Goal: Information Seeking & Learning: Learn about a topic

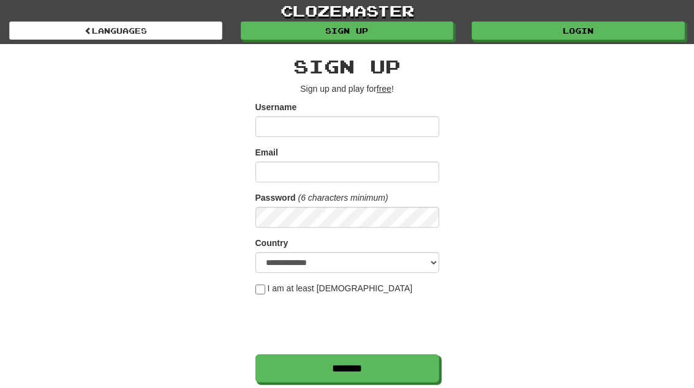
click at [595, 39] on link "Login" at bounding box center [578, 30] width 213 height 18
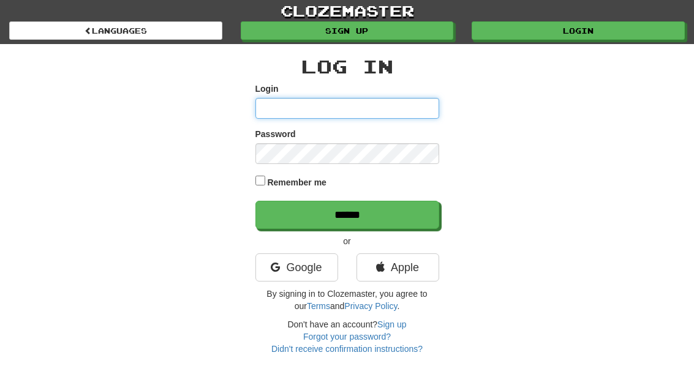
type input "**********"
click at [347, 214] on input "******" at bounding box center [347, 215] width 184 height 28
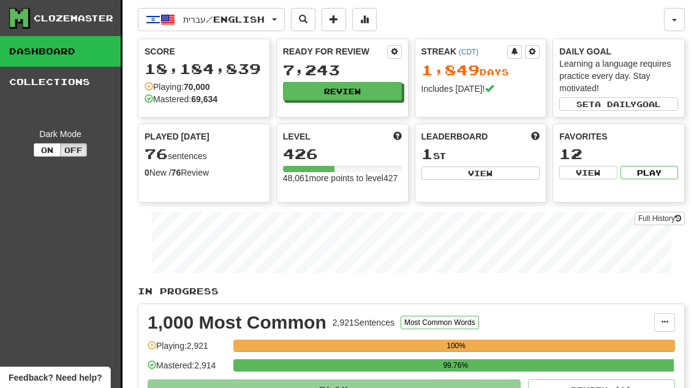
click at [375, 89] on button "Review" at bounding box center [342, 91] width 119 height 18
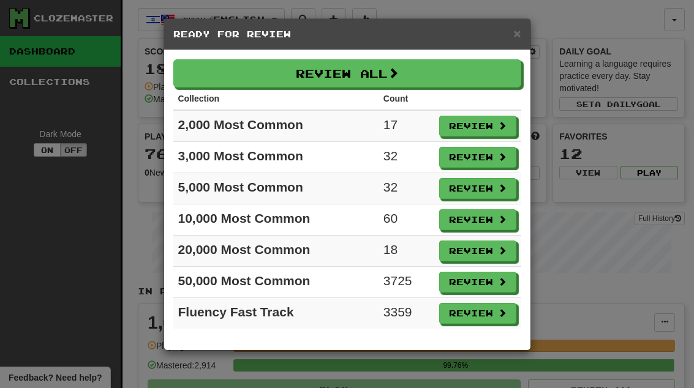
click at [486, 251] on button "Review" at bounding box center [477, 251] width 77 height 21
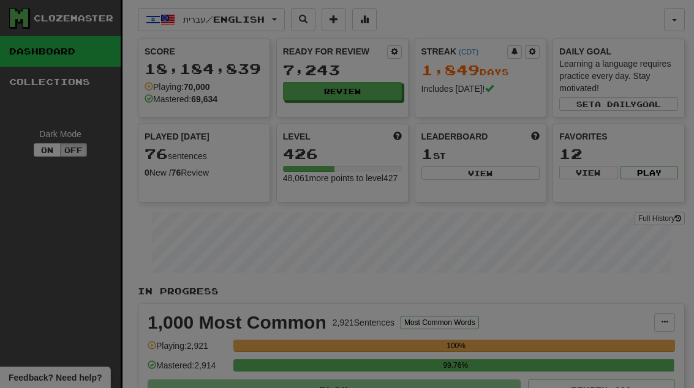
select select "**"
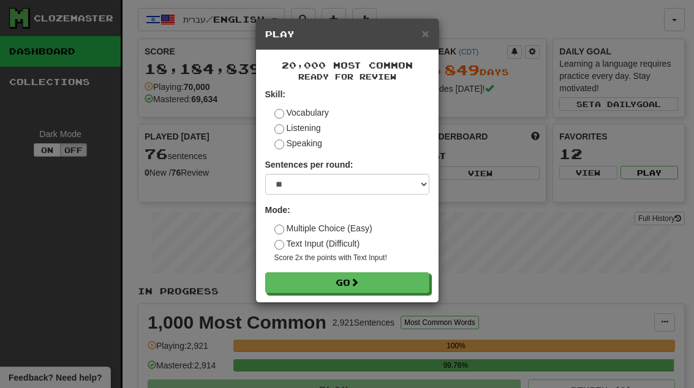
click at [412, 283] on button "Go" at bounding box center [347, 283] width 164 height 21
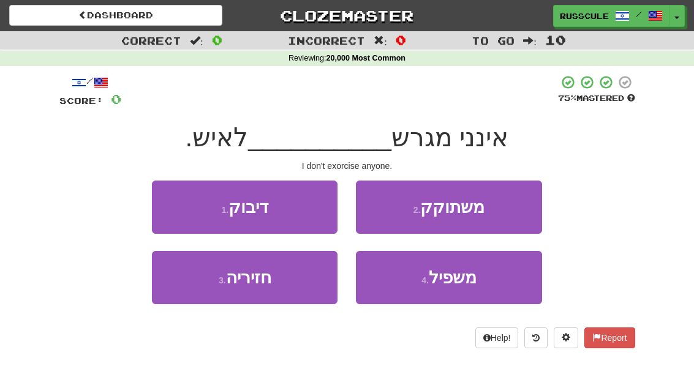
click at [497, 206] on button "2 . משתוקק" at bounding box center [449, 207] width 186 height 53
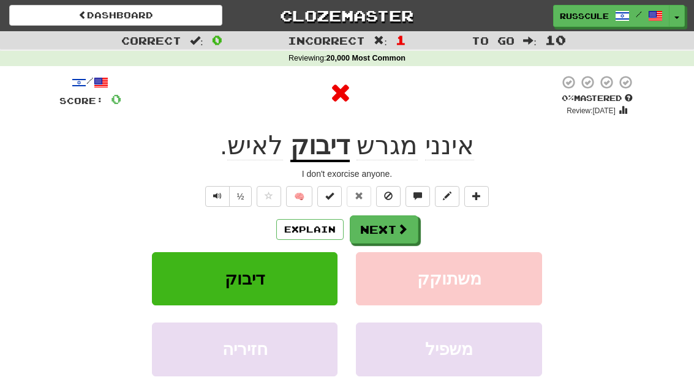
click at [401, 229] on span at bounding box center [402, 229] width 11 height 11
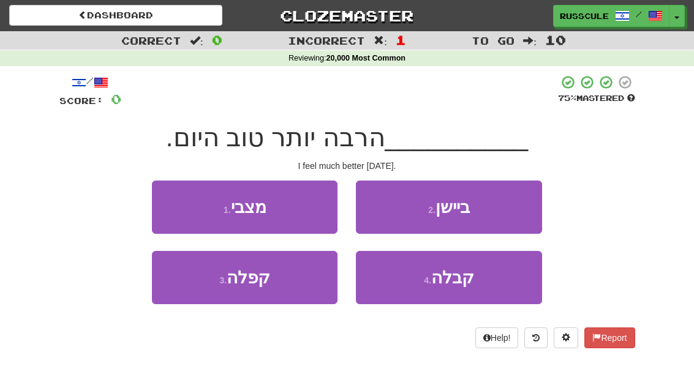
click at [169, 207] on button "1 . מצבי" at bounding box center [245, 207] width 186 height 53
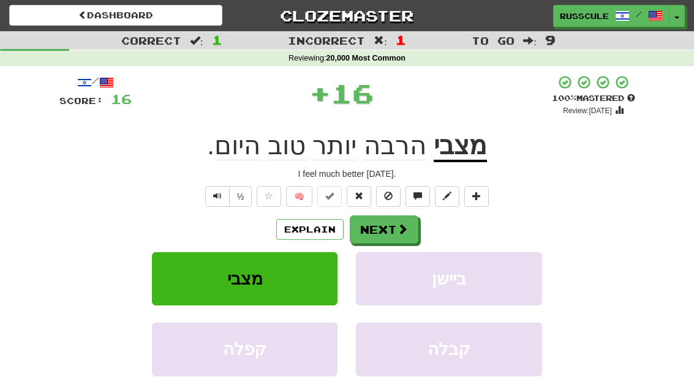
click at [405, 234] on span at bounding box center [402, 229] width 11 height 11
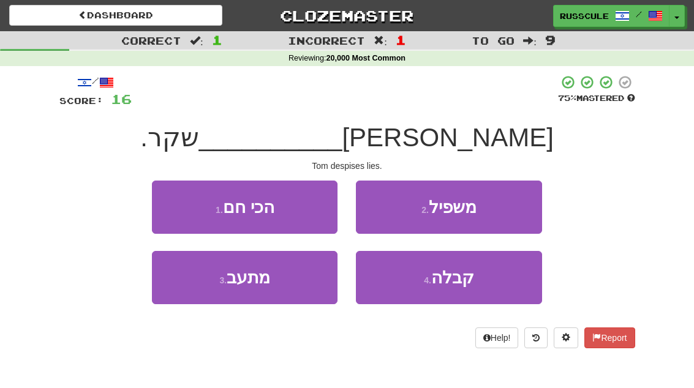
click at [199, 302] on button "3 . מתעב" at bounding box center [245, 277] width 186 height 53
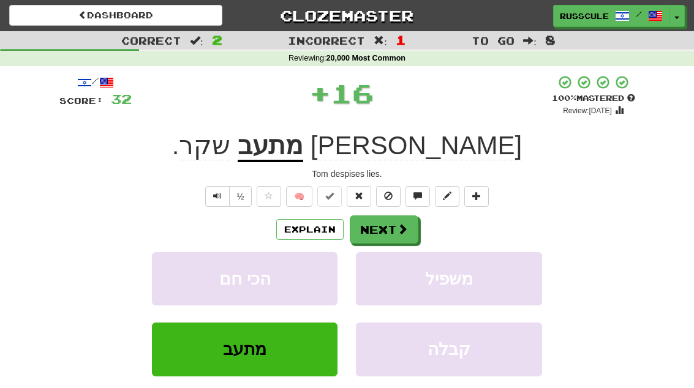
click at [397, 227] on span at bounding box center [402, 229] width 11 height 11
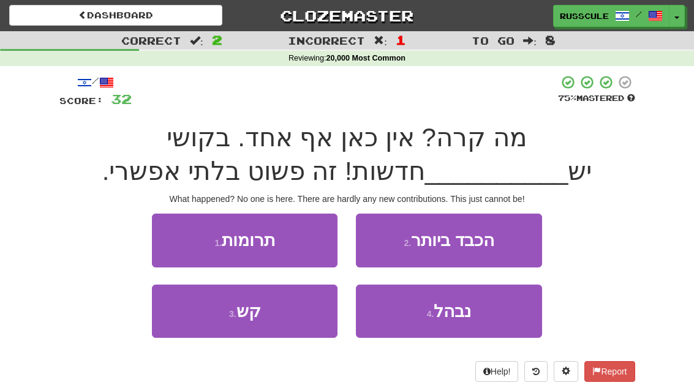
click at [170, 230] on button "1 . תרומות" at bounding box center [245, 240] width 186 height 53
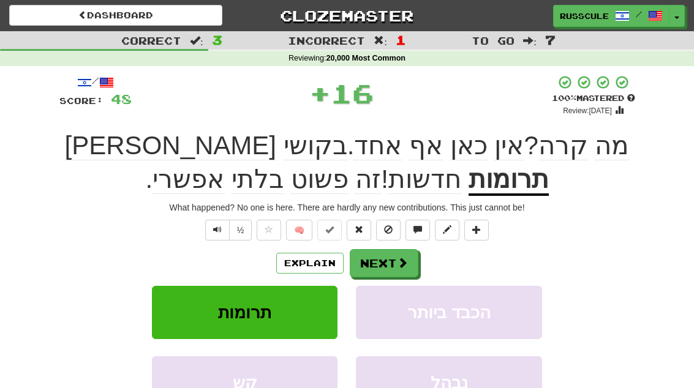
click at [395, 266] on button "Next" at bounding box center [384, 263] width 69 height 28
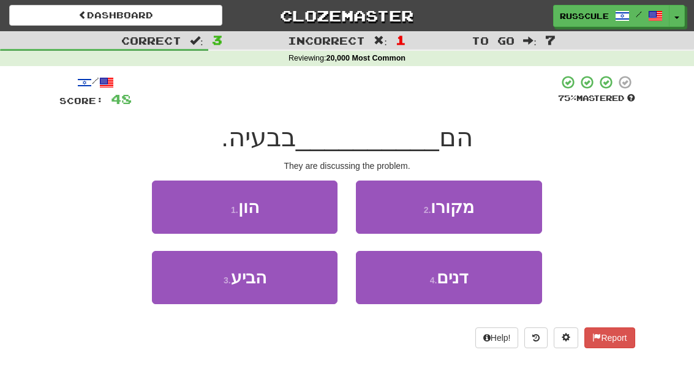
click at [478, 283] on button "4 . דנים" at bounding box center [449, 277] width 186 height 53
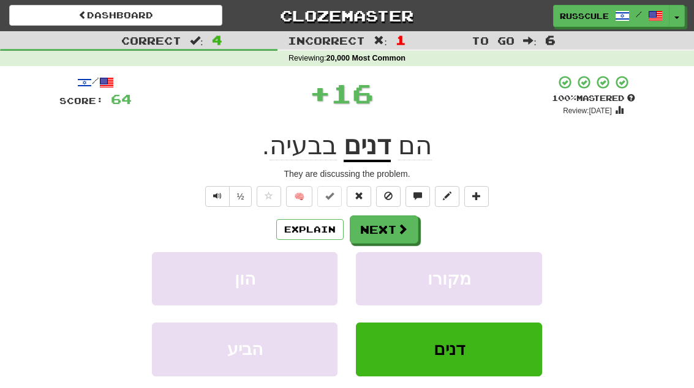
click at [405, 224] on span at bounding box center [402, 229] width 11 height 11
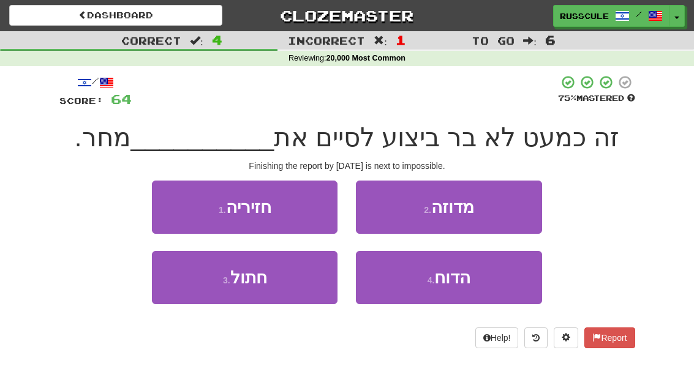
click at [456, 279] on span "הדוח" at bounding box center [452, 277] width 36 height 19
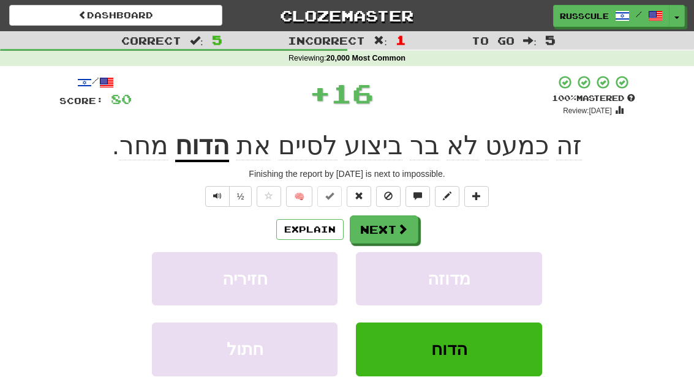
click at [399, 228] on span at bounding box center [402, 229] width 11 height 11
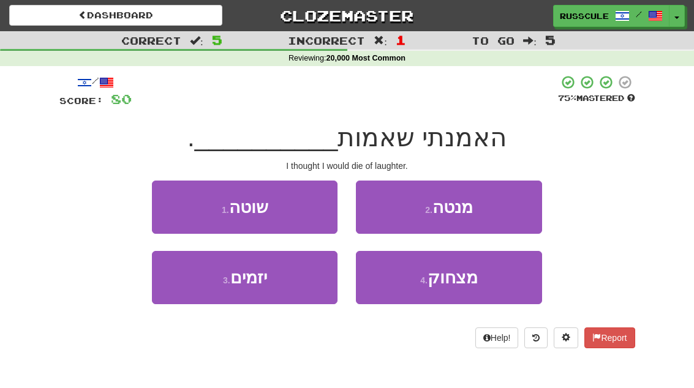
click at [468, 288] on button "4 . מצחוק" at bounding box center [449, 277] width 186 height 53
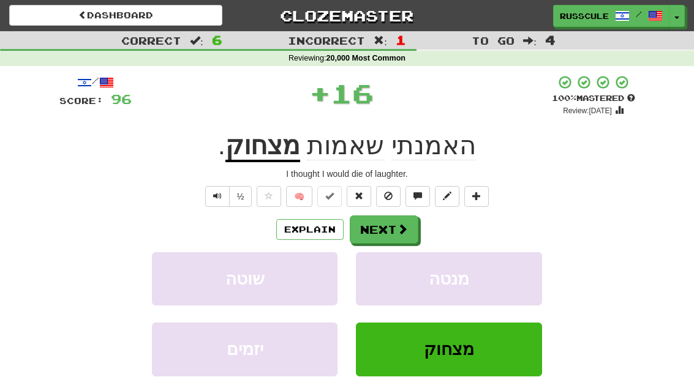
click at [404, 233] on span at bounding box center [402, 229] width 11 height 11
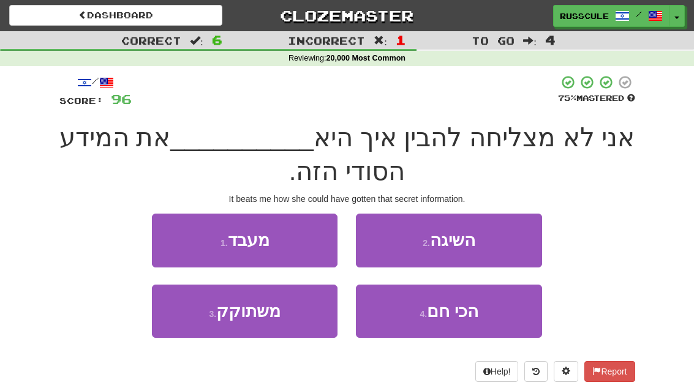
click at [494, 243] on button "2 . השיגה" at bounding box center [449, 240] width 186 height 53
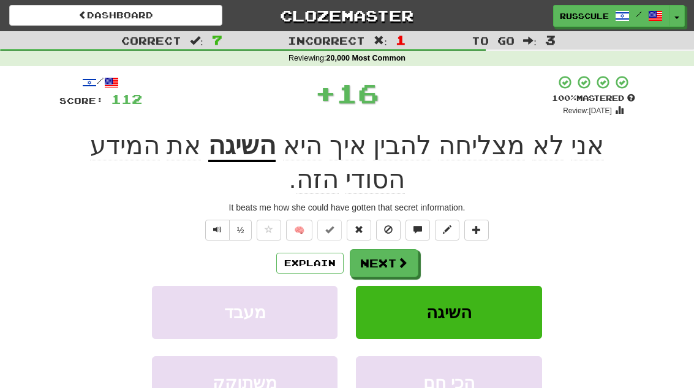
click at [396, 250] on button "Next" at bounding box center [384, 263] width 69 height 28
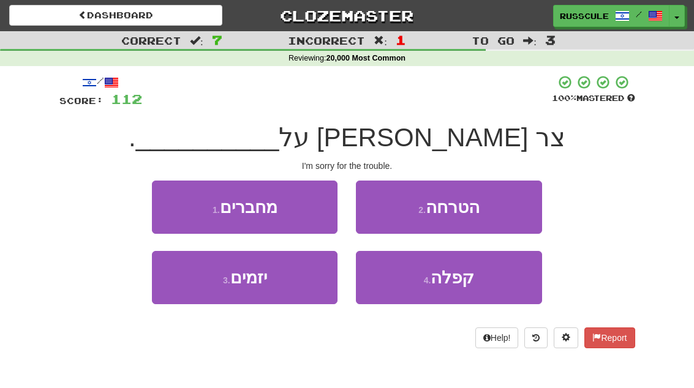
click at [508, 210] on button "2 . הטרחה" at bounding box center [449, 207] width 186 height 53
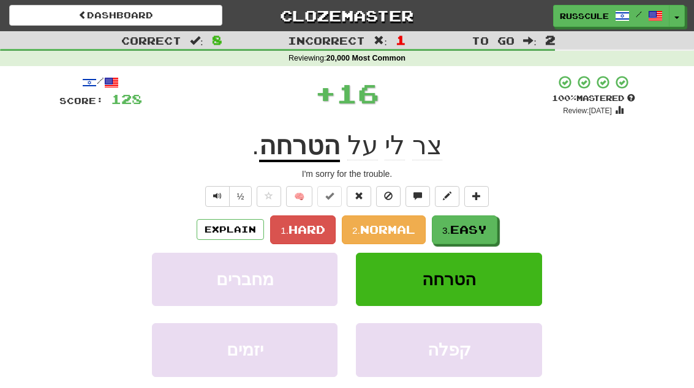
click at [459, 227] on span "Easy" at bounding box center [468, 229] width 37 height 13
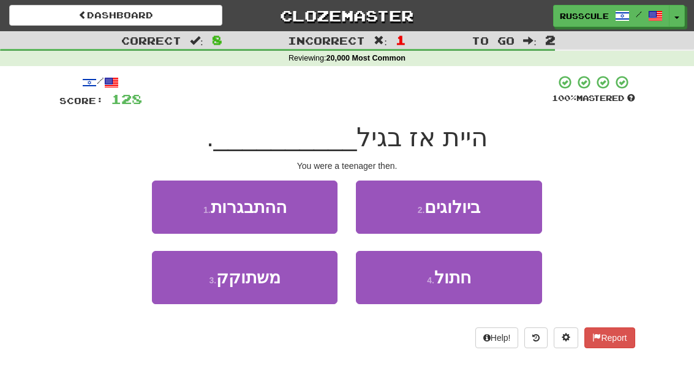
click at [170, 209] on button "1 . ההתבגרות" at bounding box center [245, 207] width 186 height 53
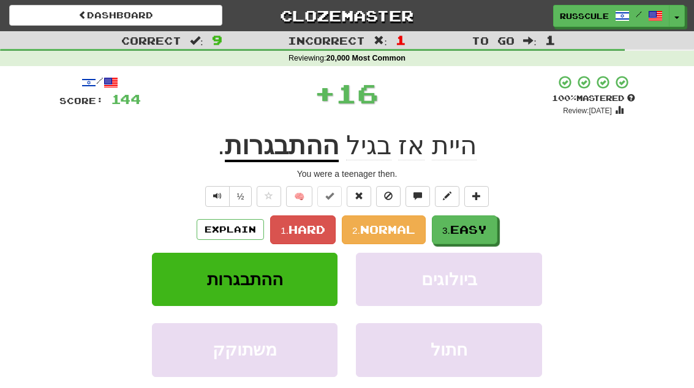
click at [472, 224] on span "Easy" at bounding box center [468, 229] width 37 height 13
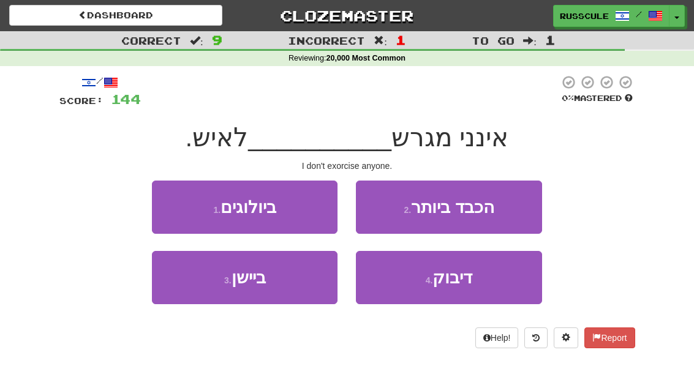
click at [468, 282] on span "דיבוק" at bounding box center [452, 277] width 40 height 19
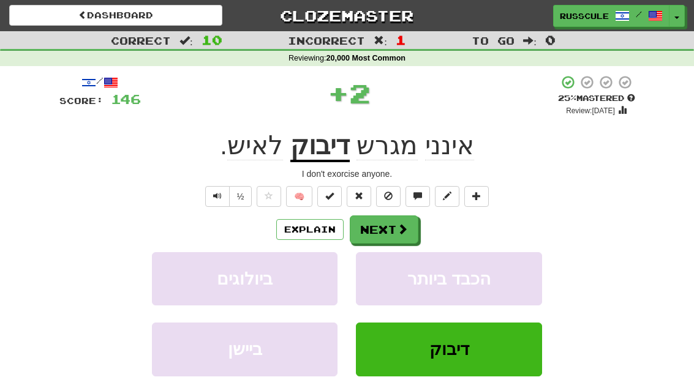
click at [395, 230] on button "Next" at bounding box center [384, 230] width 69 height 28
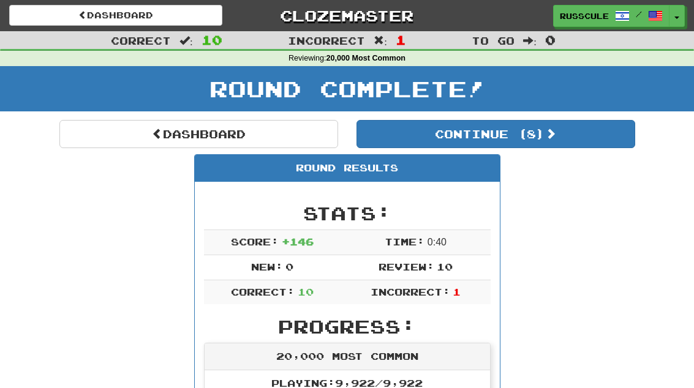
click at [568, 140] on button "Continue ( 8 )" at bounding box center [495, 134] width 279 height 28
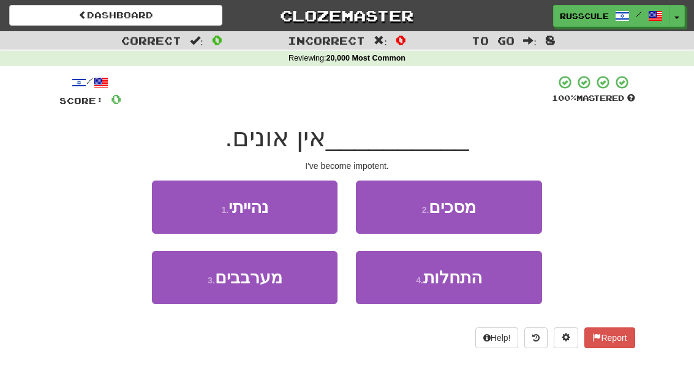
click at [165, 203] on button "1 . נהייתי" at bounding box center [245, 207] width 186 height 53
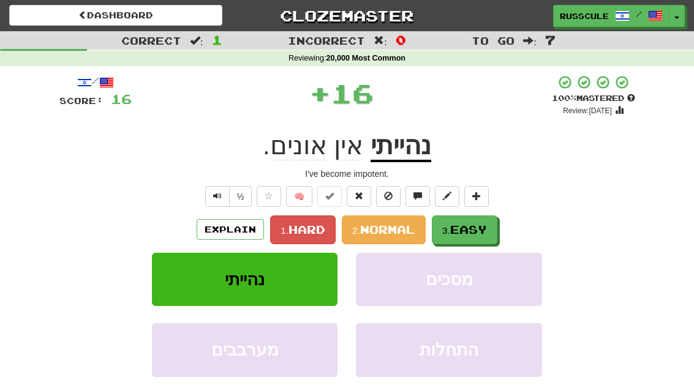
click at [465, 228] on span "Easy" at bounding box center [468, 229] width 37 height 13
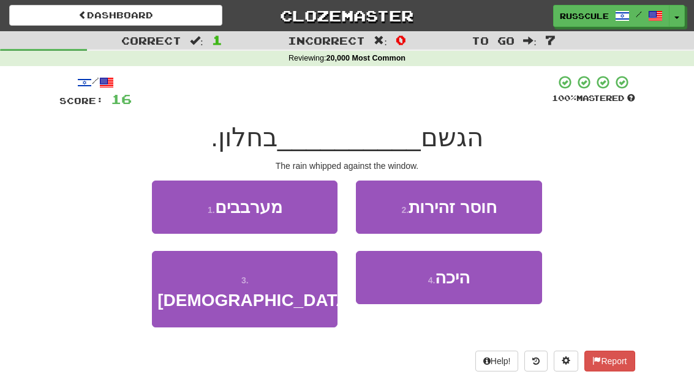
click at [487, 285] on button "4 . היכה" at bounding box center [449, 277] width 186 height 53
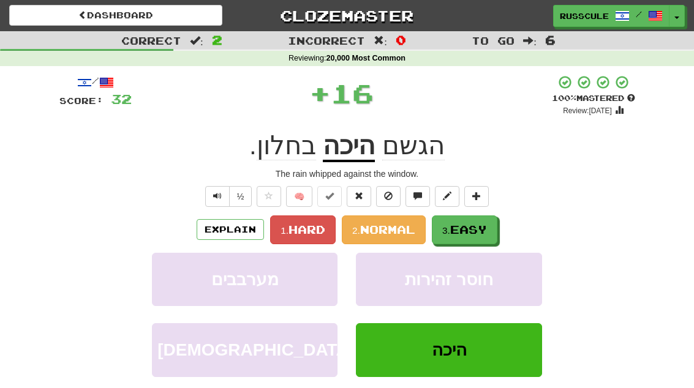
click at [485, 228] on span "Easy" at bounding box center [468, 229] width 37 height 13
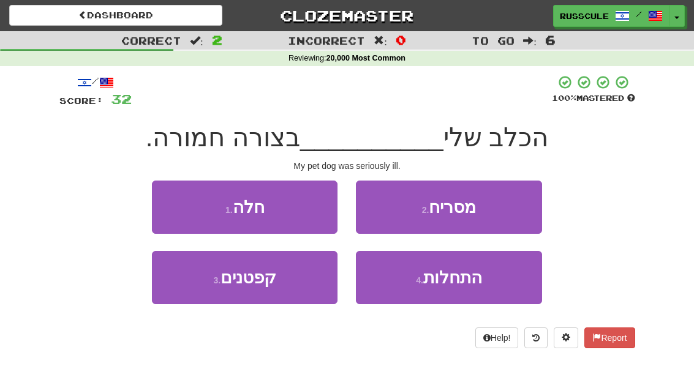
click at [168, 209] on button "1 . חלה" at bounding box center [245, 207] width 186 height 53
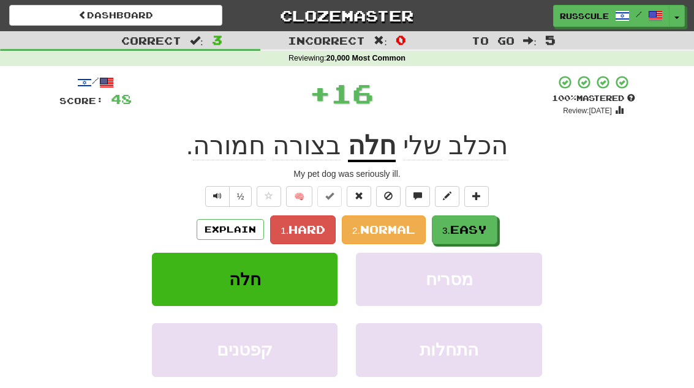
click at [486, 227] on span "Easy" at bounding box center [468, 229] width 37 height 13
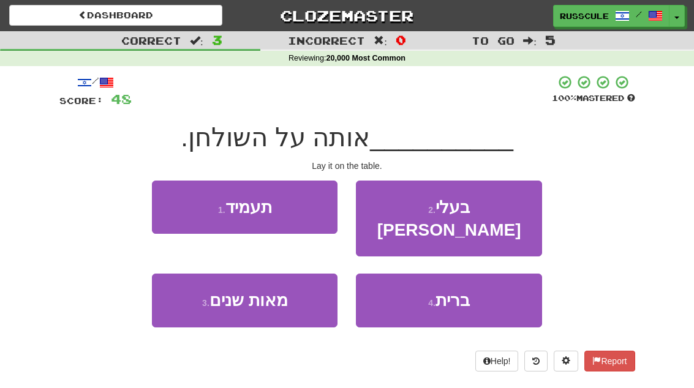
click at [168, 207] on button "1 . תעמיד" at bounding box center [245, 207] width 186 height 53
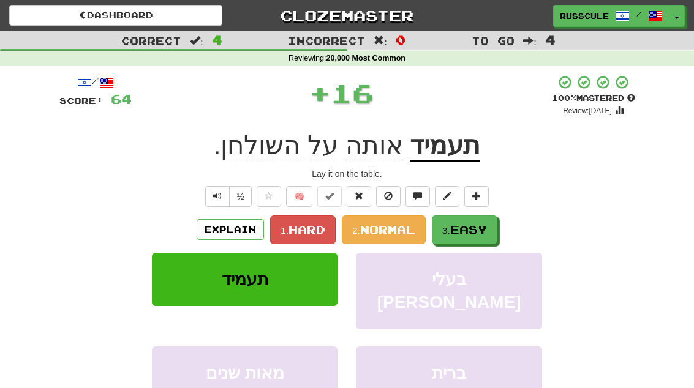
click at [484, 228] on span "Easy" at bounding box center [468, 229] width 37 height 13
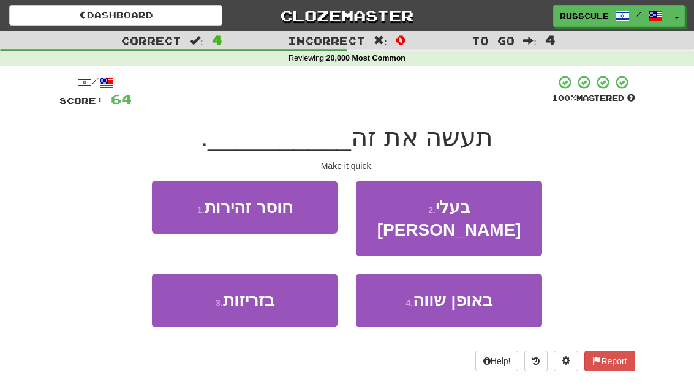
click at [197, 296] on button "3 . בזריזות" at bounding box center [245, 300] width 186 height 53
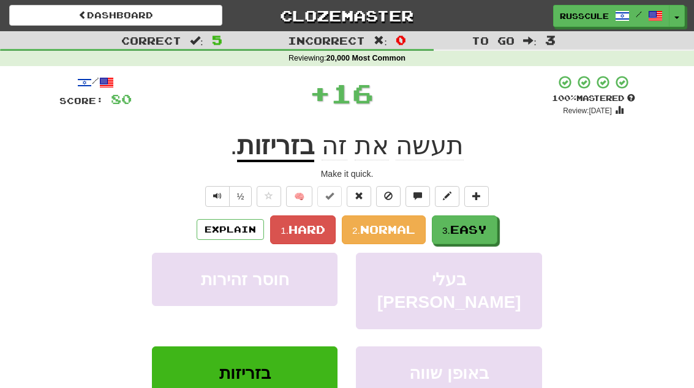
click at [484, 226] on span "Easy" at bounding box center [468, 229] width 37 height 13
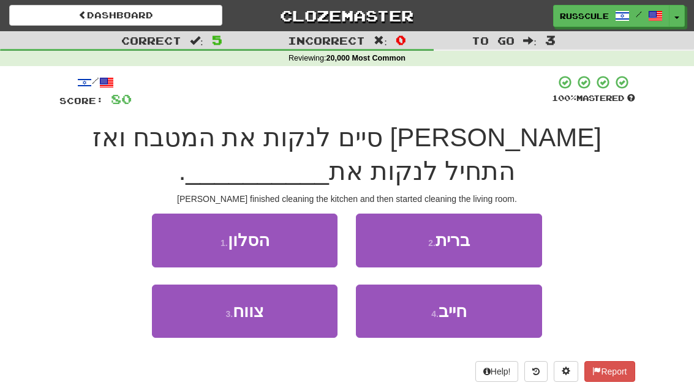
click at [176, 231] on button "1 . הסלון" at bounding box center [245, 240] width 186 height 53
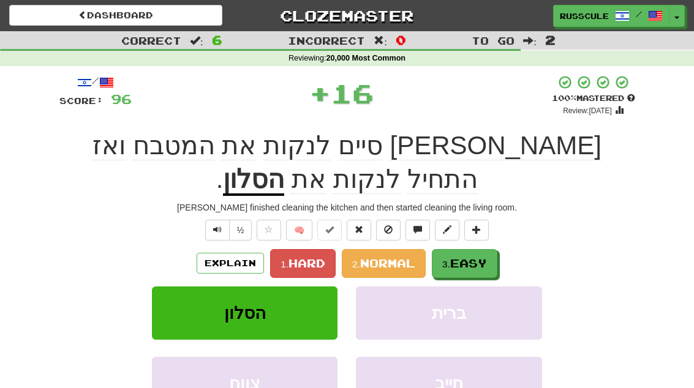
click at [494, 249] on button "3. Easy" at bounding box center [465, 263] width 66 height 29
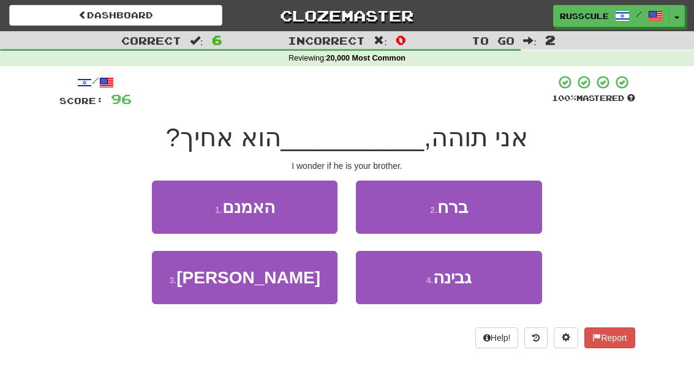
click at [199, 294] on button "3 . סביר" at bounding box center [245, 277] width 186 height 53
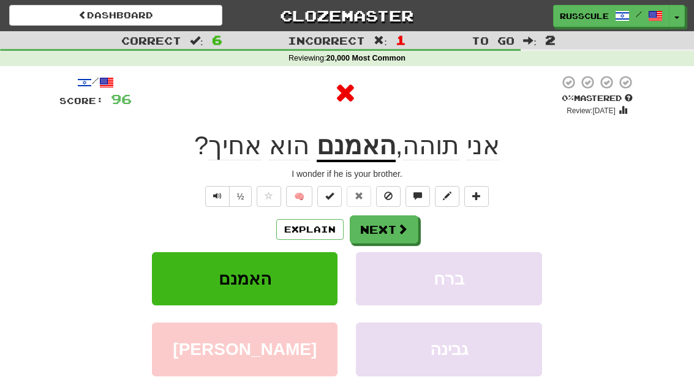
click at [389, 227] on button "Next" at bounding box center [384, 230] width 69 height 28
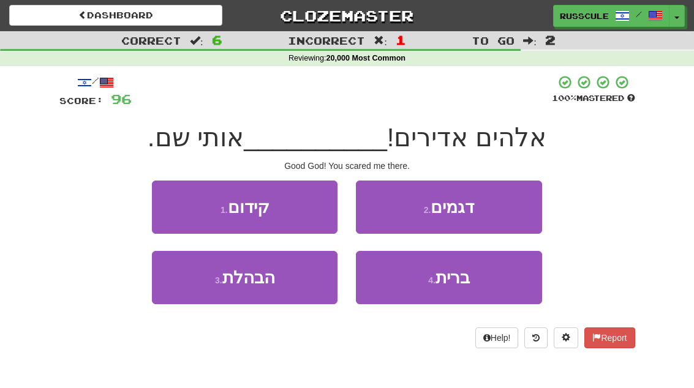
click at [198, 290] on button "3 . הבהלת" at bounding box center [245, 277] width 186 height 53
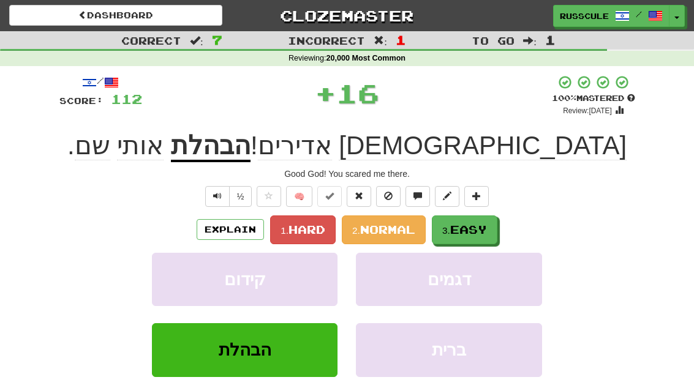
click at [475, 225] on span "Easy" at bounding box center [468, 229] width 37 height 13
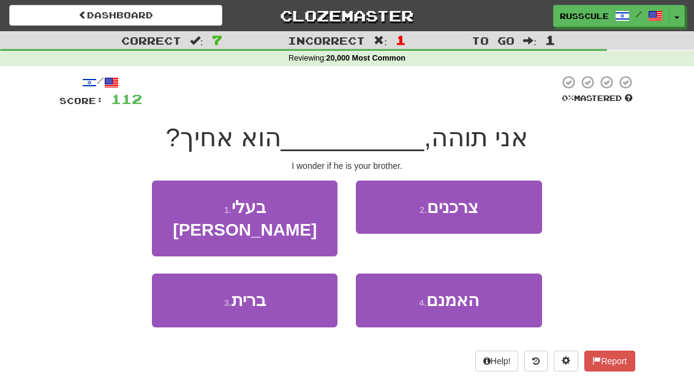
click at [467, 291] on span "האמנם" at bounding box center [452, 300] width 53 height 19
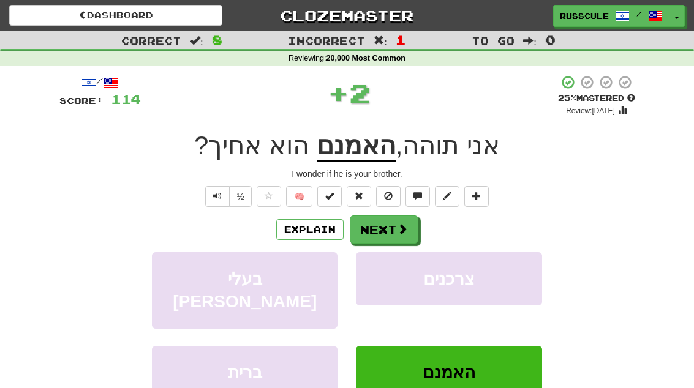
click at [395, 228] on button "Next" at bounding box center [384, 230] width 69 height 28
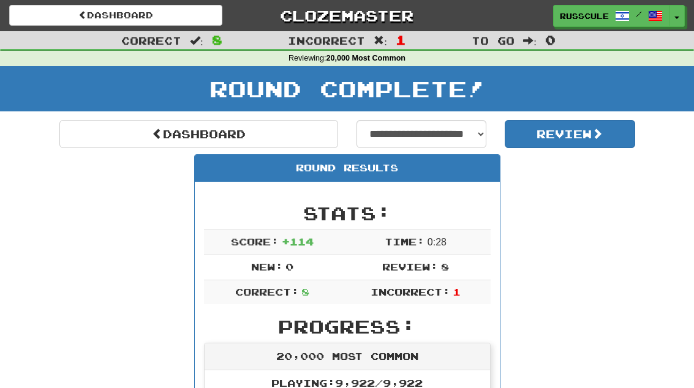
click at [84, 130] on link "Dashboard" at bounding box center [198, 134] width 279 height 28
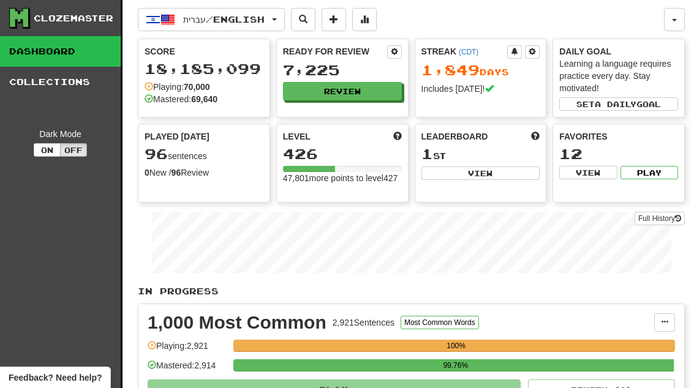
click at [375, 89] on button "Review" at bounding box center [342, 91] width 119 height 18
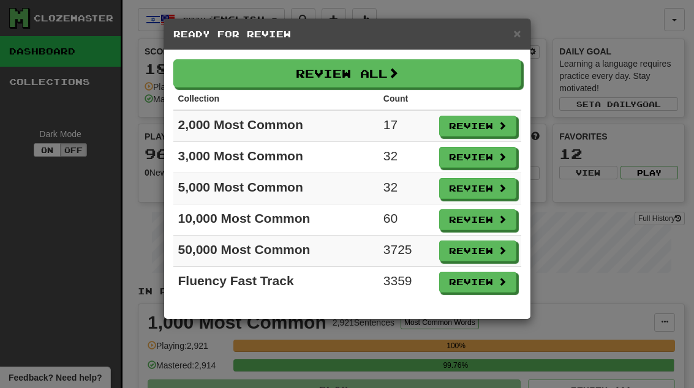
click at [498, 127] on span at bounding box center [502, 125] width 9 height 9
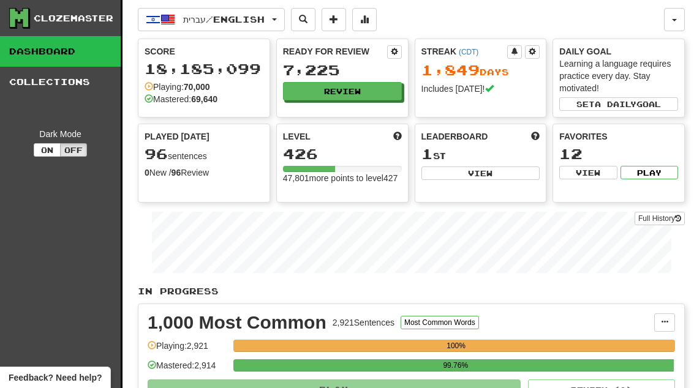
select select "**"
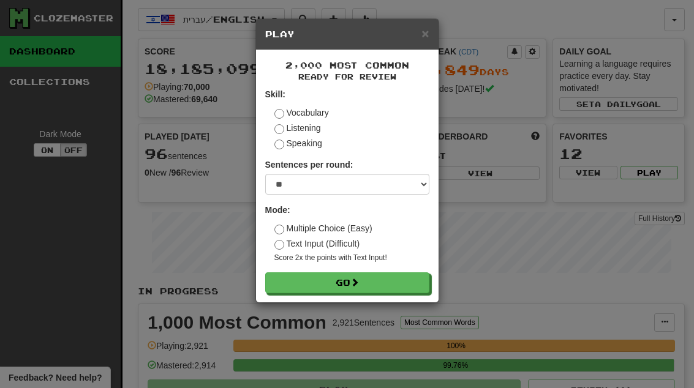
click at [400, 282] on button "Go" at bounding box center [347, 283] width 164 height 21
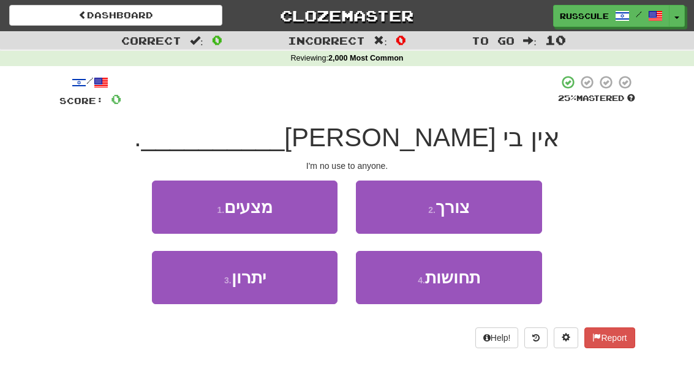
click at [502, 207] on button "2 . צורך" at bounding box center [449, 207] width 186 height 53
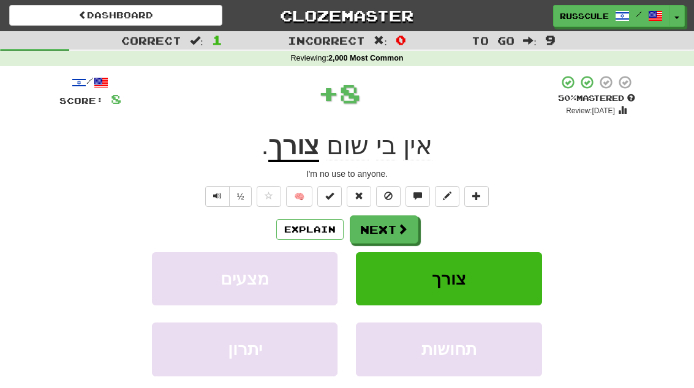
click at [393, 227] on button "Next" at bounding box center [384, 230] width 69 height 28
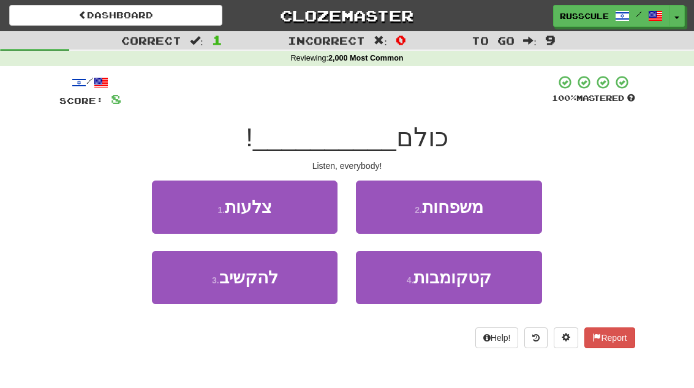
click at [205, 298] on button "3 . להקשיב" at bounding box center [245, 277] width 186 height 53
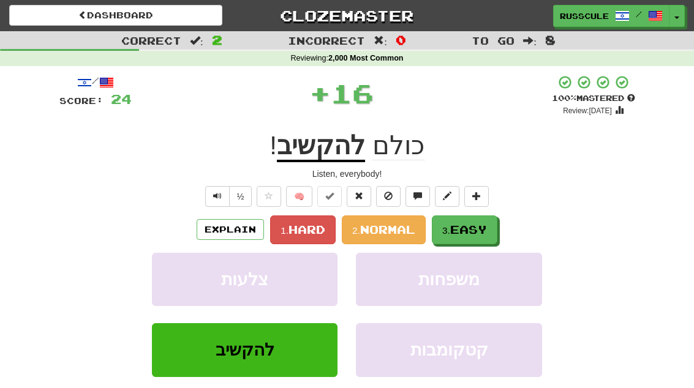
click at [459, 224] on span "Easy" at bounding box center [468, 229] width 37 height 13
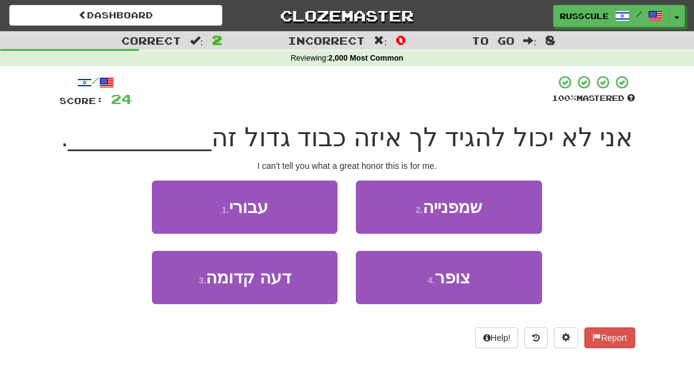
click at [167, 200] on button "1 . עבורי" at bounding box center [245, 207] width 186 height 53
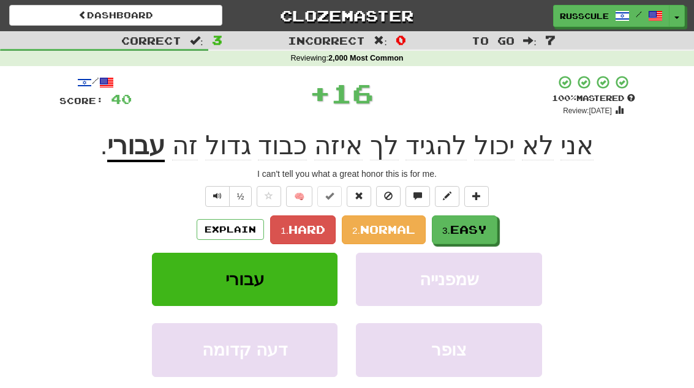
click at [487, 228] on span "Easy" at bounding box center [468, 229] width 37 height 13
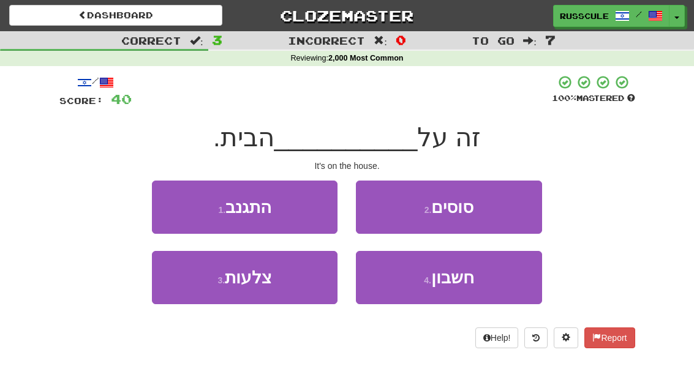
click at [464, 285] on span "חשבון" at bounding box center [452, 277] width 43 height 19
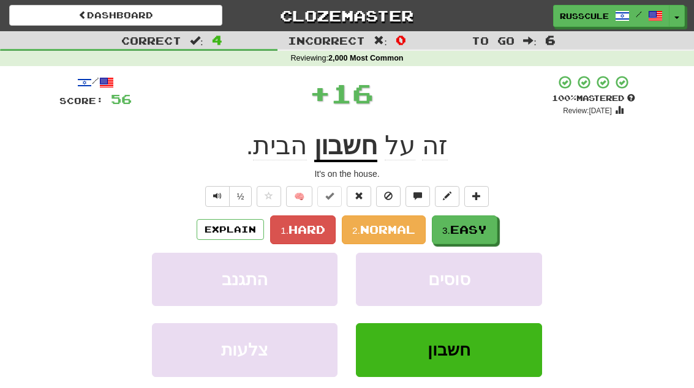
click at [481, 228] on span "Easy" at bounding box center [468, 229] width 37 height 13
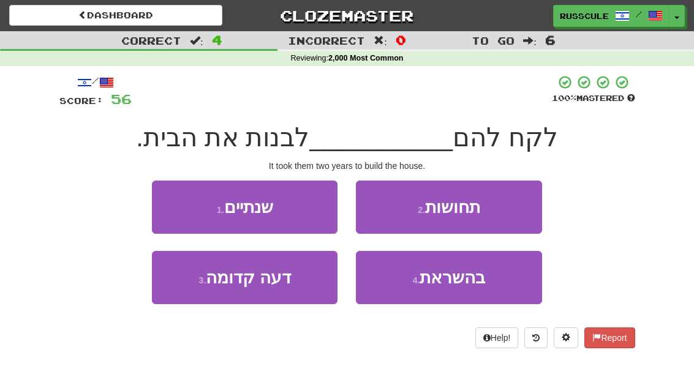
click at [167, 202] on button "1 . שנתיים" at bounding box center [245, 207] width 186 height 53
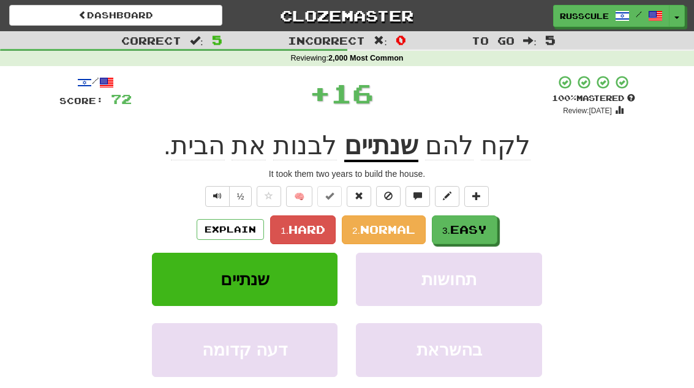
click at [484, 224] on span "Easy" at bounding box center [468, 229] width 37 height 13
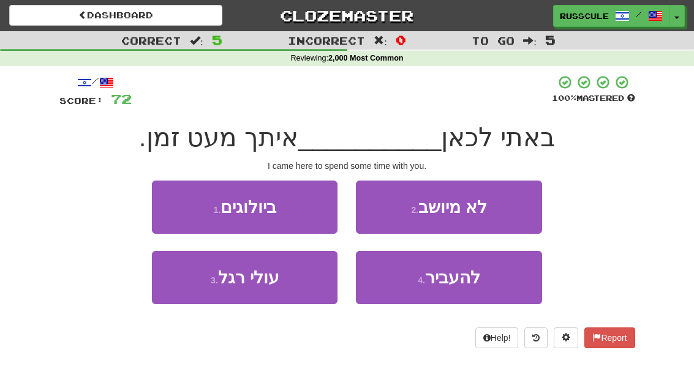
click at [455, 277] on span "להעביר" at bounding box center [452, 277] width 55 height 19
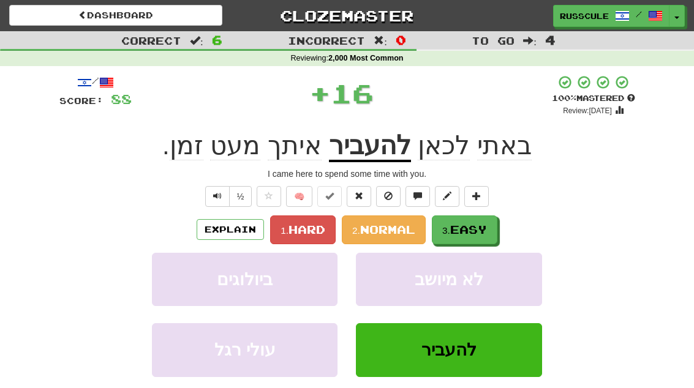
click at [481, 224] on span "Easy" at bounding box center [468, 229] width 37 height 13
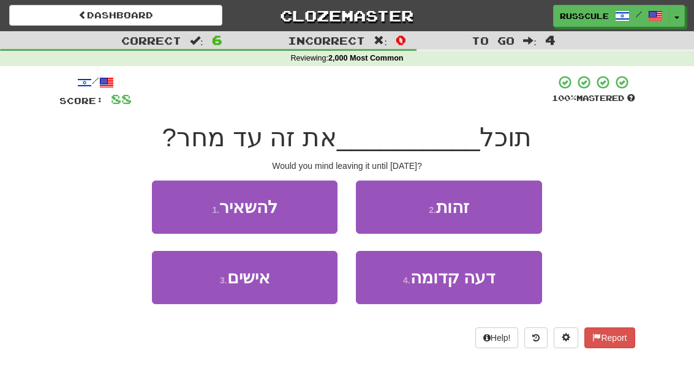
click at [175, 211] on button "1 . להשאיר" at bounding box center [245, 207] width 186 height 53
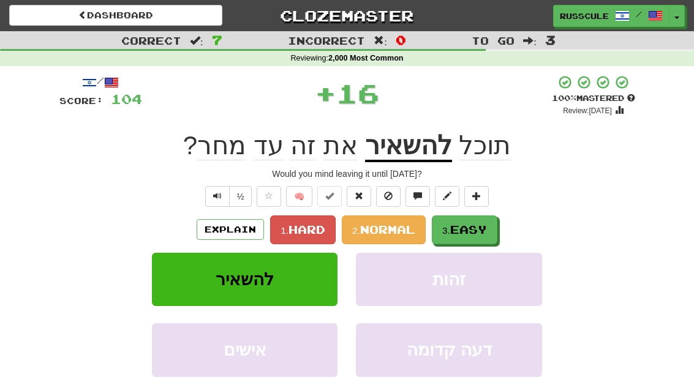
click at [487, 227] on span "Easy" at bounding box center [468, 229] width 37 height 13
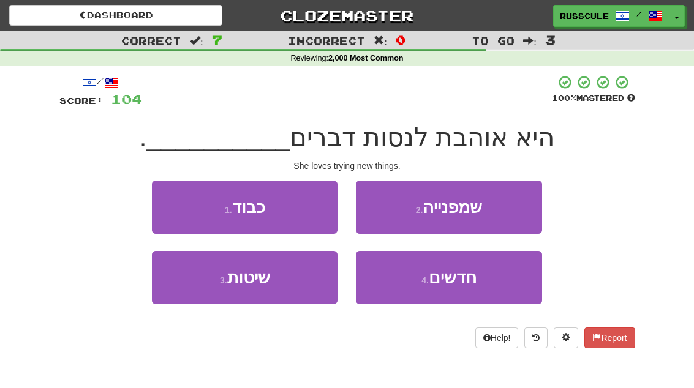
click at [474, 283] on span "חדשים" at bounding box center [453, 277] width 48 height 19
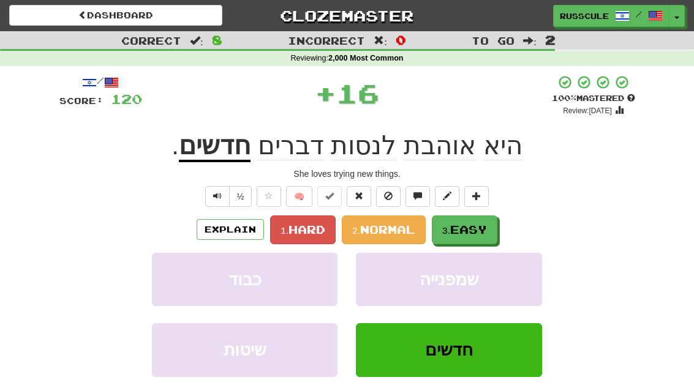
click at [483, 228] on span "Easy" at bounding box center [468, 229] width 37 height 13
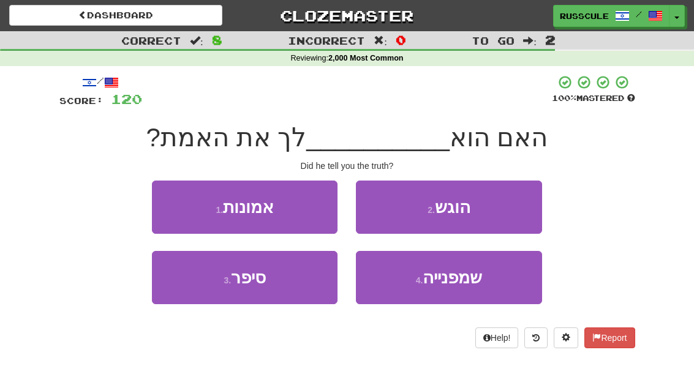
click at [202, 289] on button "3 . סיפר" at bounding box center [245, 277] width 186 height 53
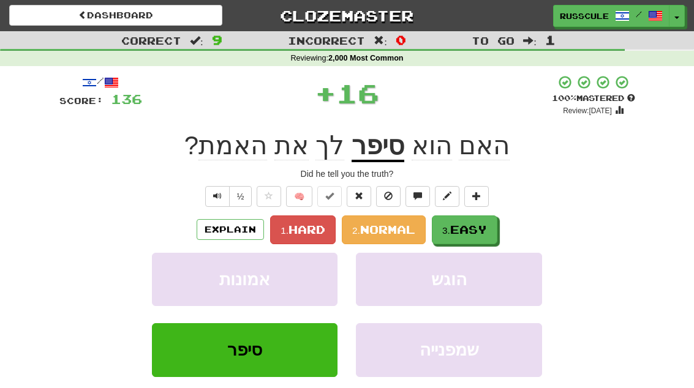
click at [486, 226] on span "Easy" at bounding box center [468, 229] width 37 height 13
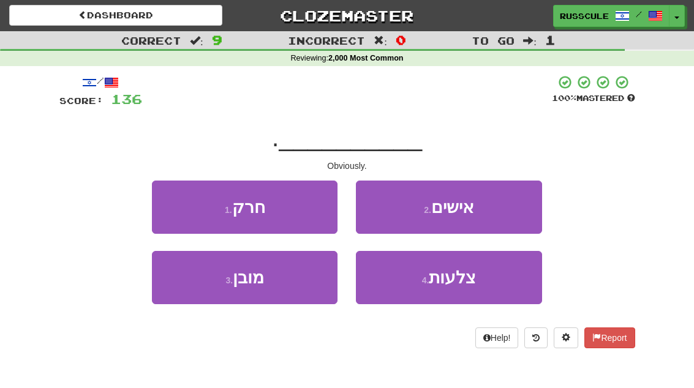
click at [205, 292] on button "3 . מובן" at bounding box center [245, 277] width 186 height 53
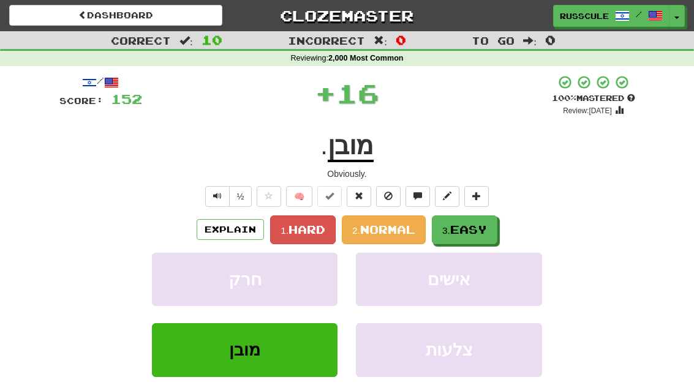
click at [486, 227] on span "Easy" at bounding box center [468, 229] width 37 height 13
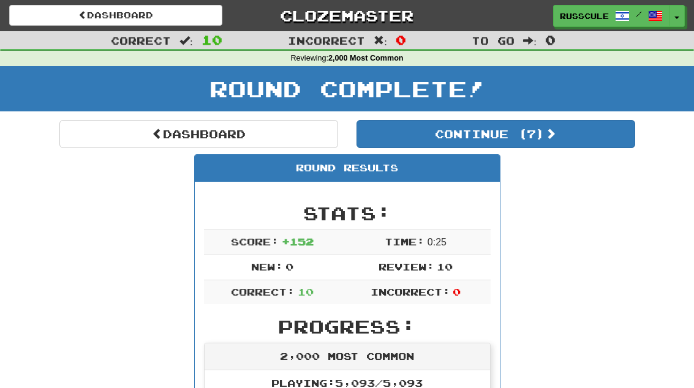
click at [592, 140] on button "Continue ( 7 )" at bounding box center [495, 134] width 279 height 28
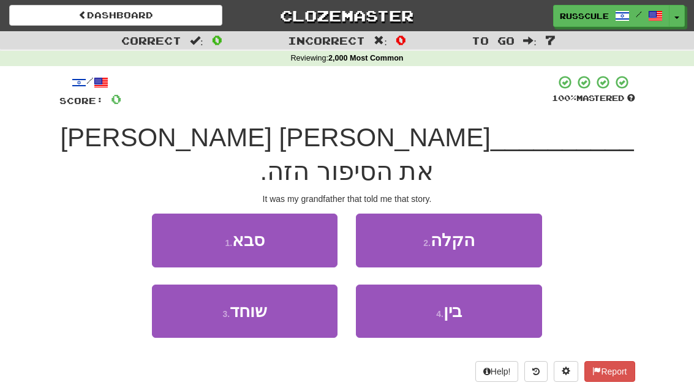
click at [173, 214] on button "1 . סבא" at bounding box center [245, 240] width 186 height 53
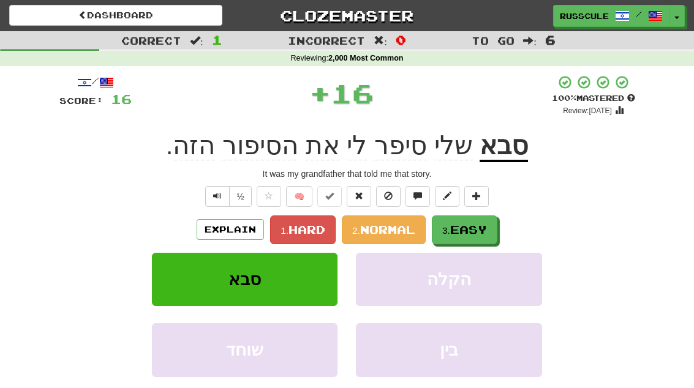
click at [479, 231] on span "Easy" at bounding box center [468, 229] width 37 height 13
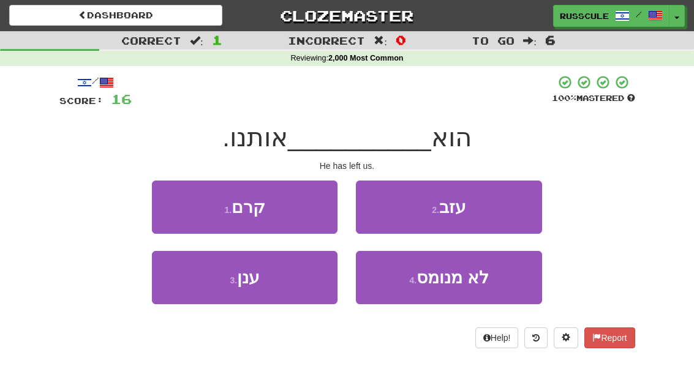
click at [505, 209] on button "2 . עזב" at bounding box center [449, 207] width 186 height 53
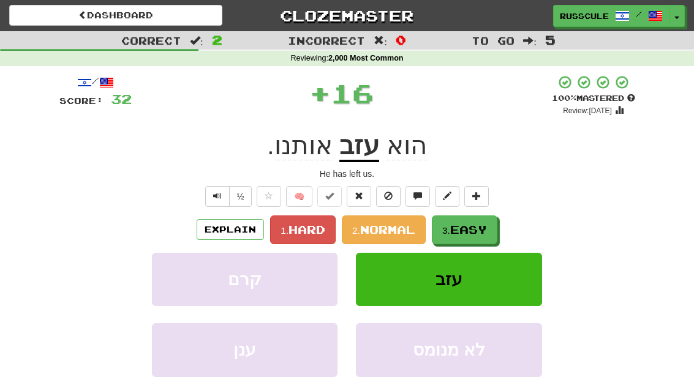
click at [481, 226] on span "Easy" at bounding box center [468, 229] width 37 height 13
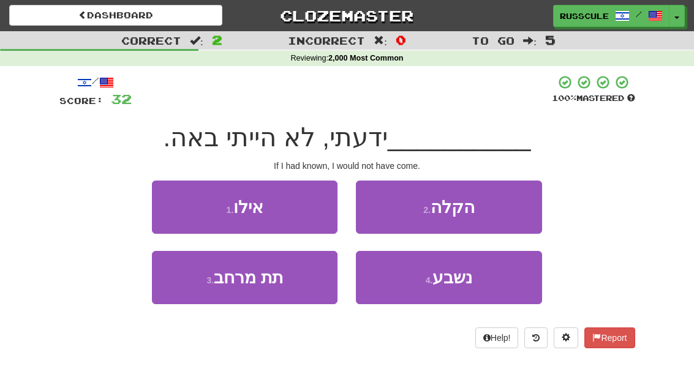
click at [171, 204] on button "1 . אילו" at bounding box center [245, 207] width 186 height 53
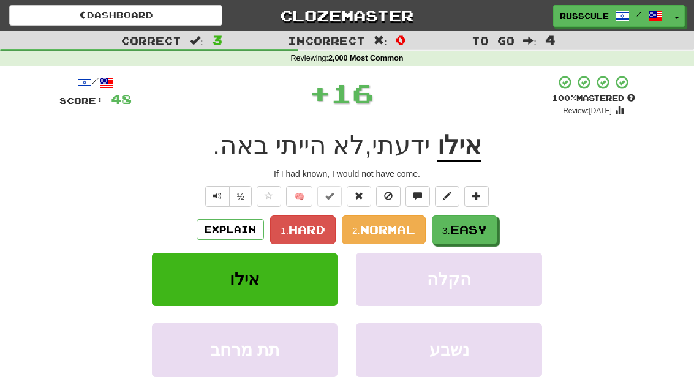
click at [481, 227] on span "Easy" at bounding box center [468, 229] width 37 height 13
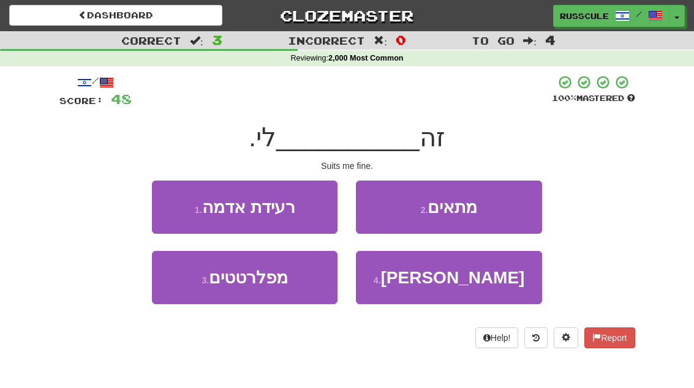
click at [498, 208] on button "2 . מתאים" at bounding box center [449, 207] width 186 height 53
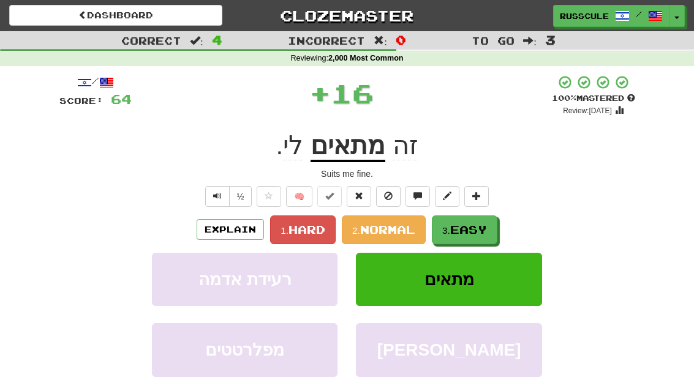
click at [478, 228] on span "Easy" at bounding box center [468, 229] width 37 height 13
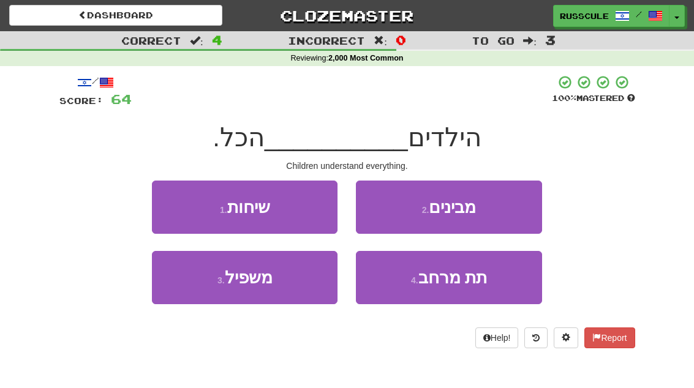
click at [500, 212] on button "2 . מבינים" at bounding box center [449, 207] width 186 height 53
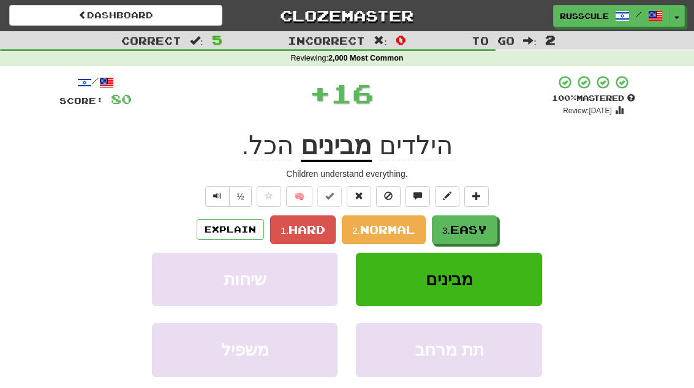
click at [475, 229] on span "Easy" at bounding box center [468, 229] width 37 height 13
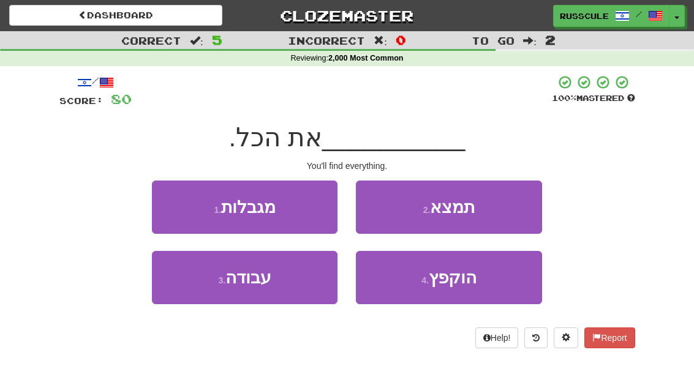
click at [497, 205] on button "2 . תמצא" at bounding box center [449, 207] width 186 height 53
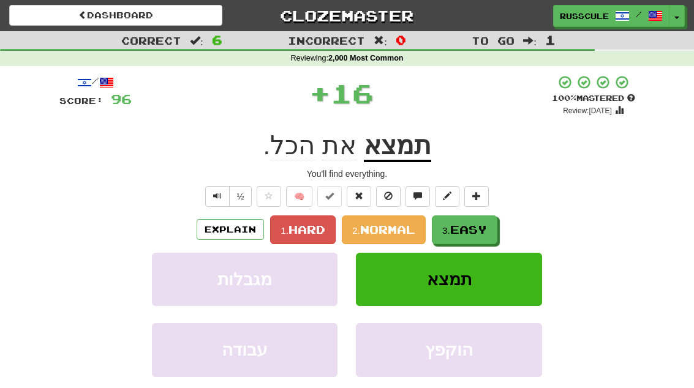
click at [476, 224] on span "Easy" at bounding box center [468, 229] width 37 height 13
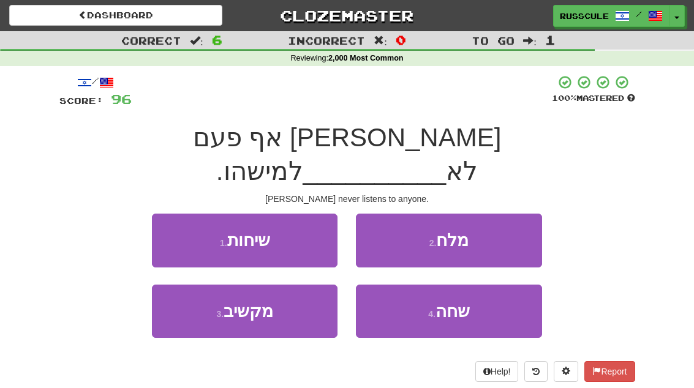
click at [201, 290] on button "3 . מקשיב" at bounding box center [245, 311] width 186 height 53
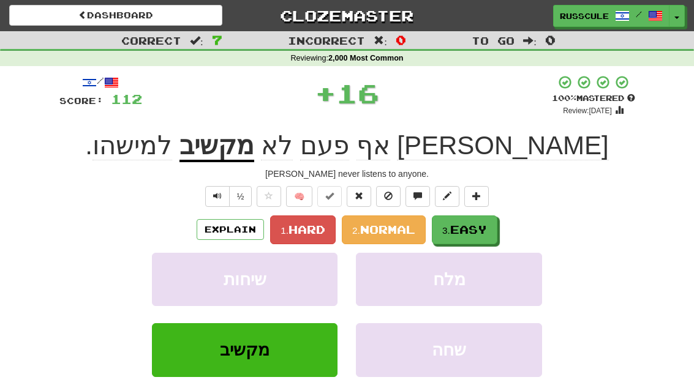
click at [481, 228] on span "Easy" at bounding box center [468, 229] width 37 height 13
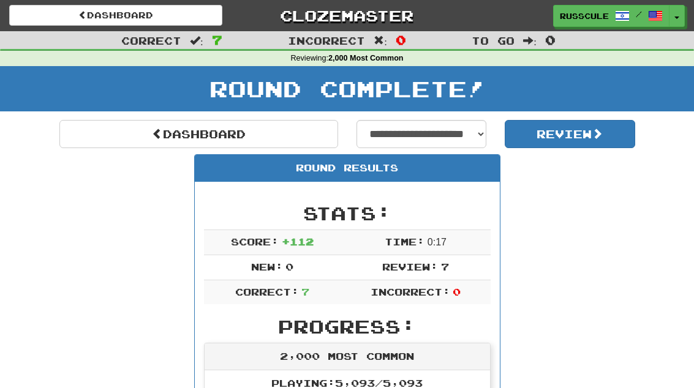
click at [102, 133] on link "Dashboard" at bounding box center [198, 134] width 279 height 28
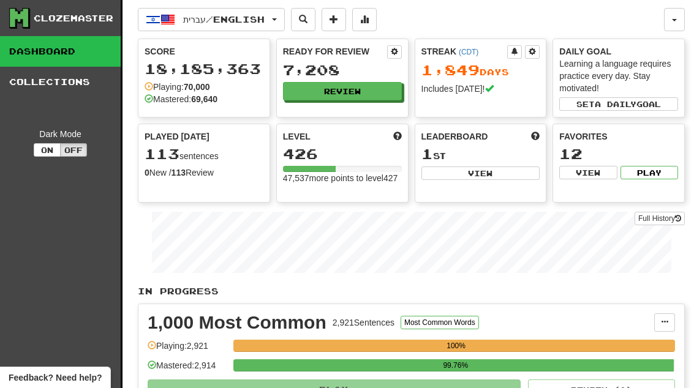
click at [370, 94] on button "Review" at bounding box center [342, 91] width 119 height 18
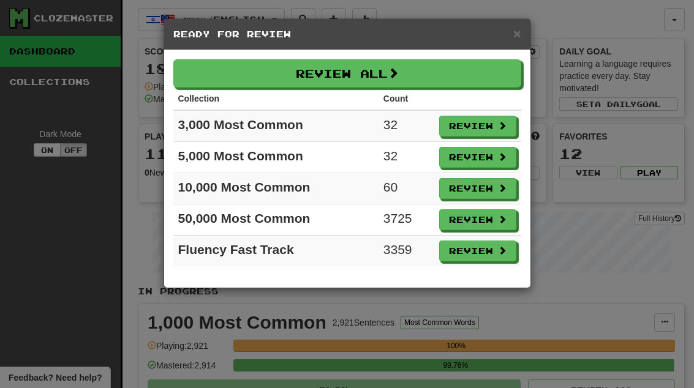
click at [483, 192] on button "Review" at bounding box center [477, 188] width 77 height 21
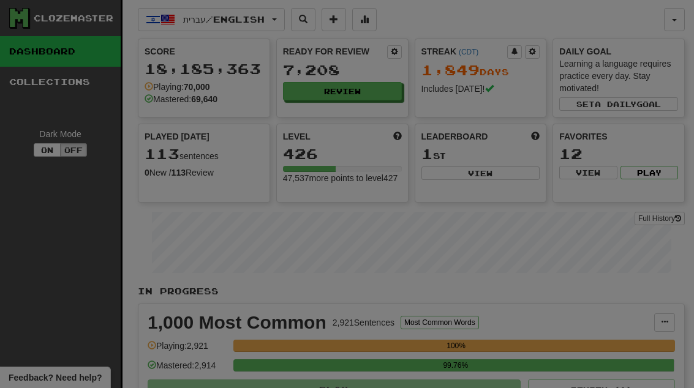
select select "**"
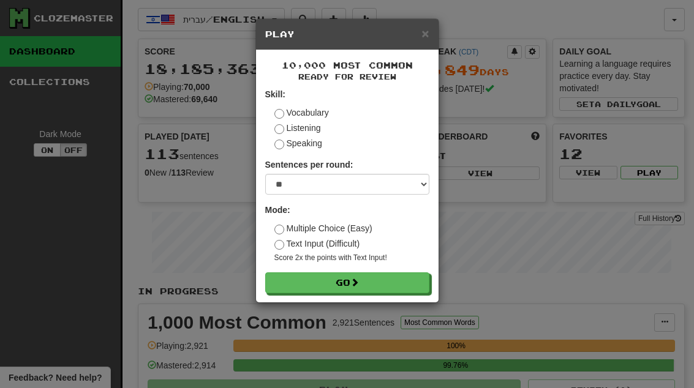
click at [402, 284] on button "Go" at bounding box center [347, 283] width 164 height 21
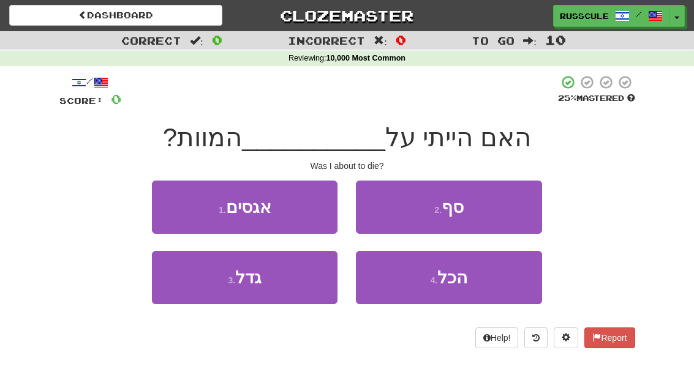
click at [510, 207] on button "2 . סף" at bounding box center [449, 207] width 186 height 53
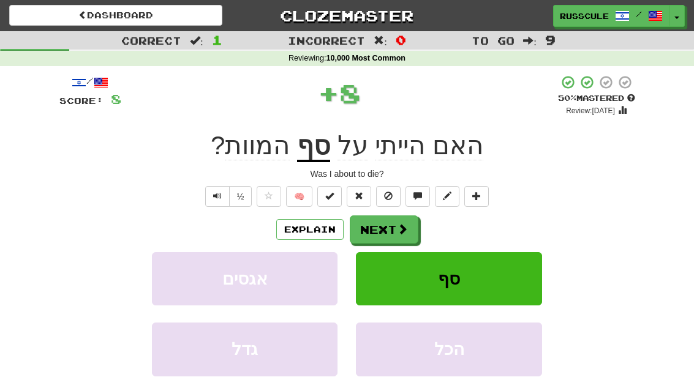
click at [403, 228] on span at bounding box center [402, 229] width 11 height 11
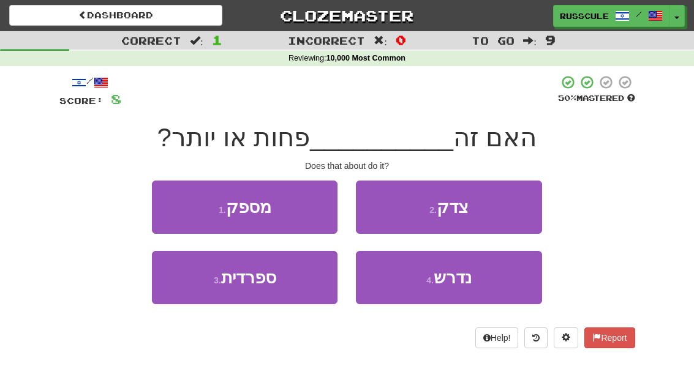
click at [170, 205] on button "1 . מספק" at bounding box center [245, 207] width 186 height 53
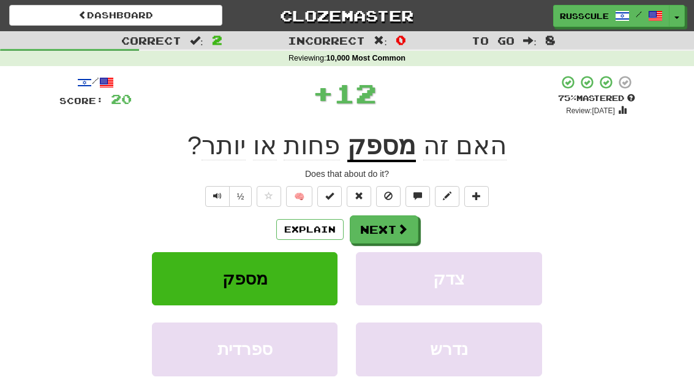
click at [401, 232] on span at bounding box center [402, 229] width 11 height 11
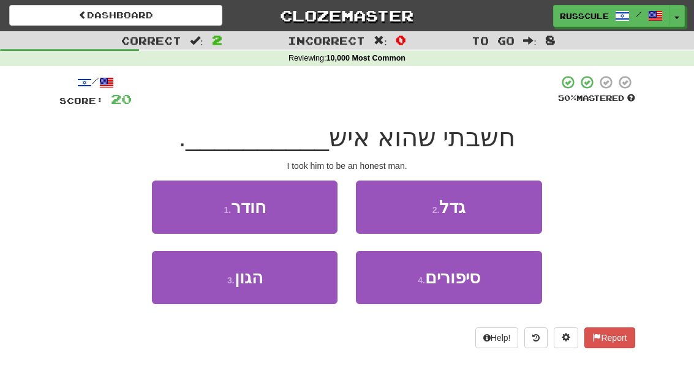
click at [200, 299] on button "3 . הגון" at bounding box center [245, 277] width 186 height 53
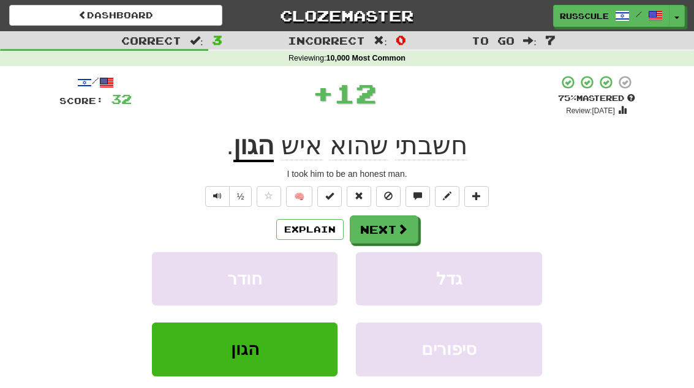
click at [391, 230] on button "Next" at bounding box center [384, 230] width 69 height 28
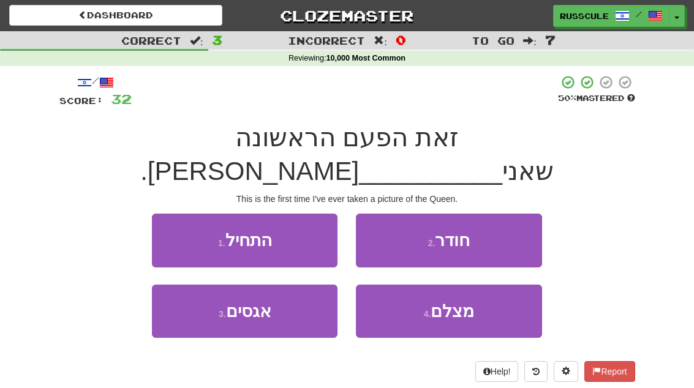
click at [457, 302] on span "מצלם" at bounding box center [452, 311] width 43 height 19
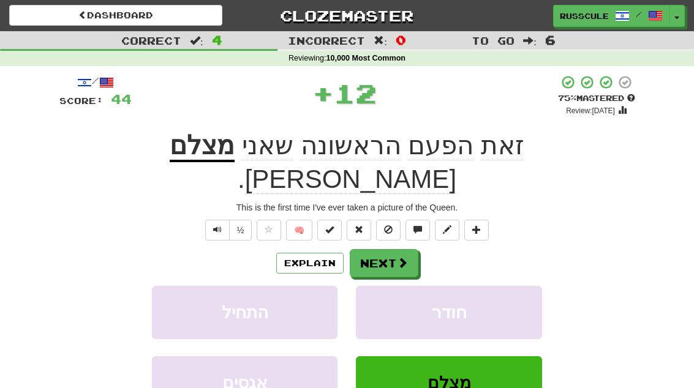
click at [400, 257] on span at bounding box center [402, 262] width 11 height 11
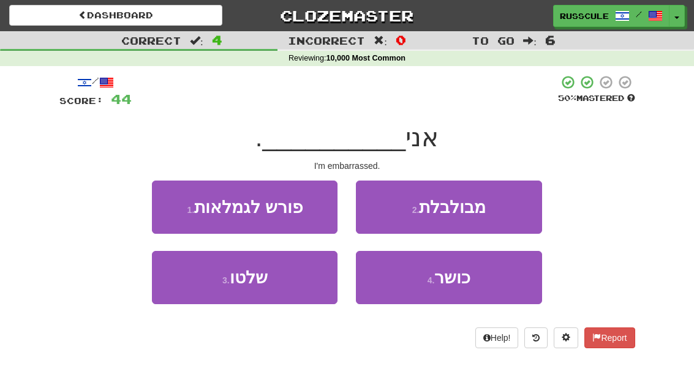
click at [511, 208] on button "2 . מבולבלת" at bounding box center [449, 207] width 186 height 53
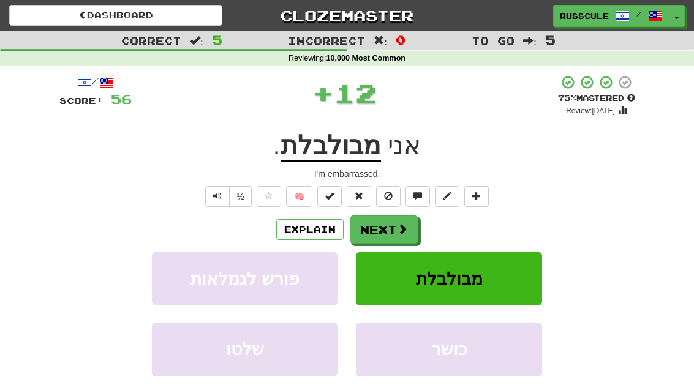
click at [397, 225] on span at bounding box center [402, 229] width 11 height 11
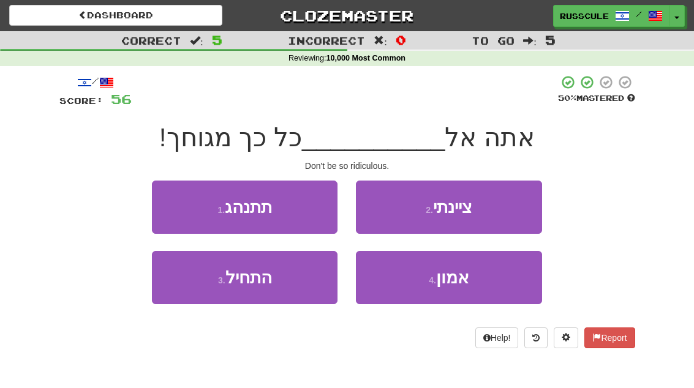
click at [162, 200] on button "1 . תתנהג" at bounding box center [245, 207] width 186 height 53
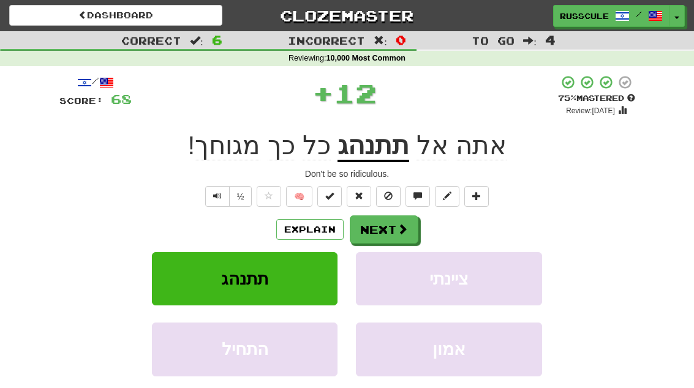
click at [394, 226] on button "Next" at bounding box center [384, 230] width 69 height 28
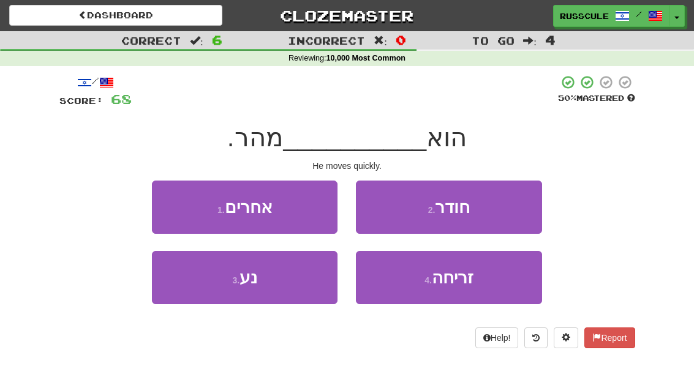
click at [446, 287] on button "4 . זריחה" at bounding box center [449, 277] width 186 height 53
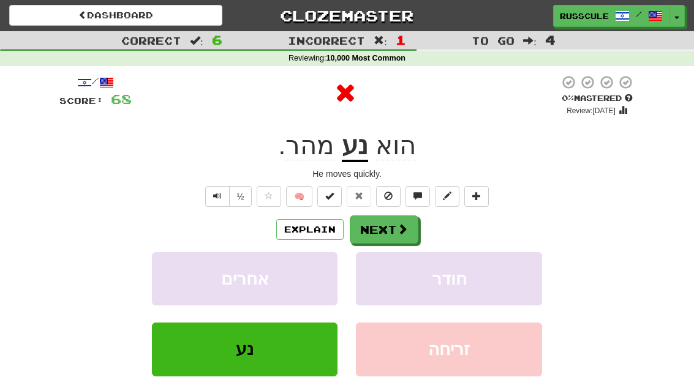
click at [391, 224] on button "Next" at bounding box center [384, 230] width 69 height 28
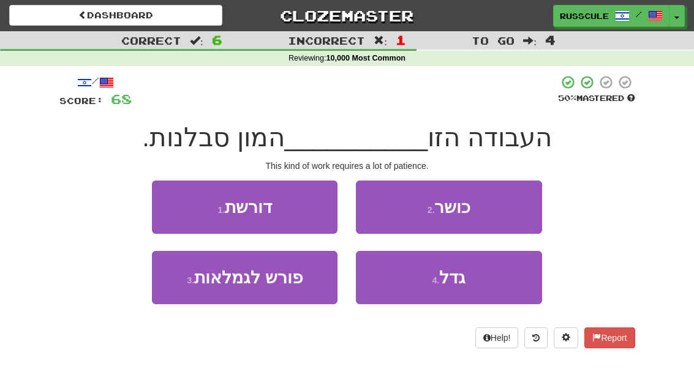
click at [167, 201] on button "1 . דורשת" at bounding box center [245, 207] width 186 height 53
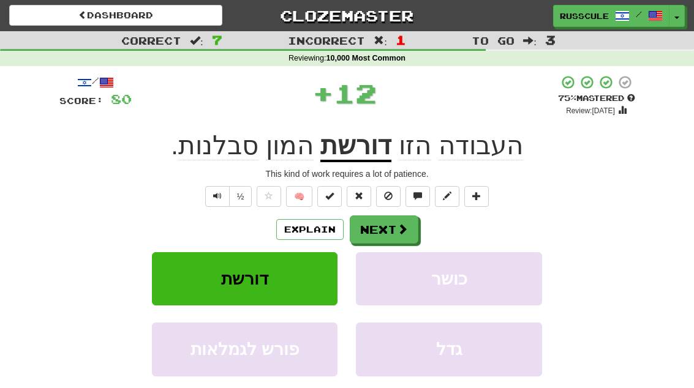
click at [401, 224] on span at bounding box center [402, 229] width 11 height 11
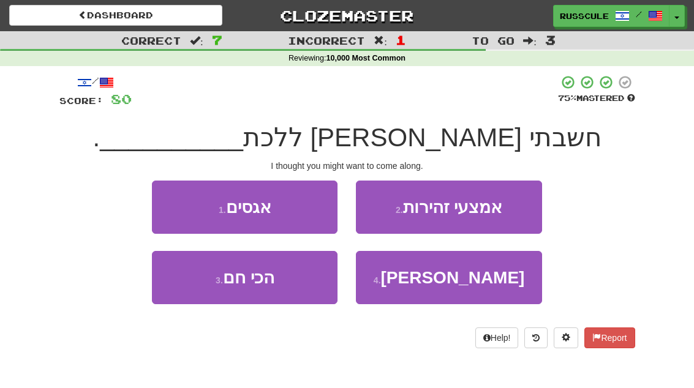
click at [381, 283] on small "4 ." at bounding box center [377, 281] width 7 height 10
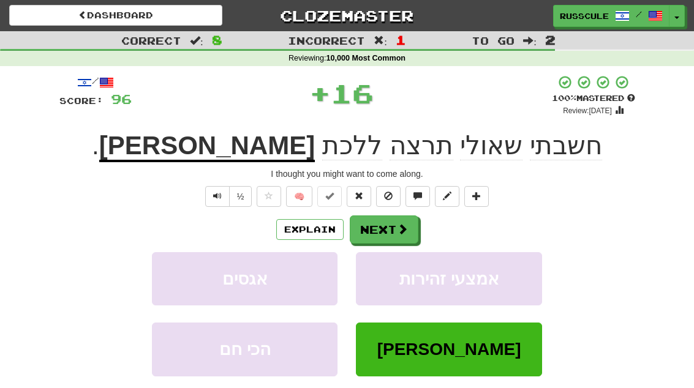
click at [405, 231] on span at bounding box center [402, 229] width 11 height 11
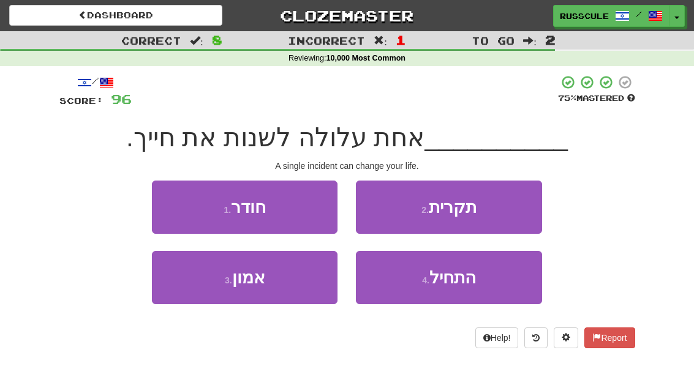
click at [519, 205] on button "2 . תקרית" at bounding box center [449, 207] width 186 height 53
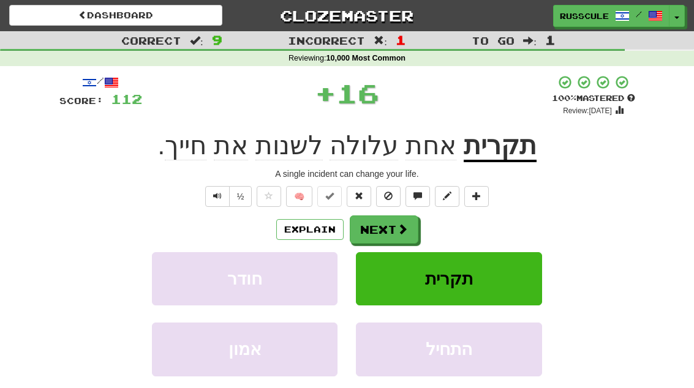
click at [404, 226] on span at bounding box center [402, 229] width 11 height 11
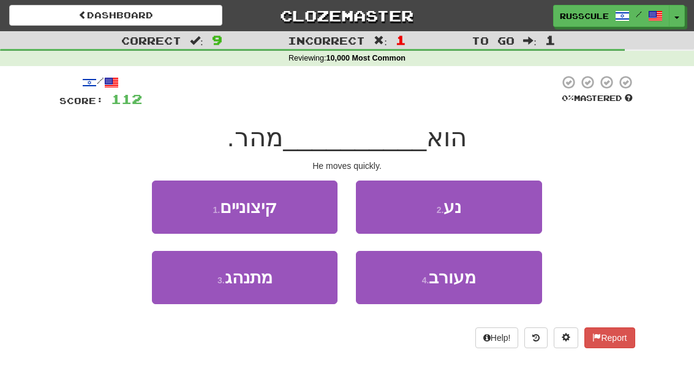
click at [513, 208] on button "2 . נע" at bounding box center [449, 207] width 186 height 53
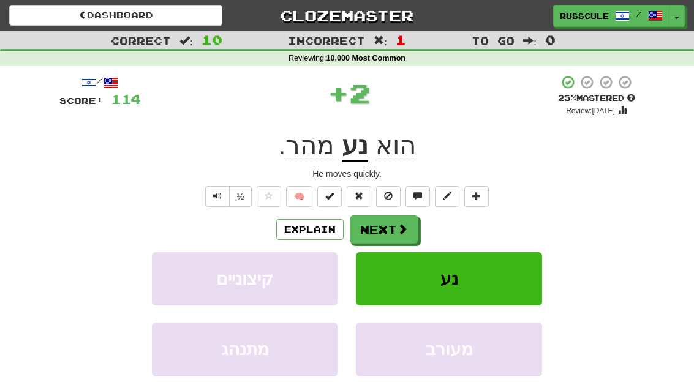
click at [393, 226] on button "Next" at bounding box center [384, 230] width 69 height 28
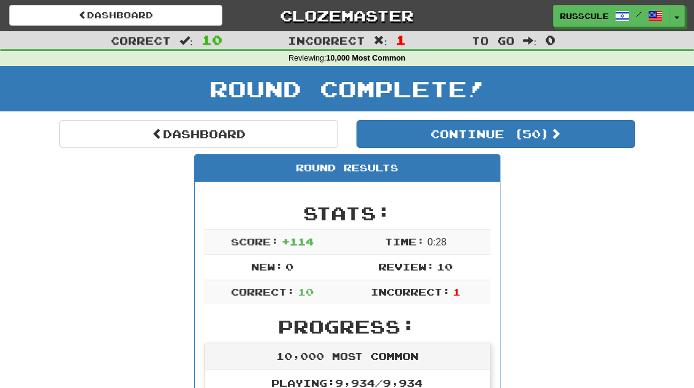
click at [599, 134] on button "Continue ( 50 )" at bounding box center [495, 134] width 279 height 28
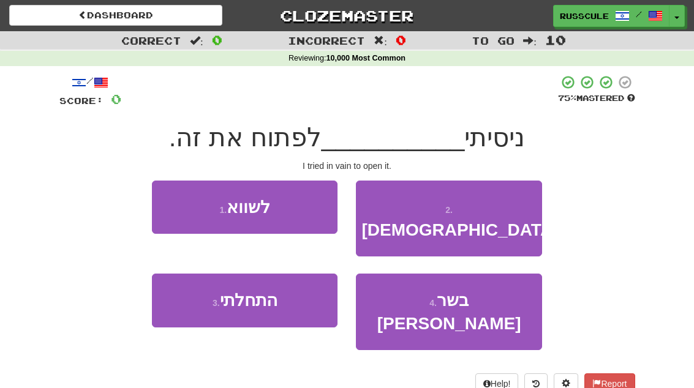
click at [164, 199] on button "1 . לשווא" at bounding box center [245, 207] width 186 height 53
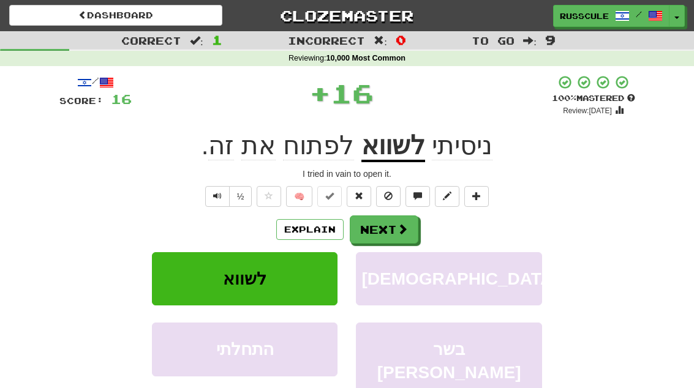
click at [404, 229] on span at bounding box center [402, 229] width 11 height 11
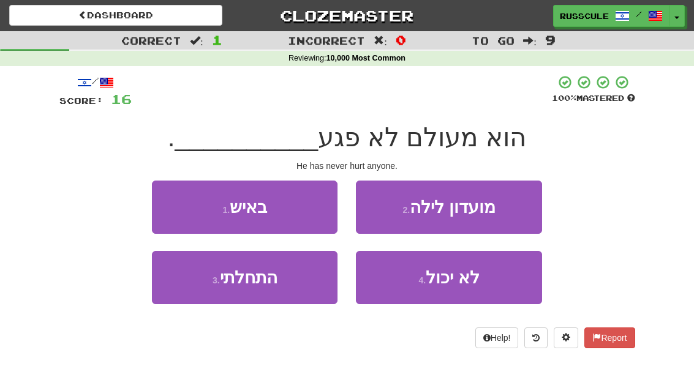
click at [167, 201] on button "1 . באיש" at bounding box center [245, 207] width 186 height 53
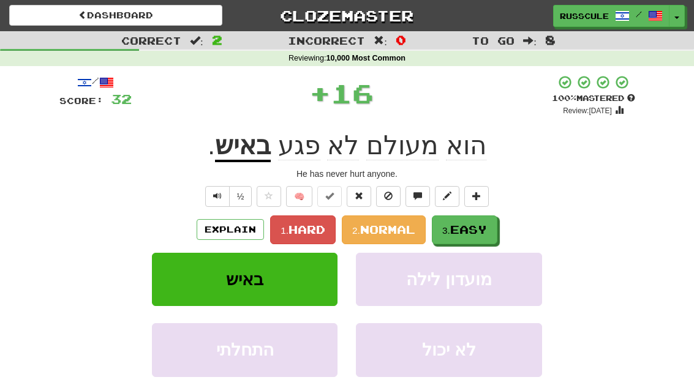
click at [476, 227] on span "Easy" at bounding box center [468, 229] width 37 height 13
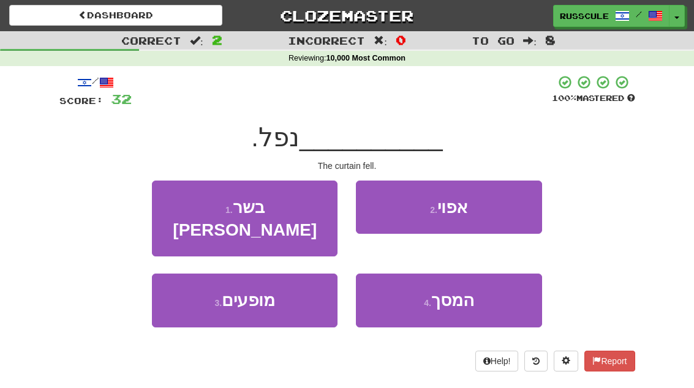
click at [470, 288] on button "4 . המסך" at bounding box center [449, 300] width 186 height 53
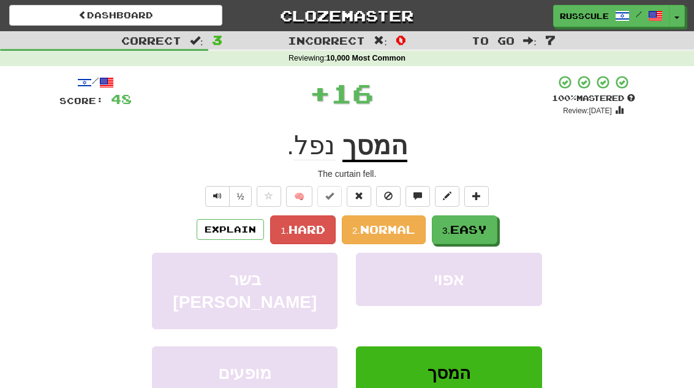
click at [483, 232] on span "Easy" at bounding box center [468, 229] width 37 height 13
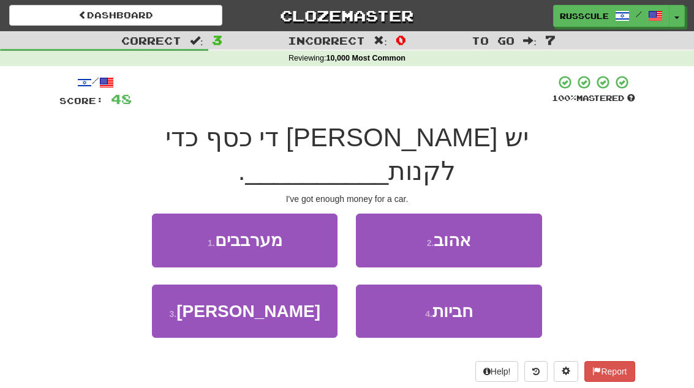
click at [202, 288] on button "3 . [PERSON_NAME]" at bounding box center [245, 311] width 186 height 53
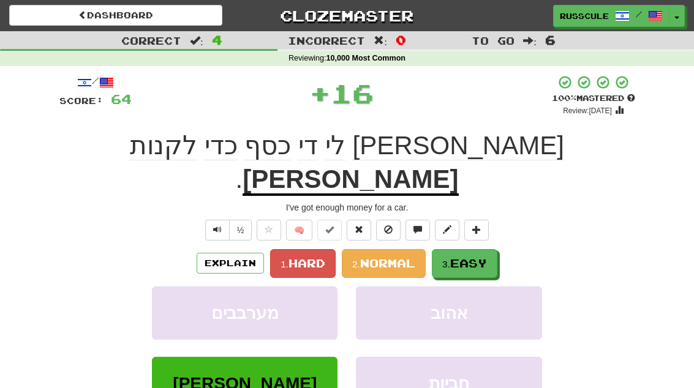
click at [482, 257] on span "Easy" at bounding box center [468, 263] width 37 height 13
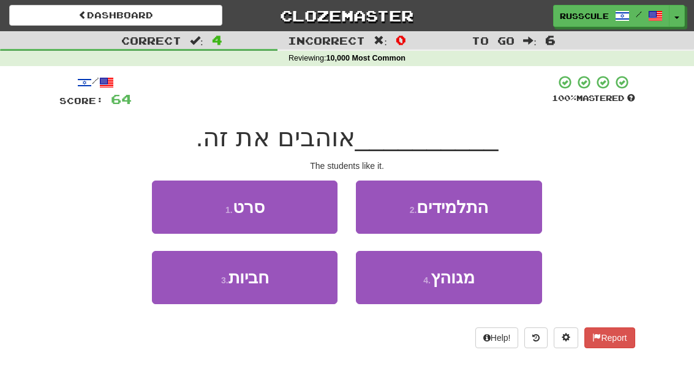
click at [513, 209] on button "2 . התלמידים" at bounding box center [449, 207] width 186 height 53
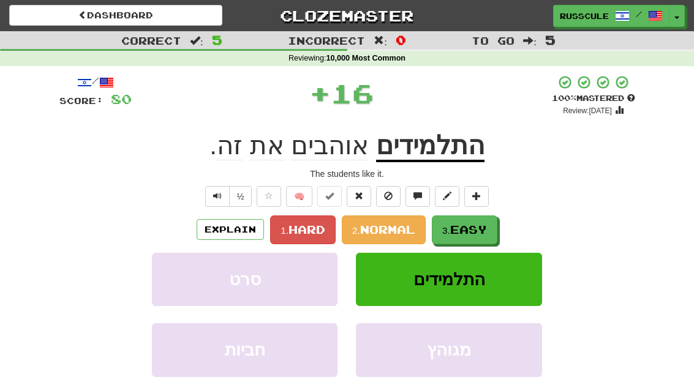
click at [478, 228] on span "Easy" at bounding box center [468, 229] width 37 height 13
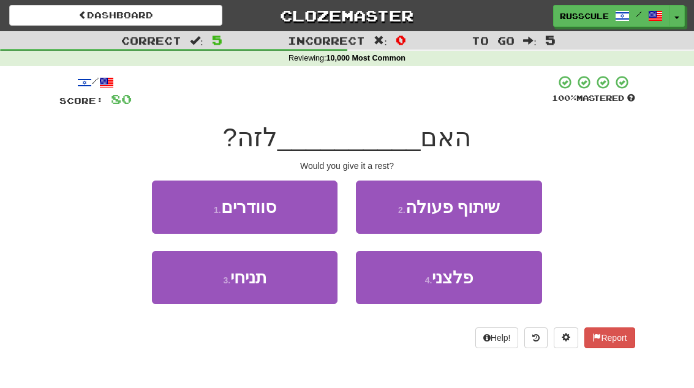
click at [203, 291] on button "3 . תניחי" at bounding box center [245, 277] width 186 height 53
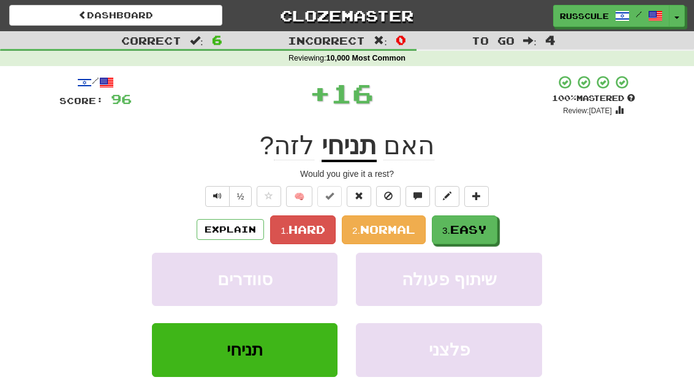
click at [483, 231] on span "Easy" at bounding box center [468, 229] width 37 height 13
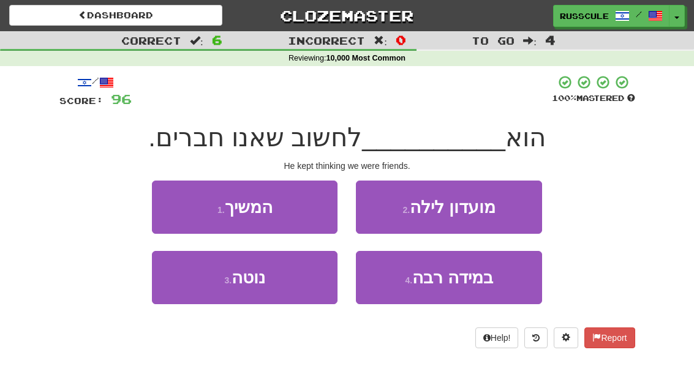
click at [178, 205] on button "1 . המשיך" at bounding box center [245, 207] width 186 height 53
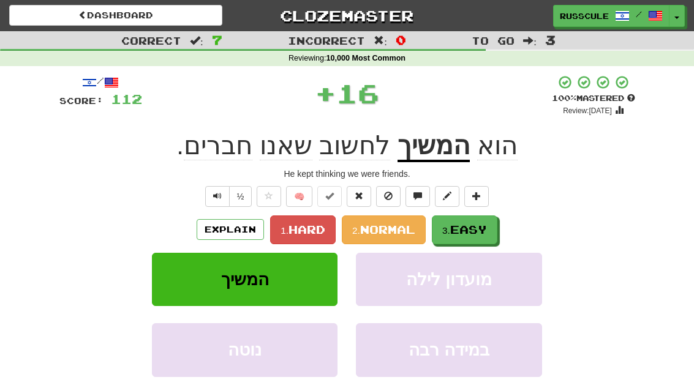
click at [484, 227] on span "Easy" at bounding box center [468, 229] width 37 height 13
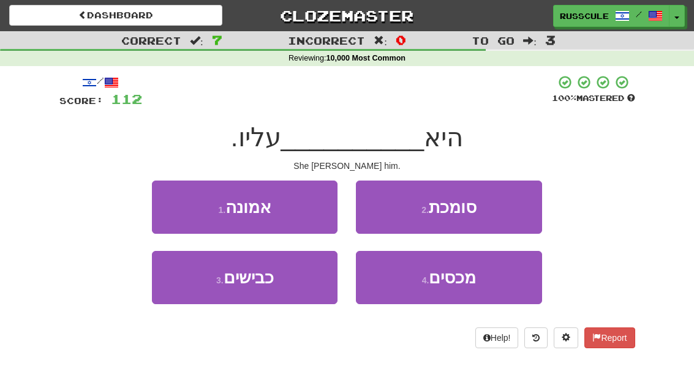
click at [505, 209] on button "2 . סומכת" at bounding box center [449, 207] width 186 height 53
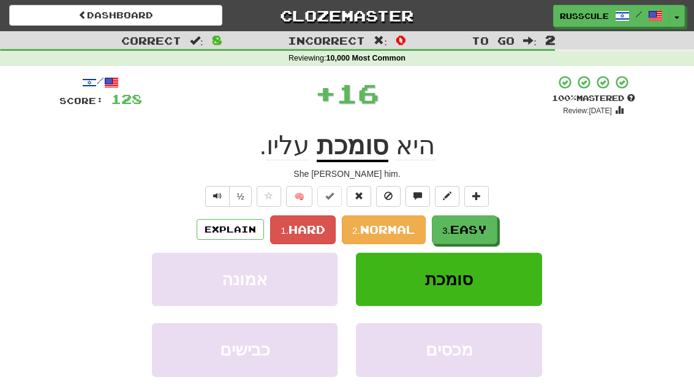
click at [467, 229] on span "Easy" at bounding box center [468, 229] width 37 height 13
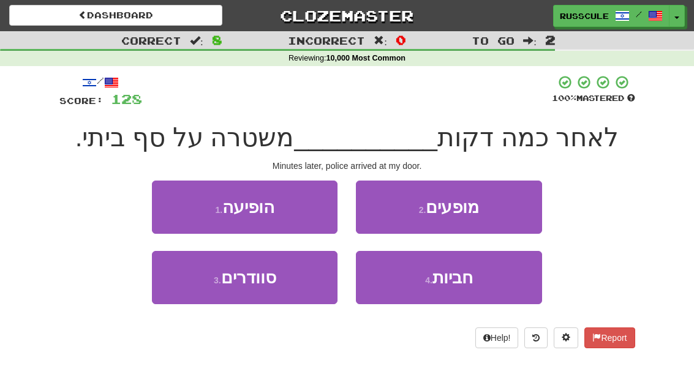
click at [175, 206] on button "1 . הופיעה" at bounding box center [245, 207] width 186 height 53
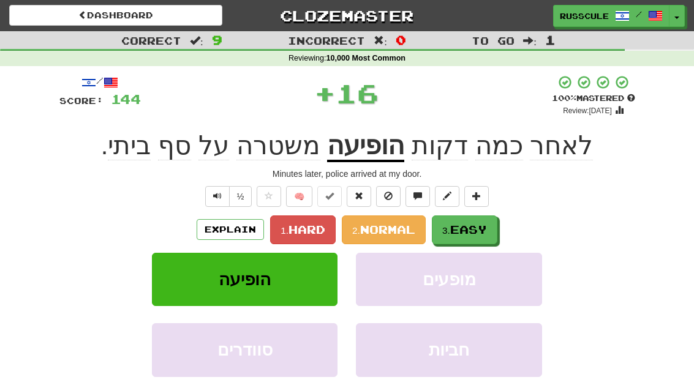
click at [476, 230] on span "Easy" at bounding box center [468, 229] width 37 height 13
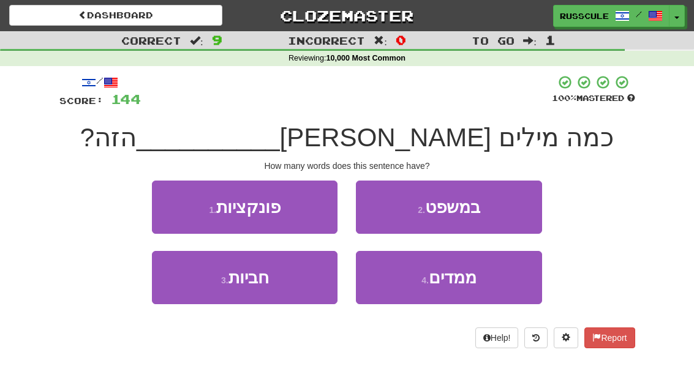
click at [508, 208] on button "2 . במשפט" at bounding box center [449, 207] width 186 height 53
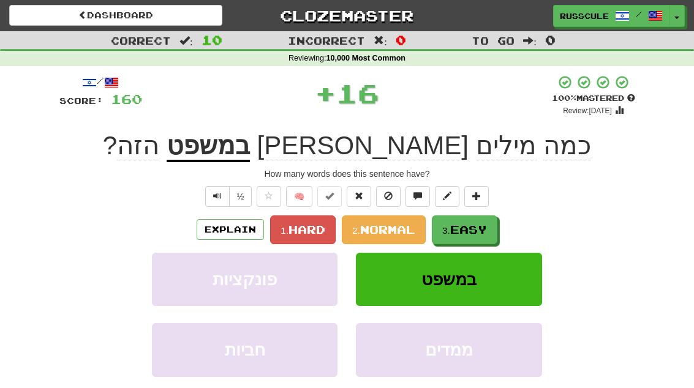
click at [469, 228] on span "Easy" at bounding box center [468, 229] width 37 height 13
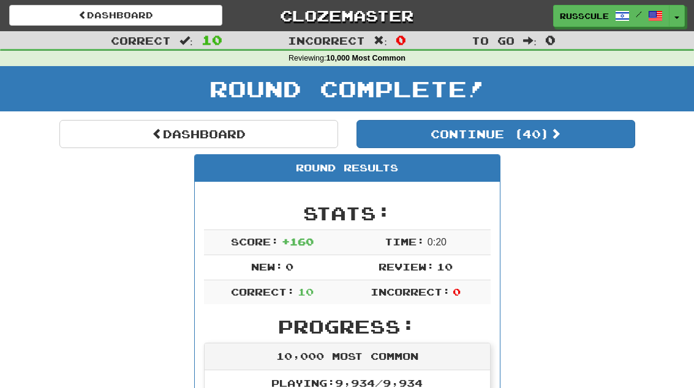
click at [603, 141] on button "Continue ( 40 )" at bounding box center [495, 134] width 279 height 28
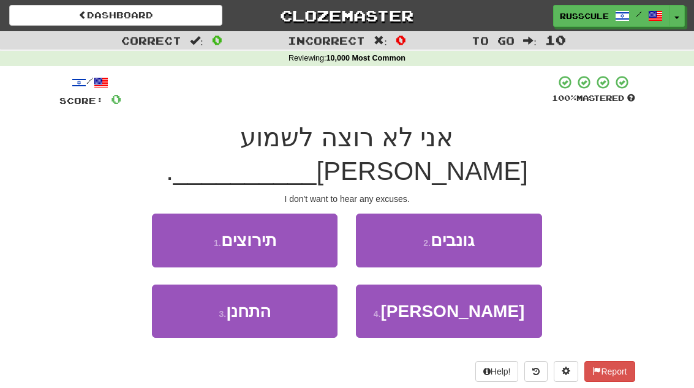
click at [170, 214] on button "1 . תירוצים" at bounding box center [245, 240] width 186 height 53
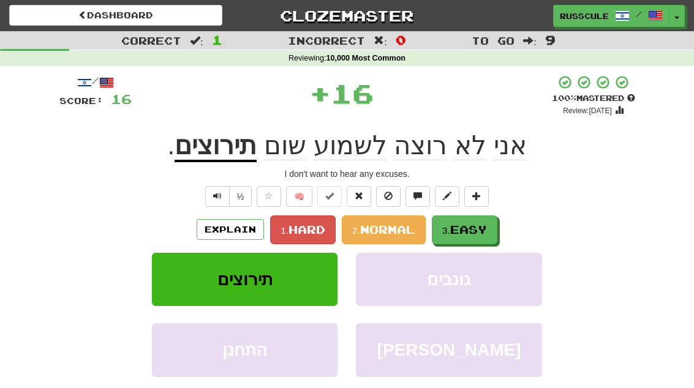
click at [487, 228] on span "Easy" at bounding box center [468, 229] width 37 height 13
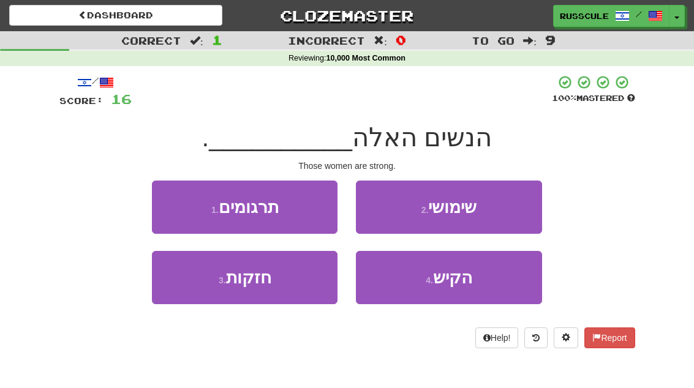
click at [203, 293] on button "3 . חזקות" at bounding box center [245, 277] width 186 height 53
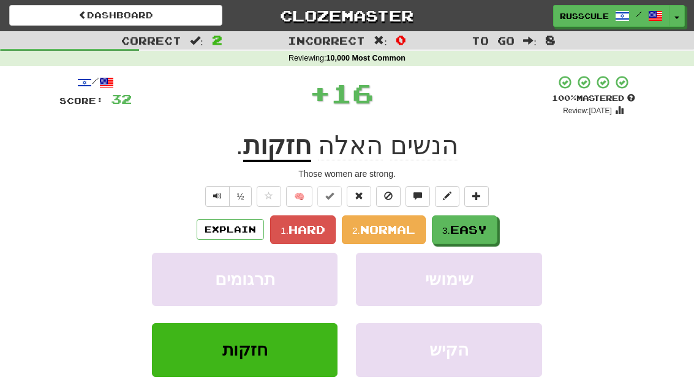
click at [486, 224] on span "Easy" at bounding box center [468, 229] width 37 height 13
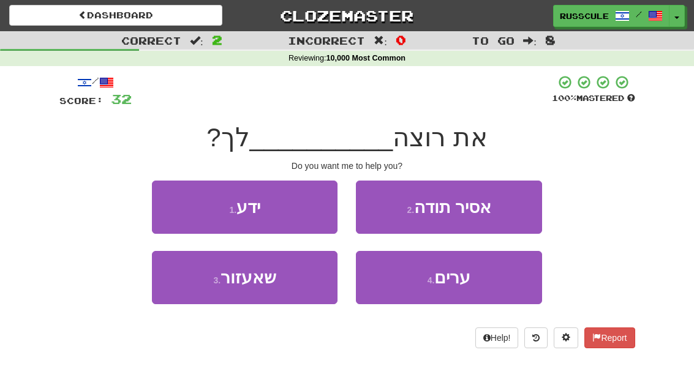
click at [171, 200] on button "1 . ידע" at bounding box center [245, 207] width 186 height 53
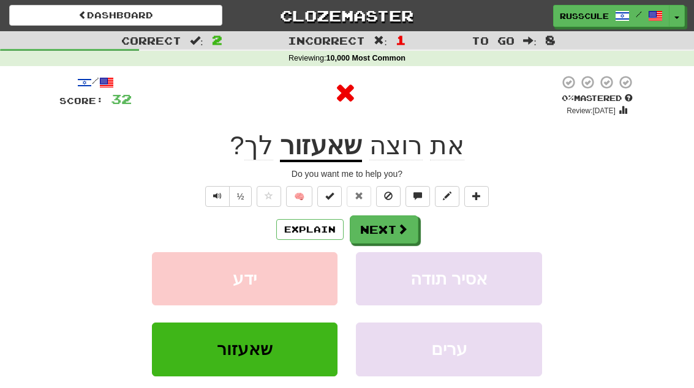
click at [400, 225] on span at bounding box center [402, 229] width 11 height 11
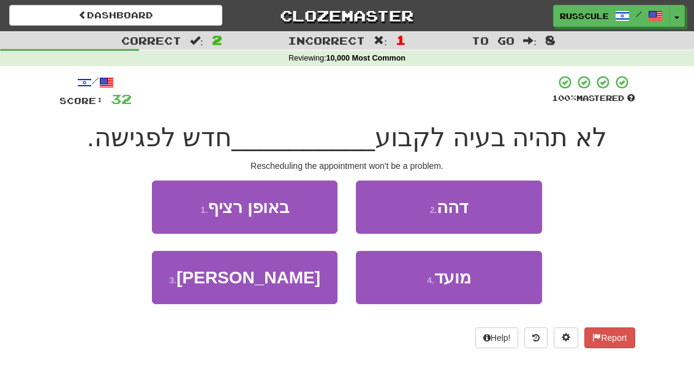
click at [461, 275] on span "מועד" at bounding box center [452, 277] width 37 height 19
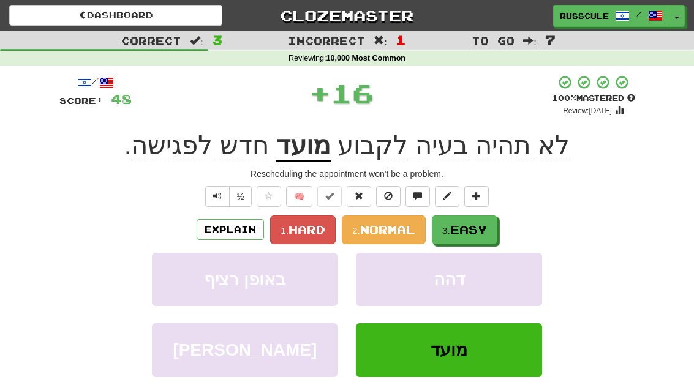
click at [484, 219] on button "3. Easy" at bounding box center [465, 230] width 66 height 29
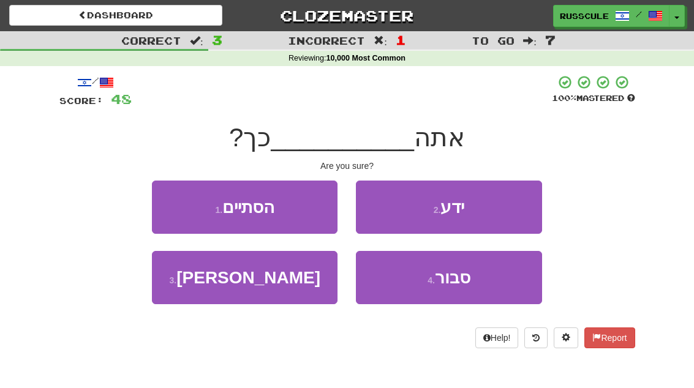
click at [467, 288] on button "4 . סבור" at bounding box center [449, 277] width 186 height 53
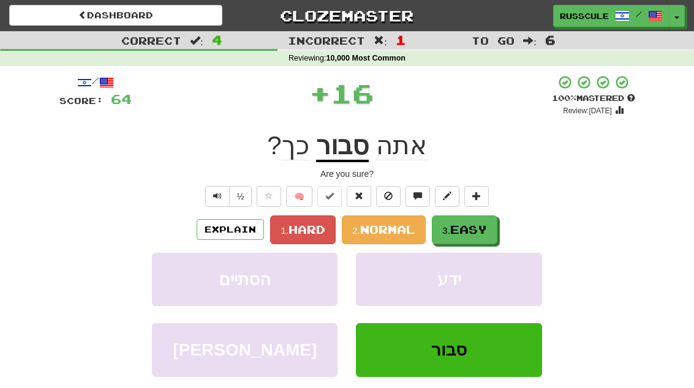
click at [487, 224] on span "Easy" at bounding box center [468, 229] width 37 height 13
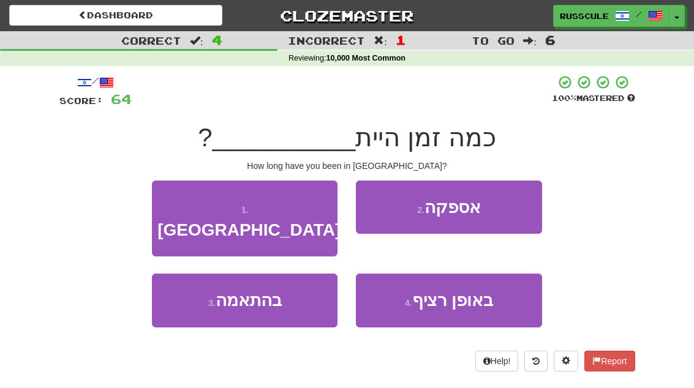
click at [167, 203] on button "1 . [GEOGRAPHIC_DATA]" at bounding box center [245, 219] width 186 height 77
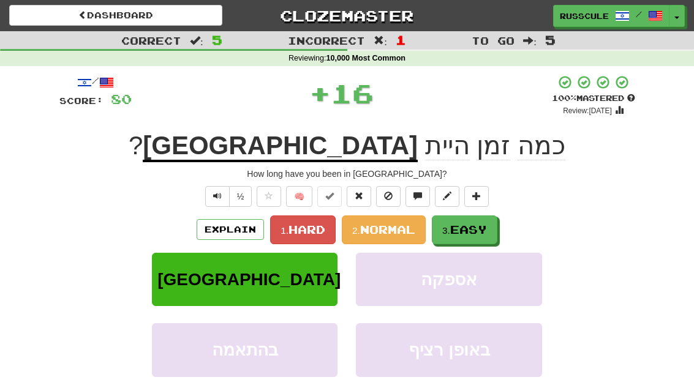
click at [483, 226] on span "Easy" at bounding box center [468, 229] width 37 height 13
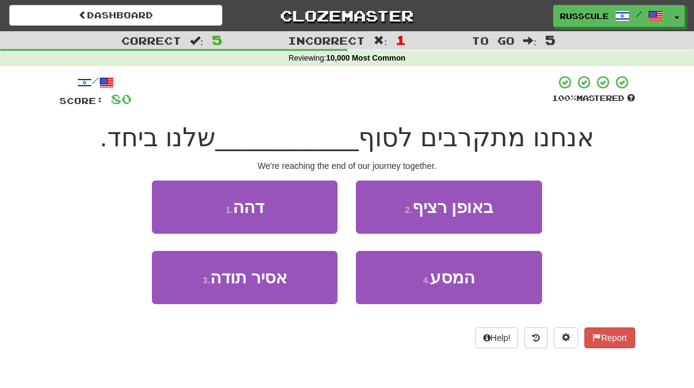
click at [467, 282] on span "המסע" at bounding box center [452, 277] width 45 height 19
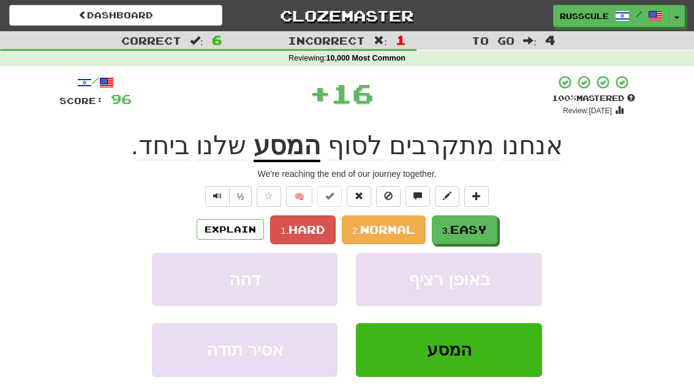
click at [484, 224] on span "Easy" at bounding box center [468, 229] width 37 height 13
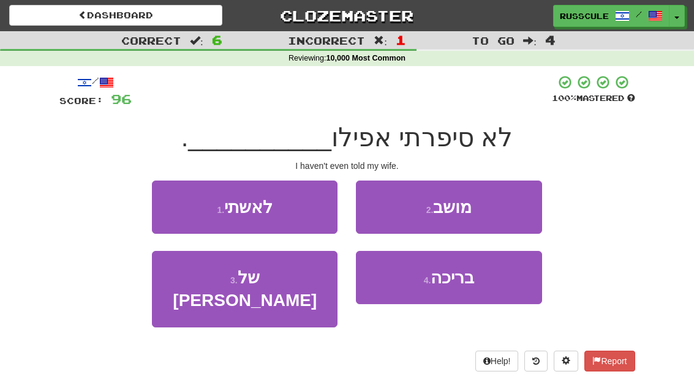
click at [171, 205] on button "1 . לאשתי" at bounding box center [245, 207] width 186 height 53
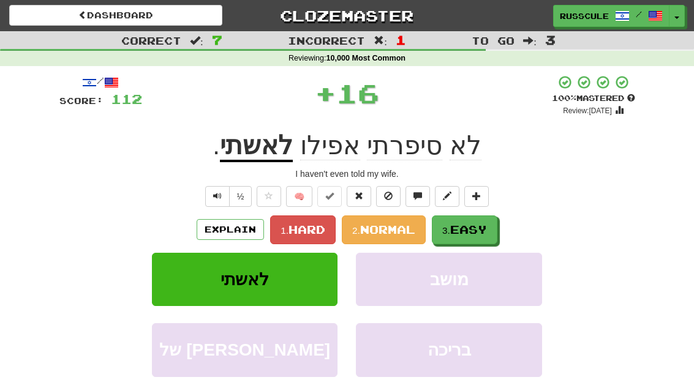
click at [479, 228] on span "Easy" at bounding box center [468, 229] width 37 height 13
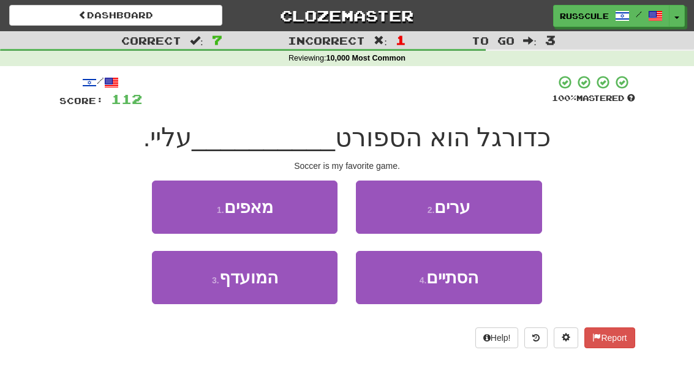
click at [207, 290] on button "3 . המועדף" at bounding box center [245, 277] width 186 height 53
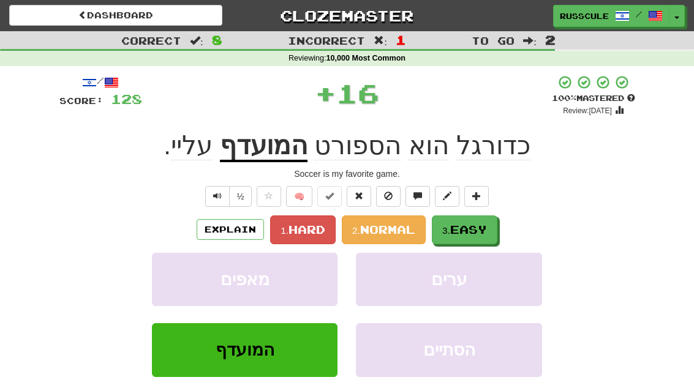
click at [473, 227] on span "Easy" at bounding box center [468, 229] width 37 height 13
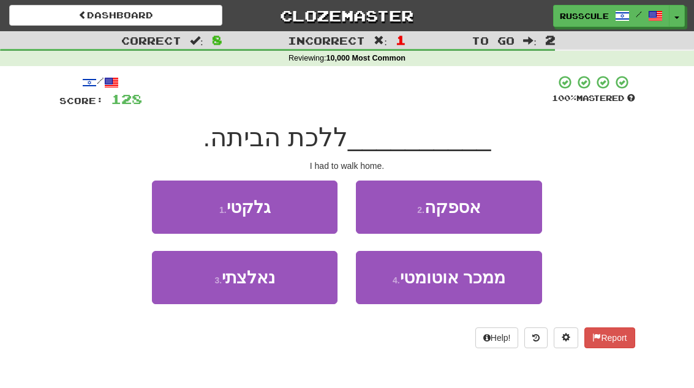
click at [204, 290] on button "3 . נאלצתי" at bounding box center [245, 277] width 186 height 53
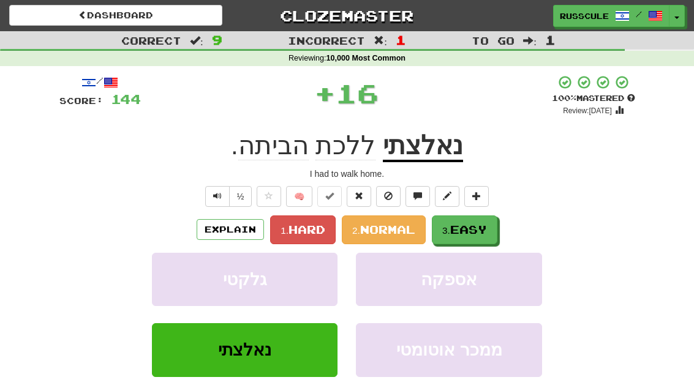
click at [483, 225] on span "Easy" at bounding box center [468, 229] width 37 height 13
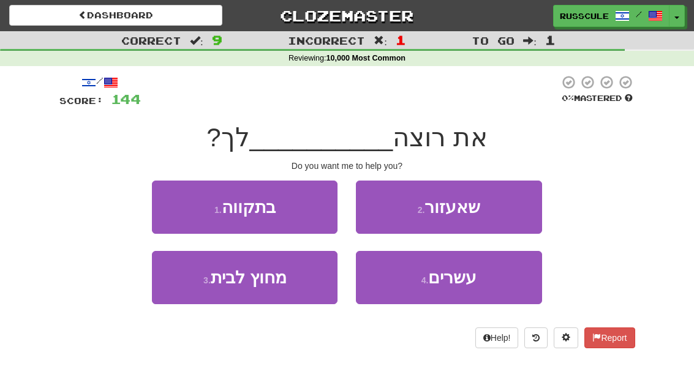
click at [505, 208] on button "2 . שאעזור" at bounding box center [449, 207] width 186 height 53
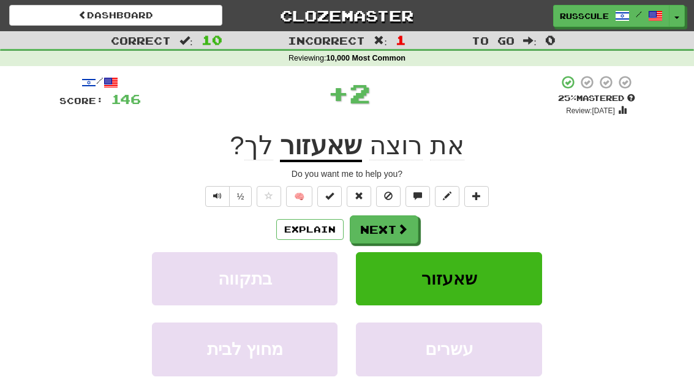
click at [399, 226] on span at bounding box center [402, 229] width 11 height 11
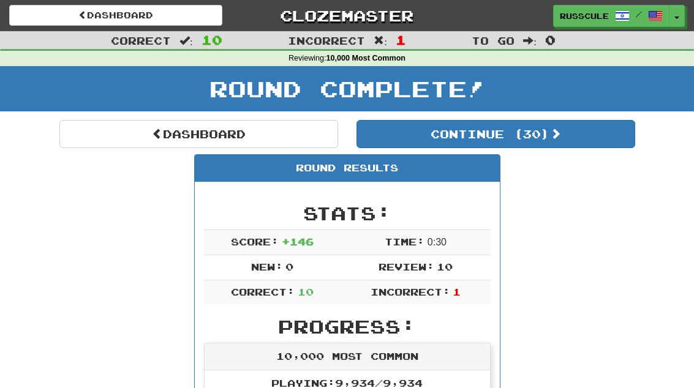
click at [596, 138] on button "Continue ( 30 )" at bounding box center [495, 134] width 279 height 28
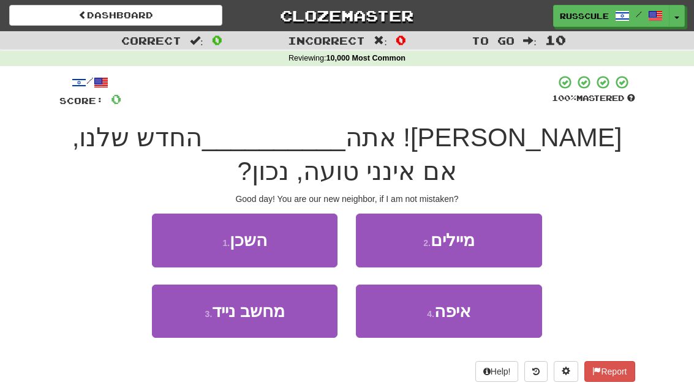
click at [187, 238] on button "1 . השכן" at bounding box center [245, 240] width 186 height 53
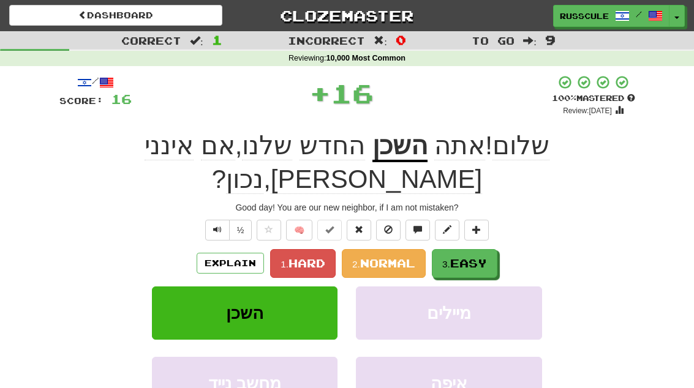
click at [476, 249] on button "3. Easy" at bounding box center [465, 263] width 66 height 29
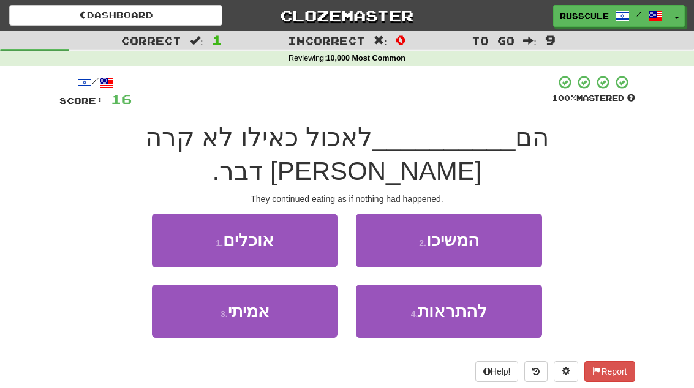
click at [165, 214] on button "1 . אוכלים" at bounding box center [245, 240] width 186 height 53
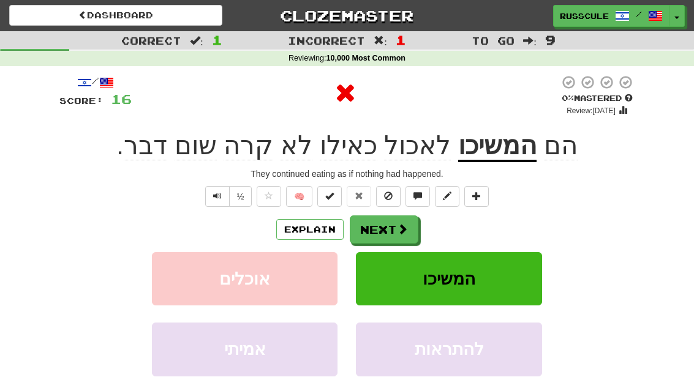
click at [389, 230] on button "Next" at bounding box center [384, 230] width 69 height 28
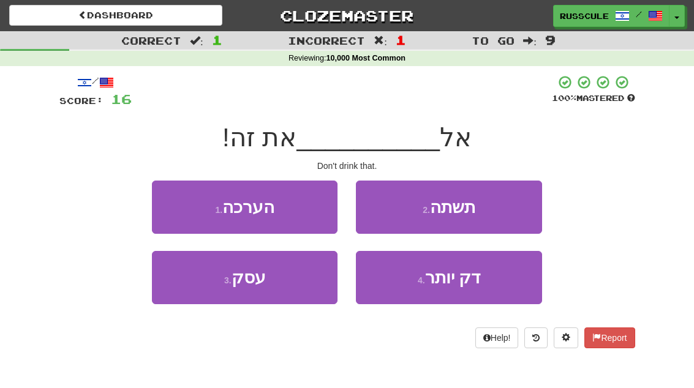
click at [519, 208] on button "2 . תשתה" at bounding box center [449, 207] width 186 height 53
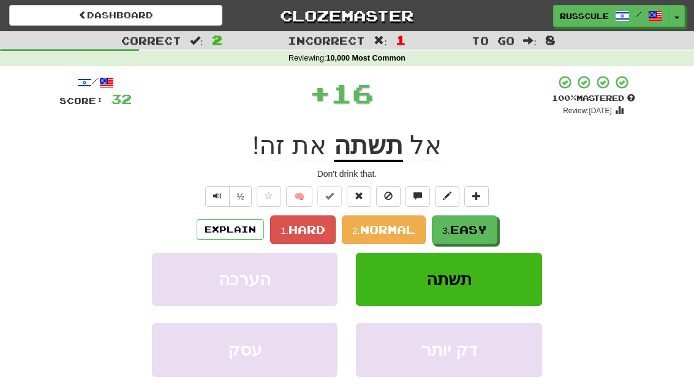
click at [450, 225] on small "3." at bounding box center [446, 230] width 8 height 10
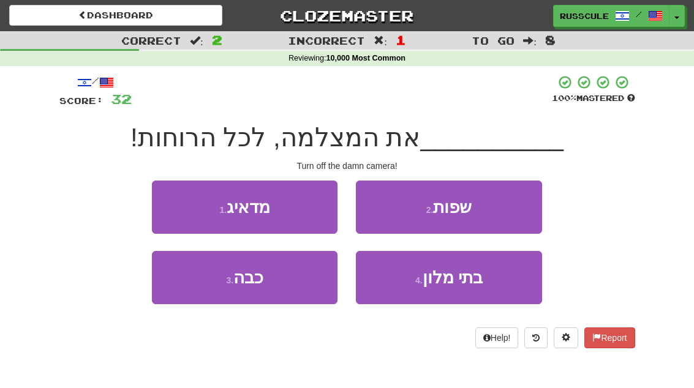
click at [201, 291] on button "3 . [GEOGRAPHIC_DATA]" at bounding box center [245, 277] width 186 height 53
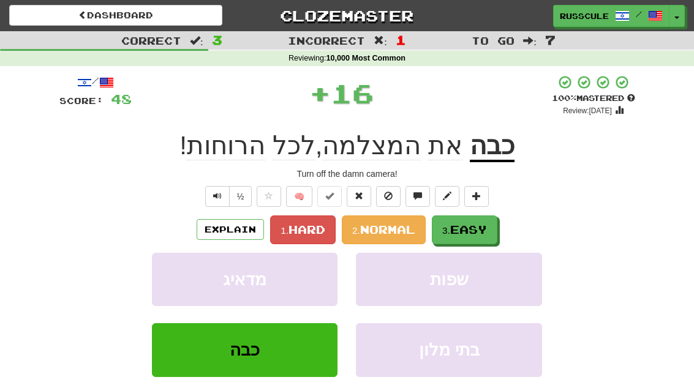
click at [490, 222] on button "3. Easy" at bounding box center [465, 230] width 66 height 29
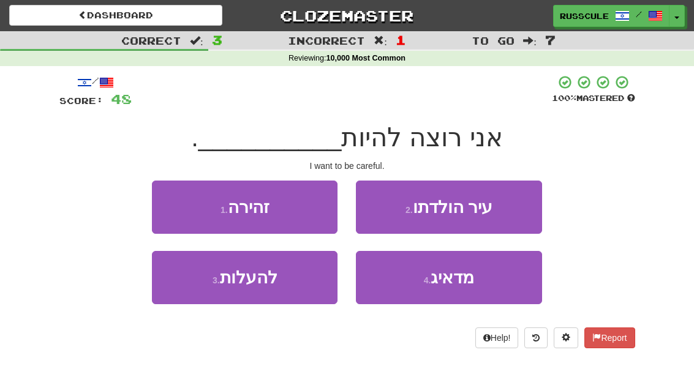
click at [171, 203] on button "1 . זהירה" at bounding box center [245, 207] width 186 height 53
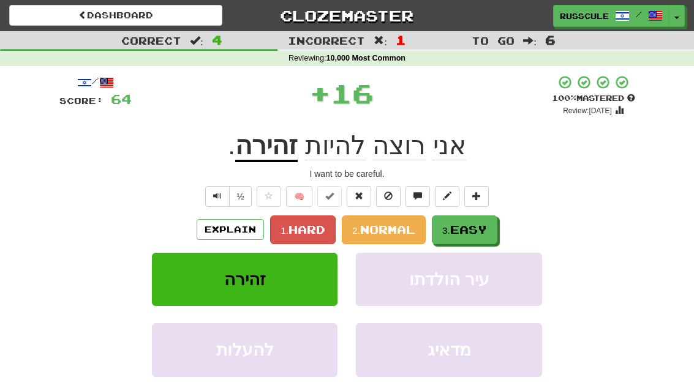
click at [476, 228] on span "Easy" at bounding box center [468, 229] width 37 height 13
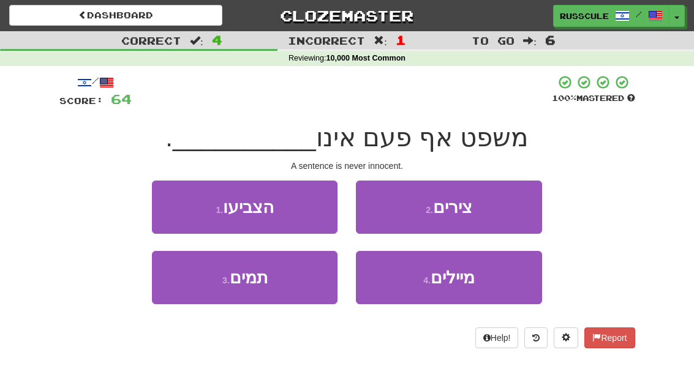
click at [454, 283] on span "מיילים" at bounding box center [453, 277] width 44 height 19
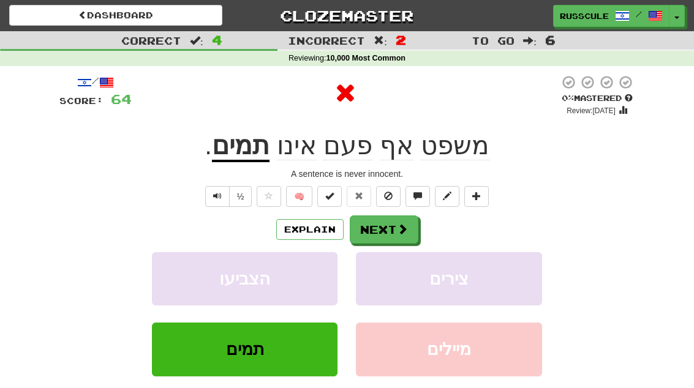
click at [483, 220] on div "Explain Next" at bounding box center [347, 230] width 576 height 28
click at [413, 230] on button "Next" at bounding box center [384, 230] width 69 height 28
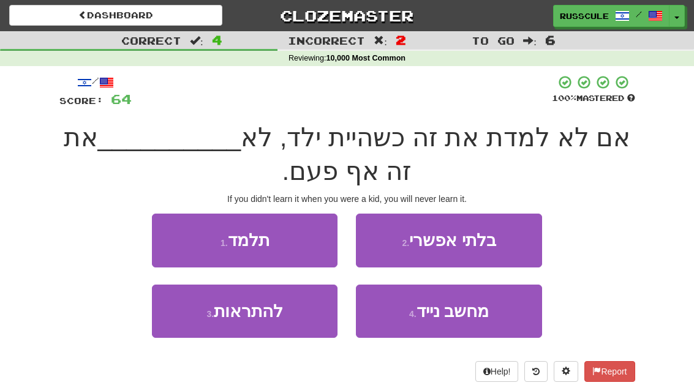
click at [186, 239] on button "1 . תלמד" at bounding box center [245, 240] width 186 height 53
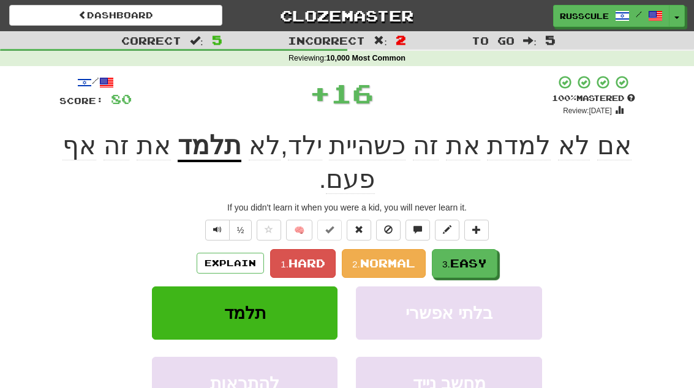
click at [476, 257] on span "Easy" at bounding box center [468, 263] width 37 height 13
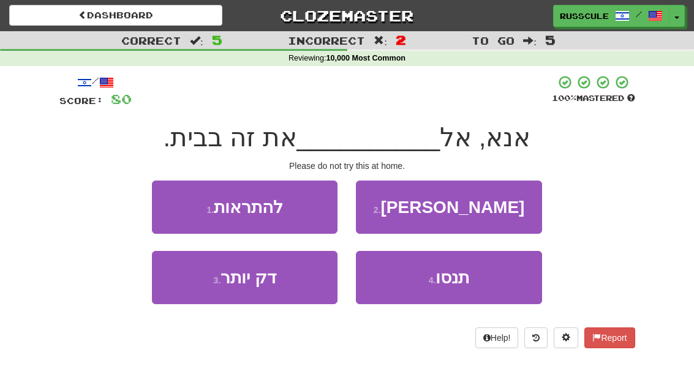
click at [473, 285] on button "4 . תנסו" at bounding box center [449, 277] width 186 height 53
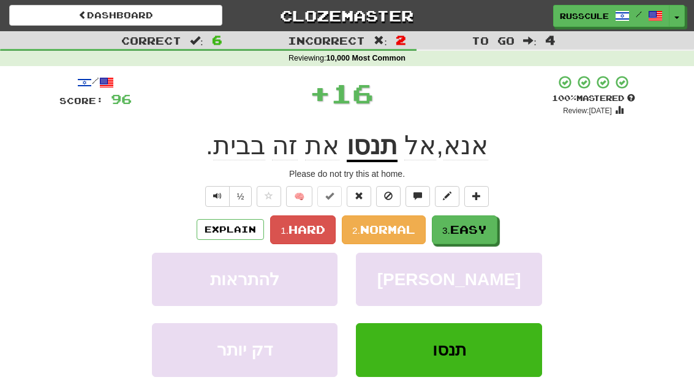
click at [483, 230] on span "Easy" at bounding box center [468, 229] width 37 height 13
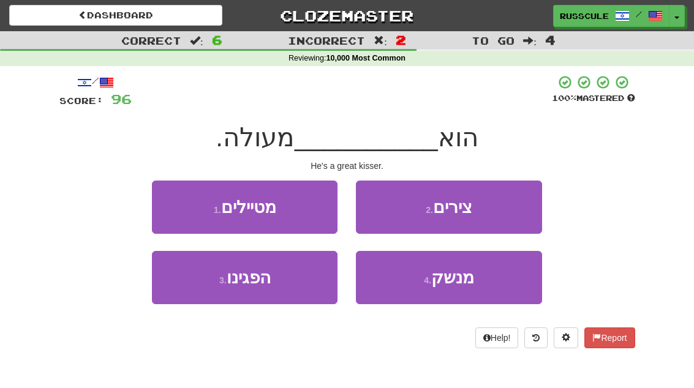
click at [473, 281] on span "מנשק" at bounding box center [452, 277] width 43 height 19
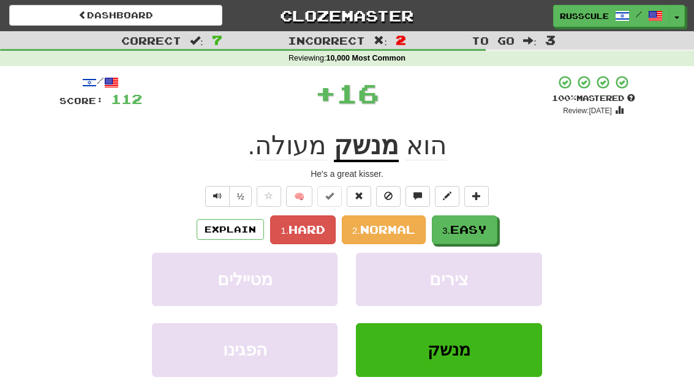
click at [482, 230] on span "Easy" at bounding box center [468, 229] width 37 height 13
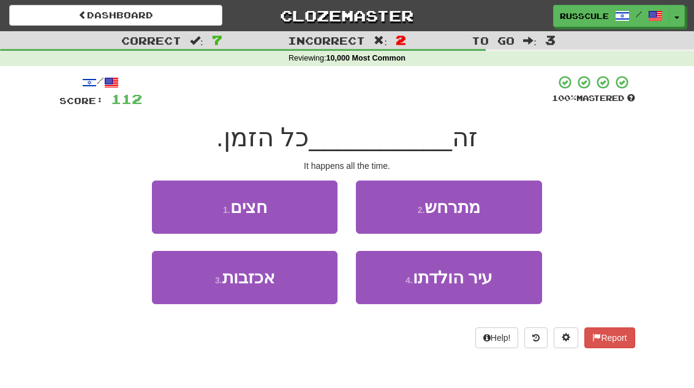
click at [502, 211] on button "2 . מתרחש" at bounding box center [449, 207] width 186 height 53
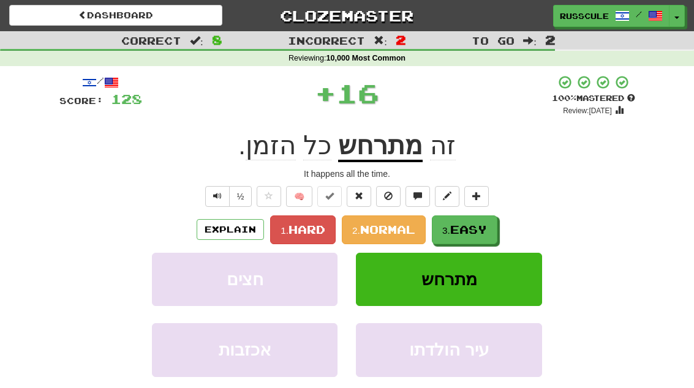
click at [472, 230] on span "Easy" at bounding box center [468, 229] width 37 height 13
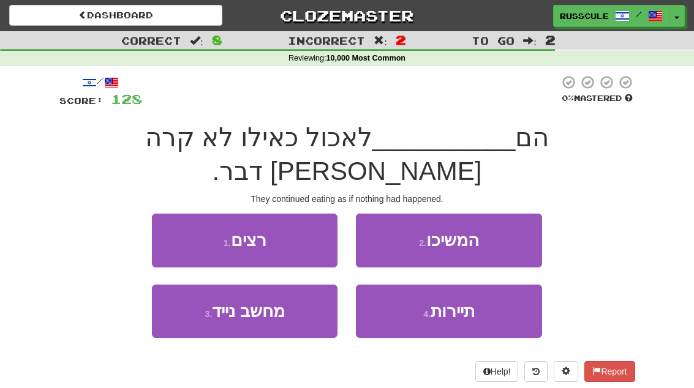
click at [508, 214] on button "2 . המשיכו" at bounding box center [449, 240] width 186 height 53
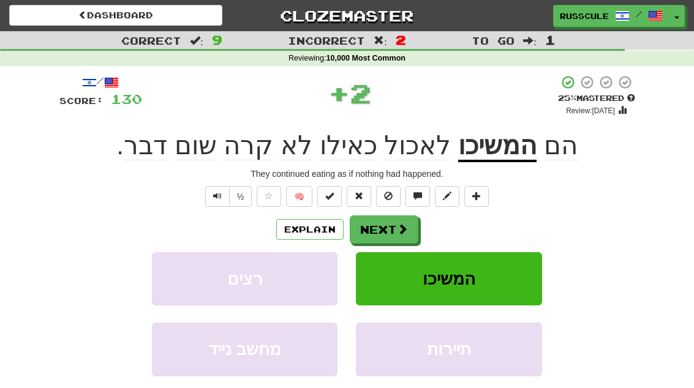
click at [393, 227] on button "Next" at bounding box center [384, 230] width 69 height 28
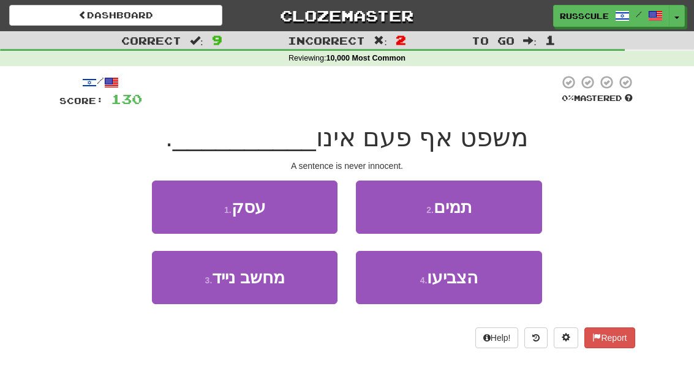
click at [510, 208] on button "2 . תמים" at bounding box center [449, 207] width 186 height 53
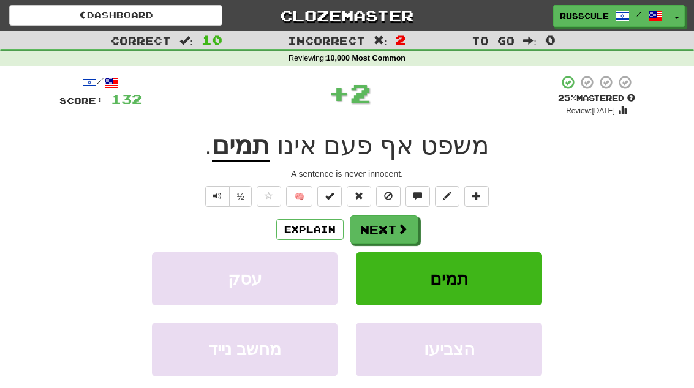
click at [400, 224] on span at bounding box center [402, 229] width 11 height 11
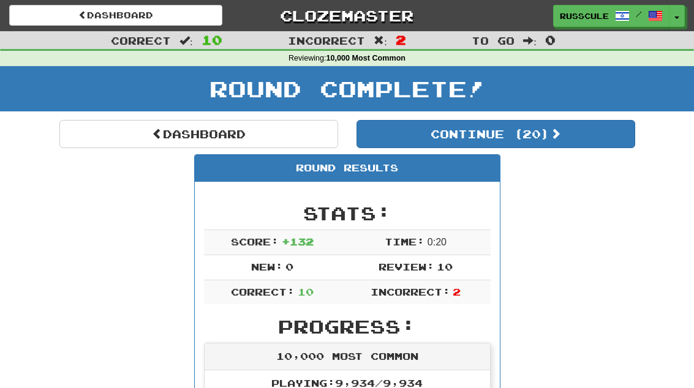
click at [100, 144] on link "Dashboard" at bounding box center [198, 134] width 279 height 28
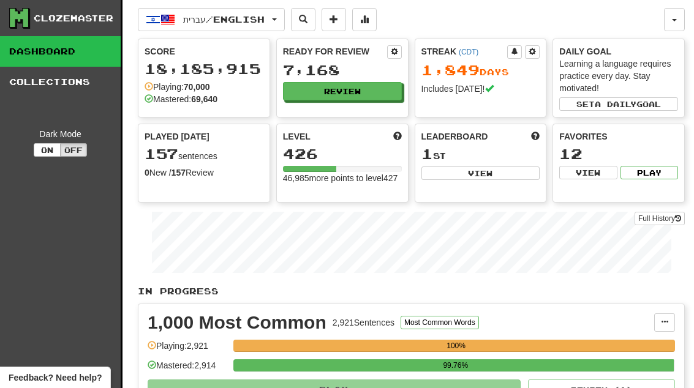
click at [379, 95] on button "Review" at bounding box center [342, 91] width 119 height 18
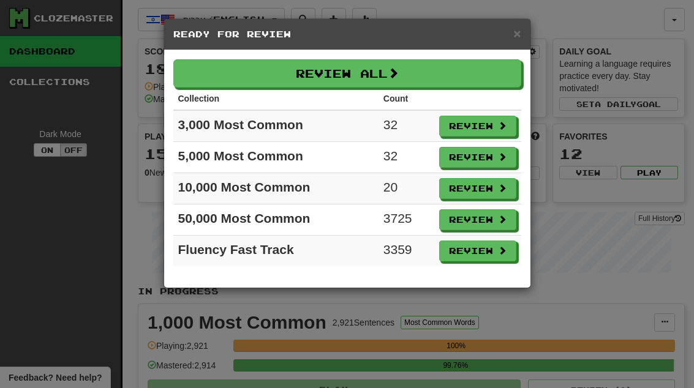
click at [485, 124] on button "Review" at bounding box center [477, 126] width 77 height 21
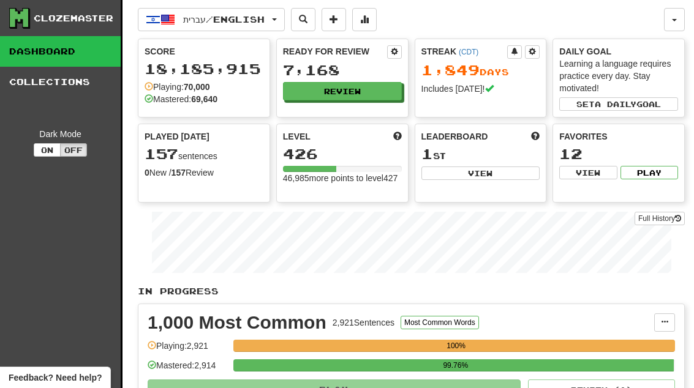
select select "**"
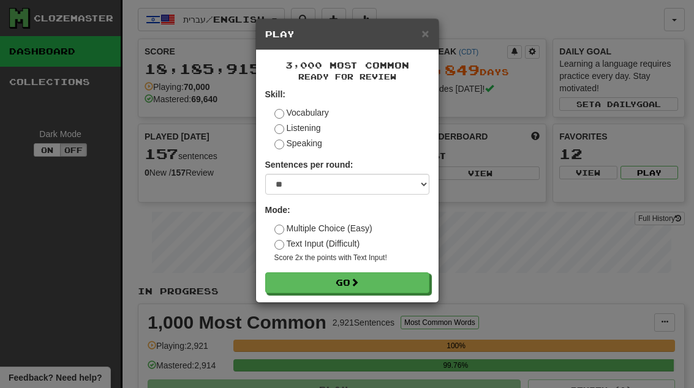
click at [397, 282] on button "Go" at bounding box center [347, 283] width 164 height 21
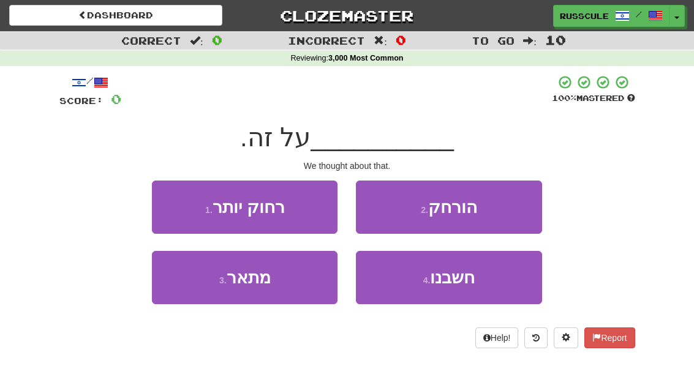
click at [471, 278] on span "חשבנו" at bounding box center [452, 277] width 45 height 19
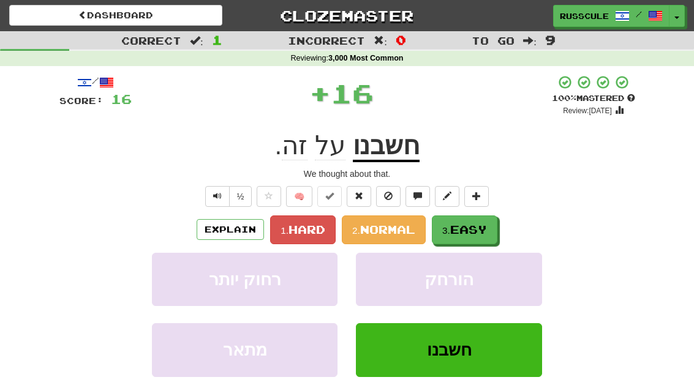
click at [480, 234] on span "Easy" at bounding box center [468, 229] width 37 height 13
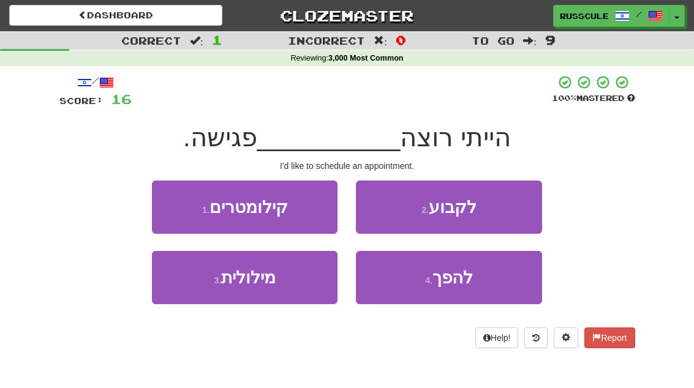
click at [506, 212] on button "2 . לקבוע" at bounding box center [449, 207] width 186 height 53
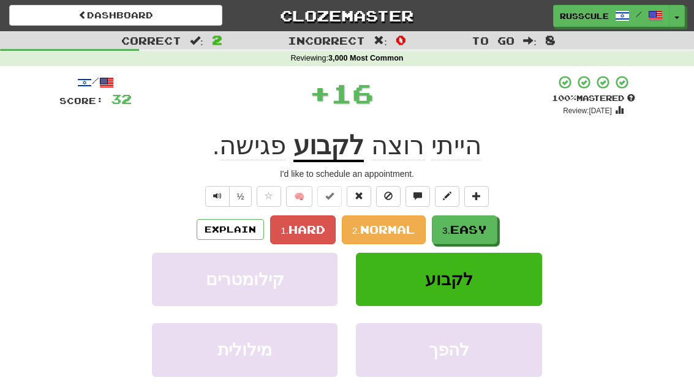
click at [468, 231] on span "Easy" at bounding box center [468, 229] width 37 height 13
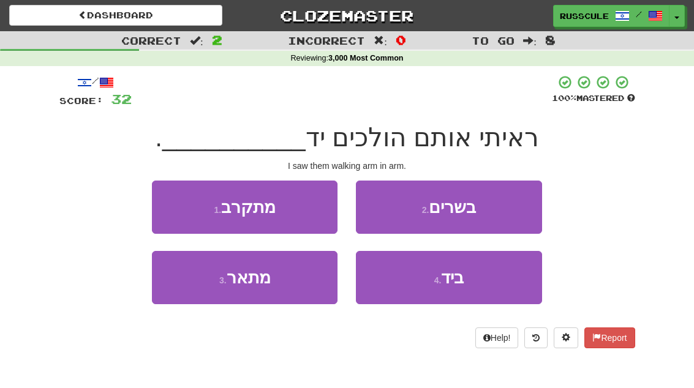
click at [462, 286] on span "ביד" at bounding box center [452, 277] width 23 height 19
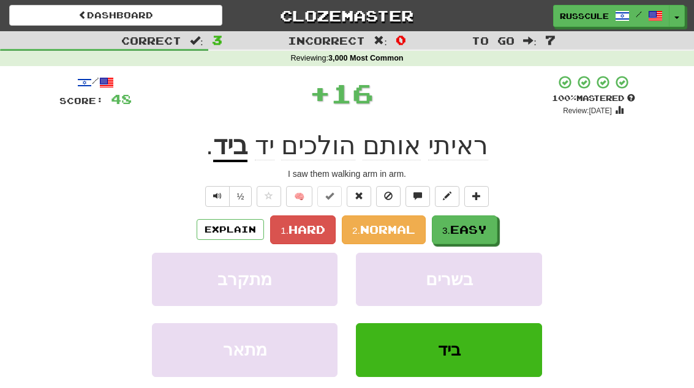
click at [480, 226] on span "Easy" at bounding box center [468, 229] width 37 height 13
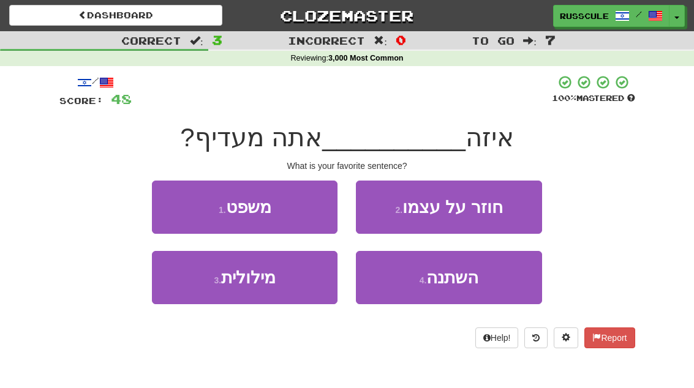
click at [164, 205] on button "1 . משפט" at bounding box center [245, 207] width 186 height 53
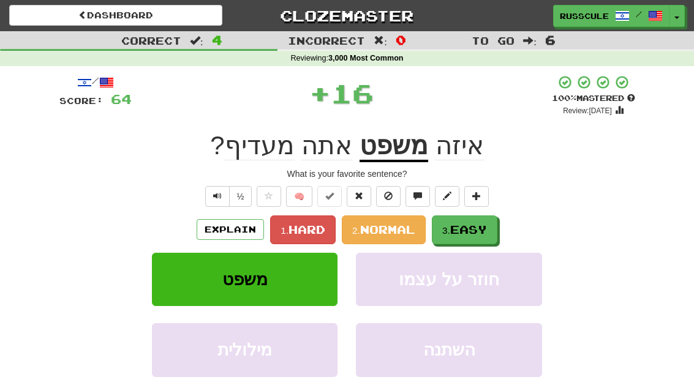
click at [478, 225] on span "Easy" at bounding box center [468, 229] width 37 height 13
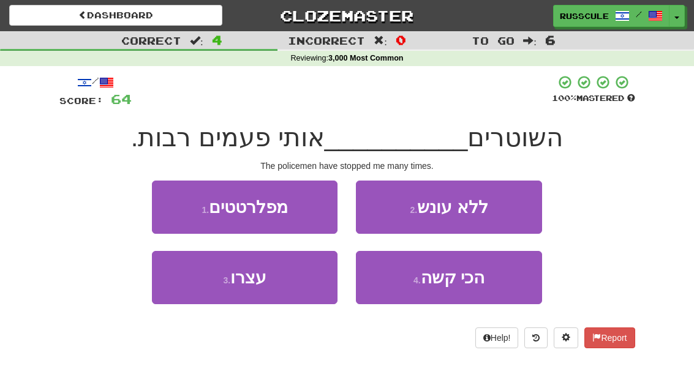
click at [203, 291] on button "3 . עצרו" at bounding box center [245, 277] width 186 height 53
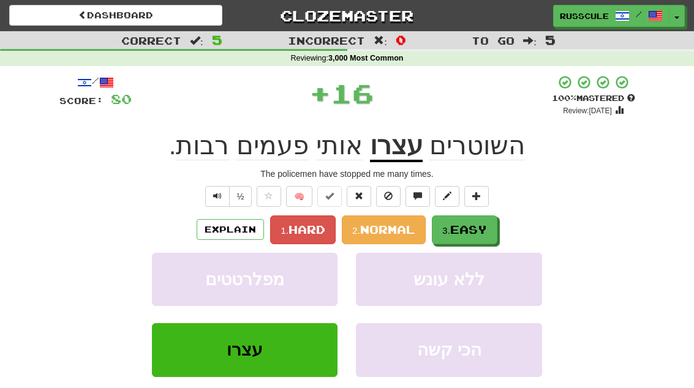
click at [487, 223] on span "Easy" at bounding box center [468, 229] width 37 height 13
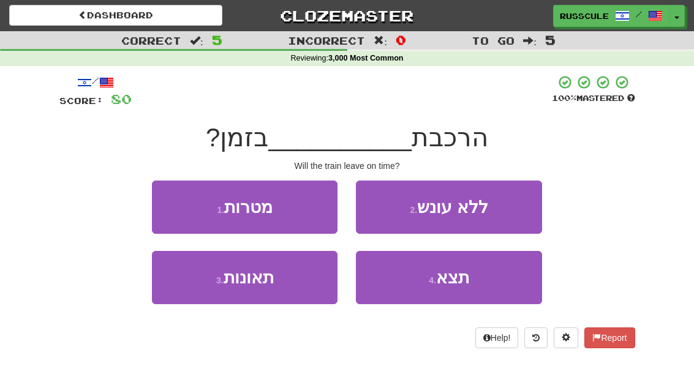
click at [473, 284] on button "4 . תצא" at bounding box center [449, 277] width 186 height 53
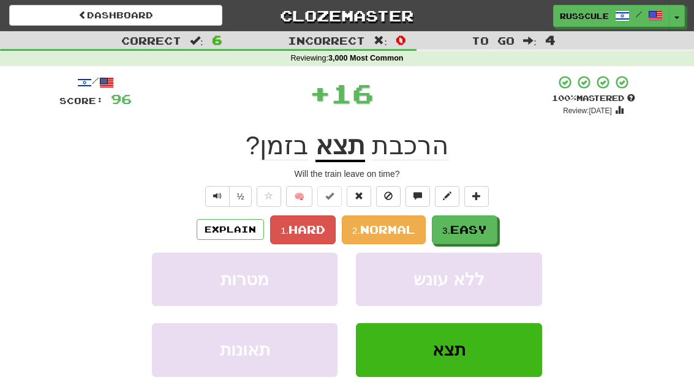
click at [481, 226] on span "Easy" at bounding box center [468, 229] width 37 height 13
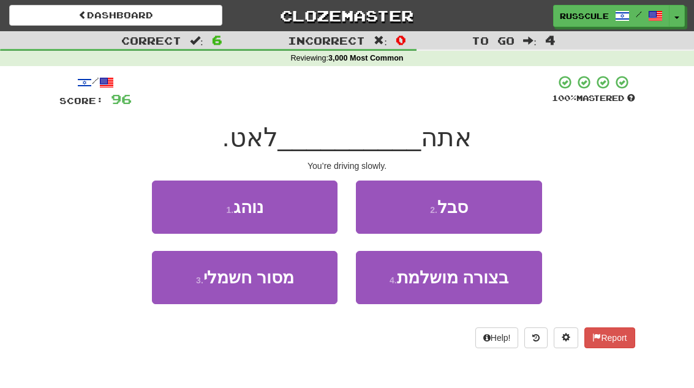
click at [170, 203] on button "1 . נוהג" at bounding box center [245, 207] width 186 height 53
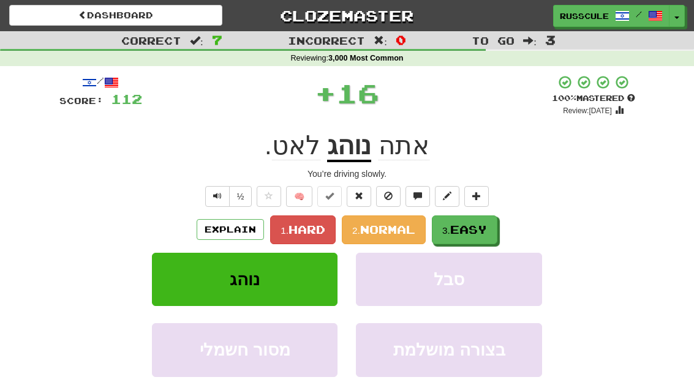
click at [478, 228] on span "Easy" at bounding box center [468, 229] width 37 height 13
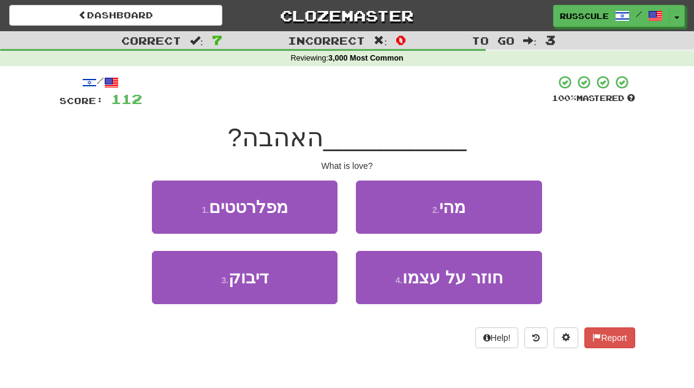
click at [498, 216] on button "2 . מהי" at bounding box center [449, 207] width 186 height 53
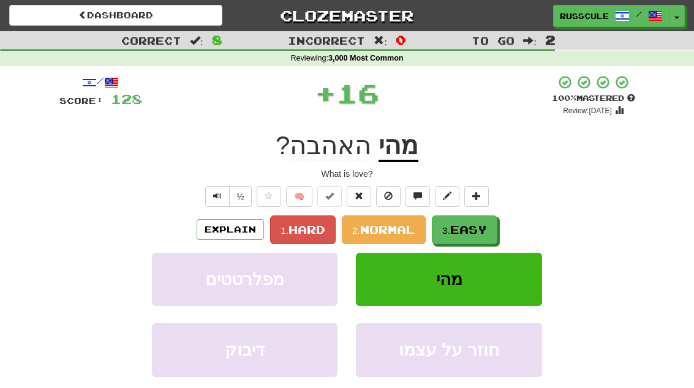
click at [473, 231] on span "Easy" at bounding box center [468, 229] width 37 height 13
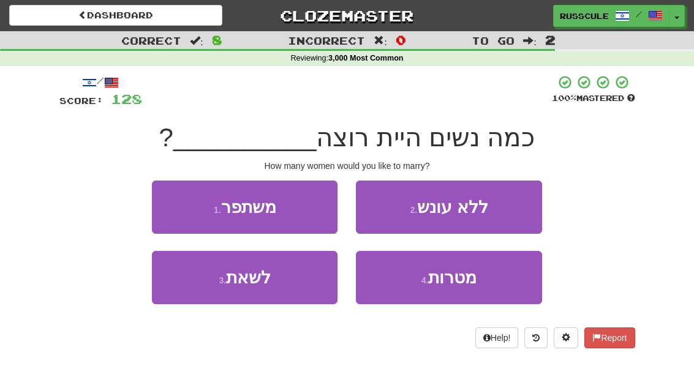
click at [201, 292] on button "3 . לשאת" at bounding box center [245, 277] width 186 height 53
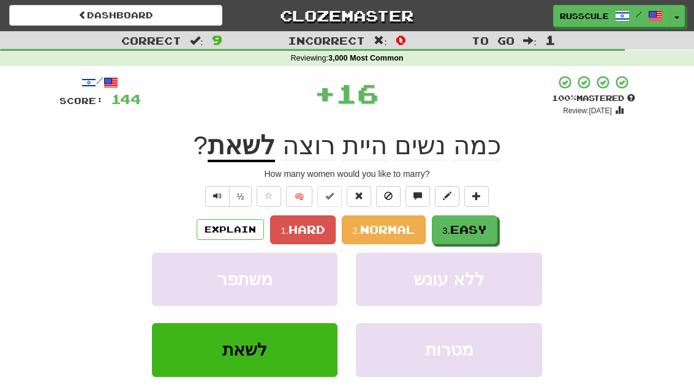
click at [486, 228] on span "Easy" at bounding box center [468, 229] width 37 height 13
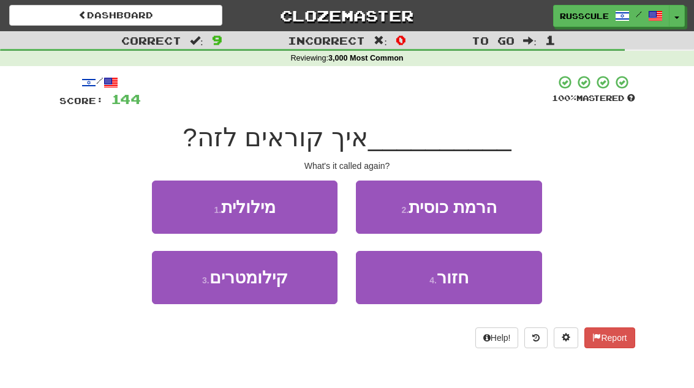
click at [470, 279] on button "4 . חזור" at bounding box center [449, 277] width 186 height 53
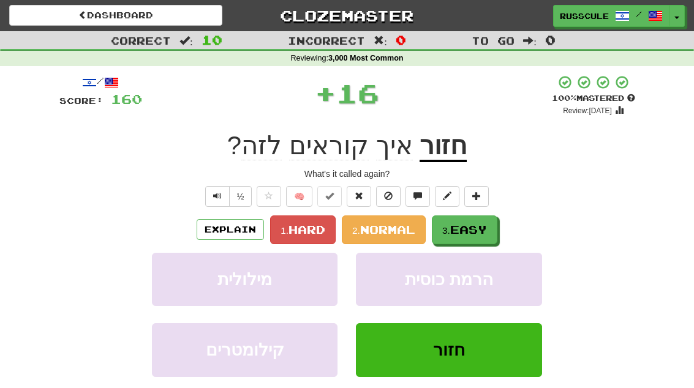
click at [478, 231] on span "Easy" at bounding box center [468, 229] width 37 height 13
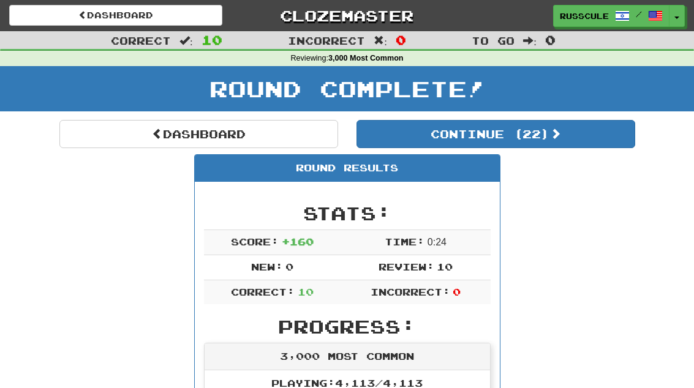
click at [582, 145] on button "Continue ( 22 )" at bounding box center [495, 134] width 279 height 28
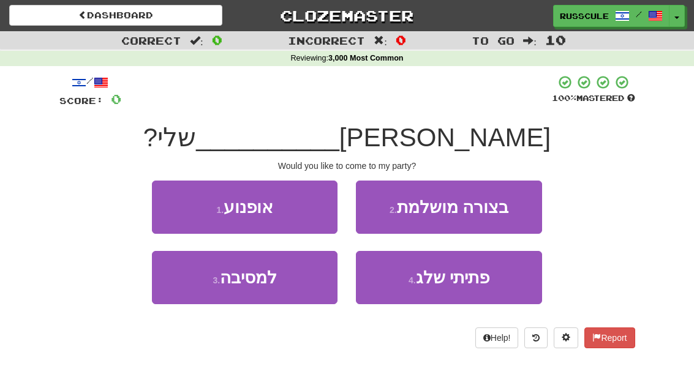
click at [201, 290] on button "3 . למסיבה" at bounding box center [245, 277] width 186 height 53
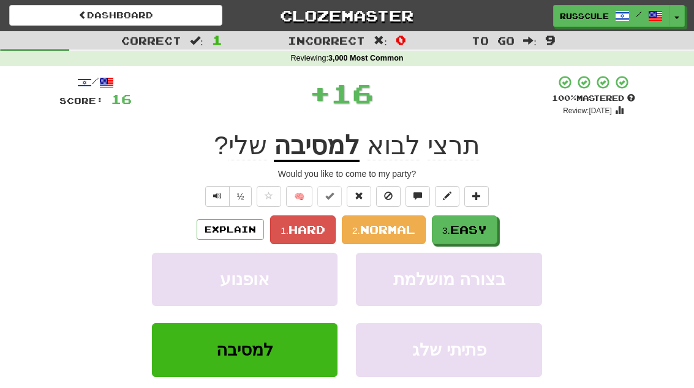
click at [487, 228] on span "Easy" at bounding box center [468, 229] width 37 height 13
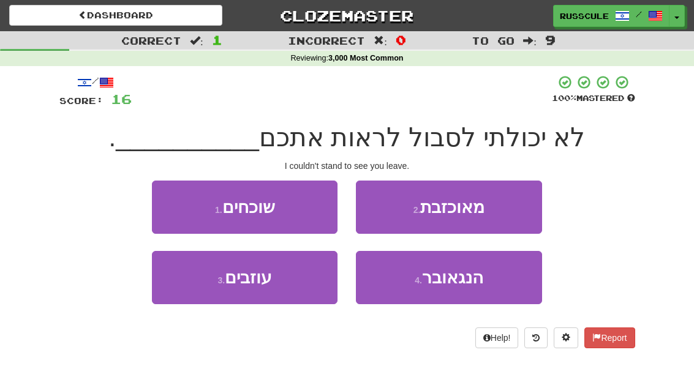
click at [201, 290] on button "3 . עוזבים" at bounding box center [245, 277] width 186 height 53
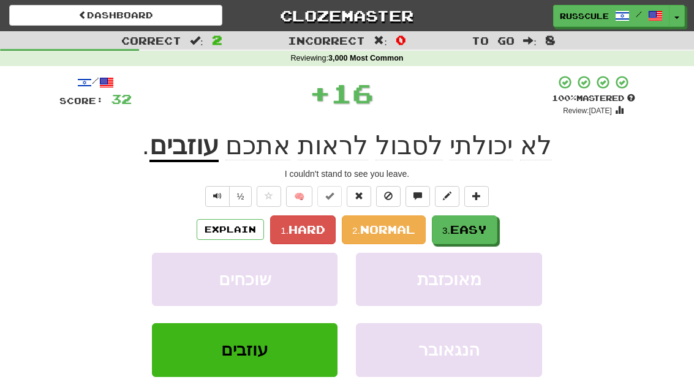
click at [490, 226] on button "3. Easy" at bounding box center [465, 230] width 66 height 29
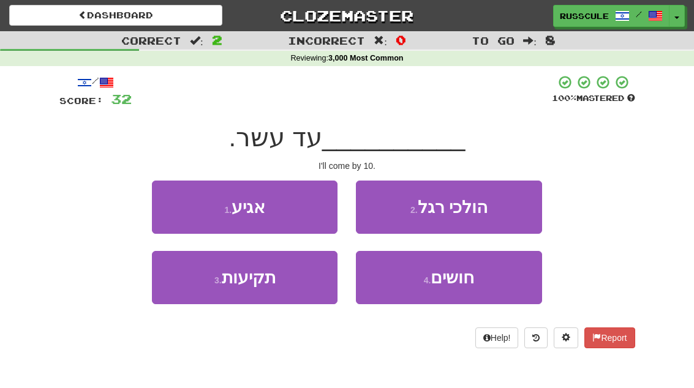
click at [167, 203] on button "1 . אגיע" at bounding box center [245, 207] width 186 height 53
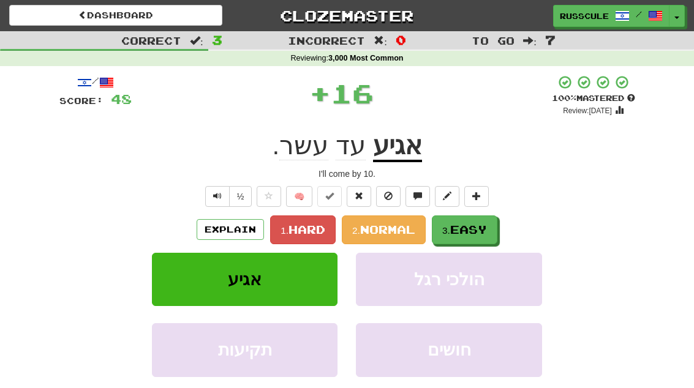
click at [485, 227] on span "Easy" at bounding box center [468, 229] width 37 height 13
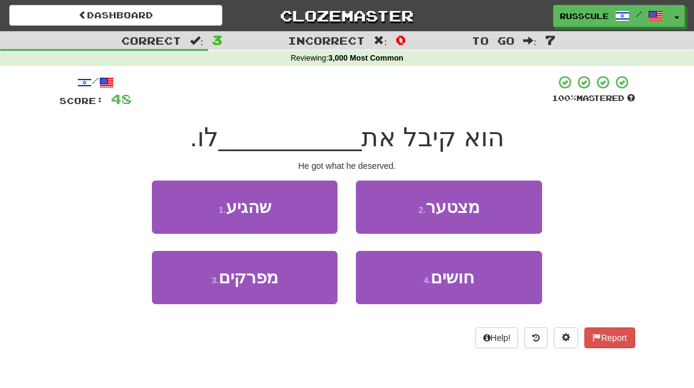
click at [171, 202] on button "1 . שהגיע" at bounding box center [245, 207] width 186 height 53
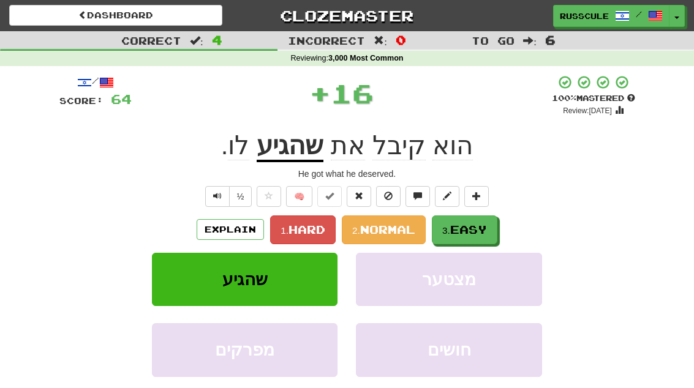
click at [483, 229] on span "Easy" at bounding box center [468, 229] width 37 height 13
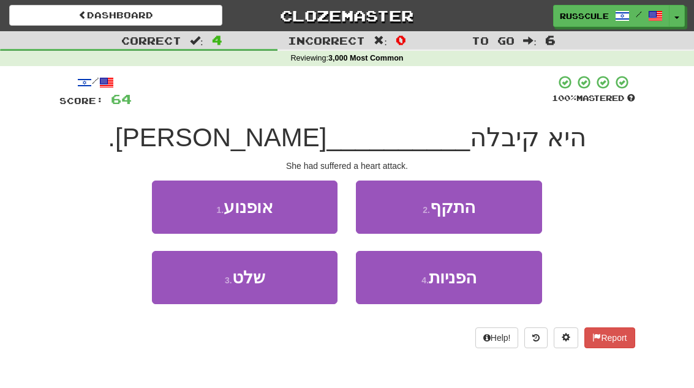
click at [497, 212] on button "2 . התקף" at bounding box center [449, 207] width 186 height 53
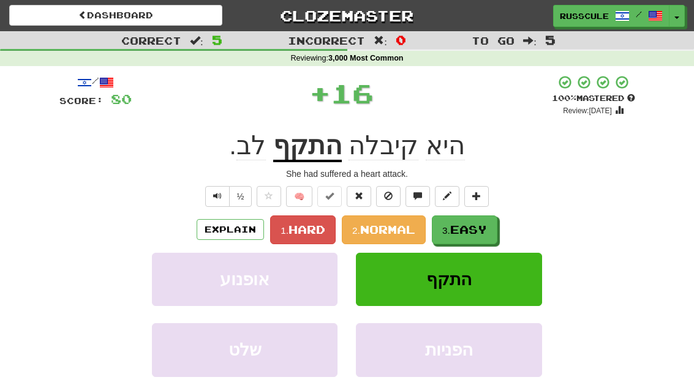
click at [482, 231] on span "Easy" at bounding box center [468, 229] width 37 height 13
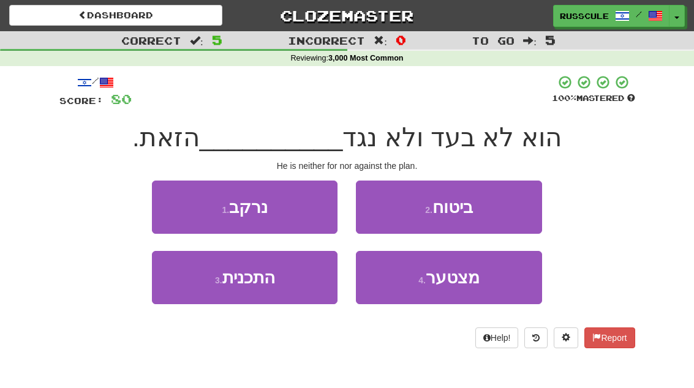
click at [204, 294] on button "3 . התכנית" at bounding box center [245, 277] width 186 height 53
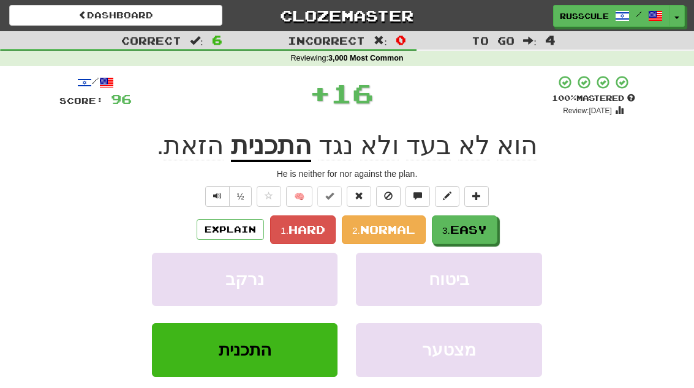
click at [491, 225] on button "3. Easy" at bounding box center [465, 230] width 66 height 29
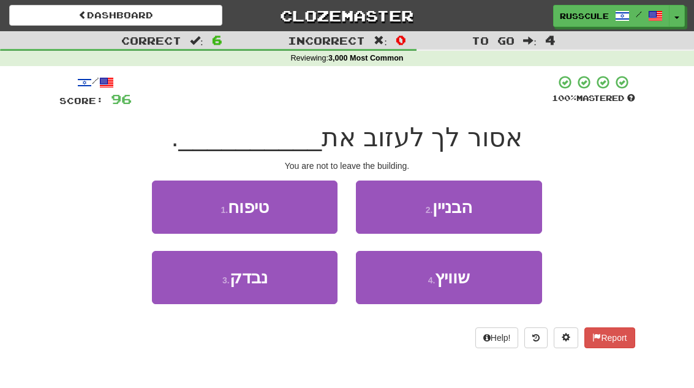
click at [502, 215] on button "2 . הבניין" at bounding box center [449, 207] width 186 height 53
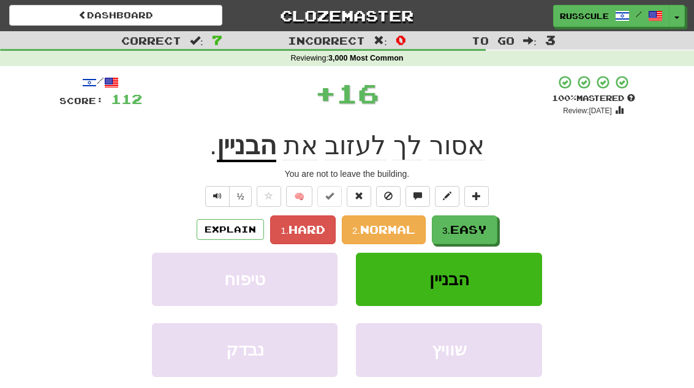
click at [476, 232] on span "Easy" at bounding box center [468, 229] width 37 height 13
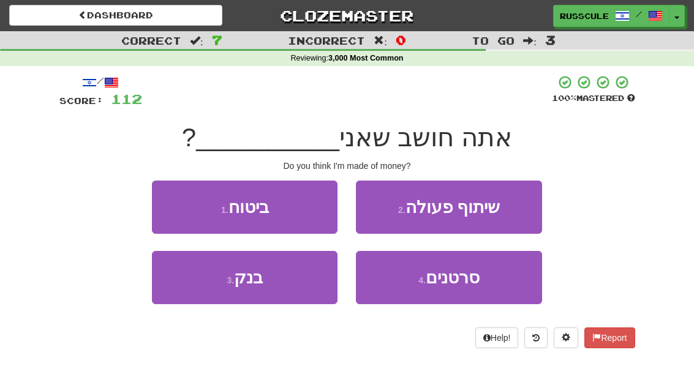
click at [206, 294] on button "3 . בנק" at bounding box center [245, 277] width 186 height 53
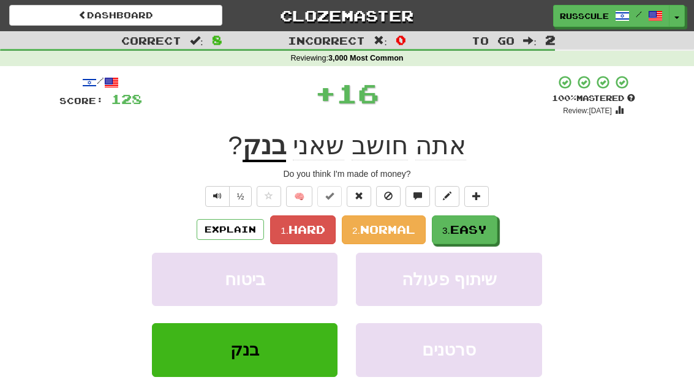
click at [484, 225] on span "Easy" at bounding box center [468, 229] width 37 height 13
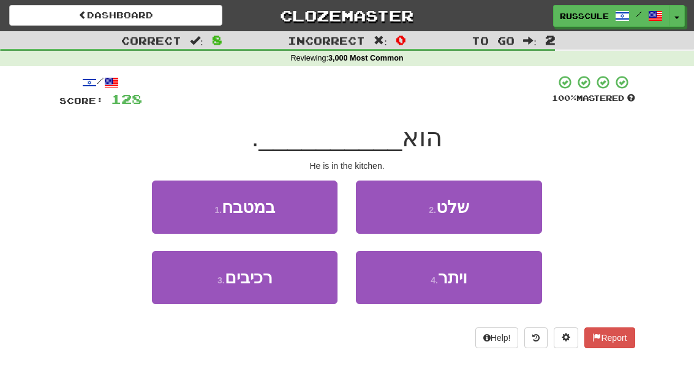
click at [173, 205] on button "1 . במטבח" at bounding box center [245, 207] width 186 height 53
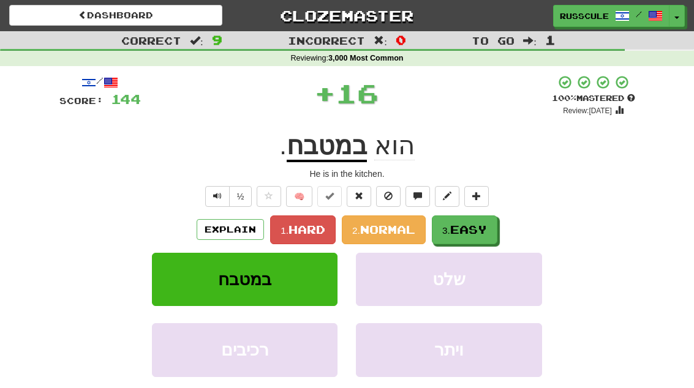
click at [485, 225] on span "Easy" at bounding box center [468, 229] width 37 height 13
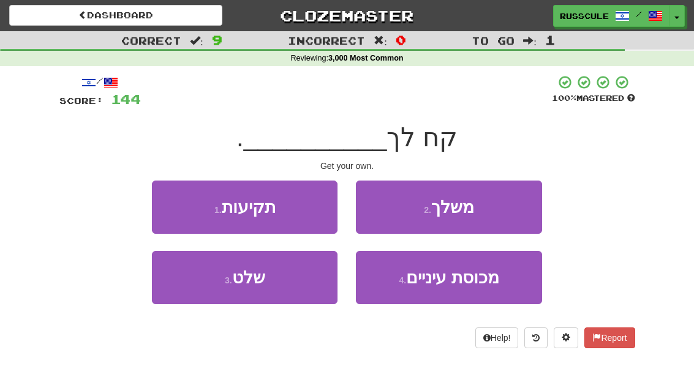
click at [495, 210] on button "2 . משלך" at bounding box center [449, 207] width 186 height 53
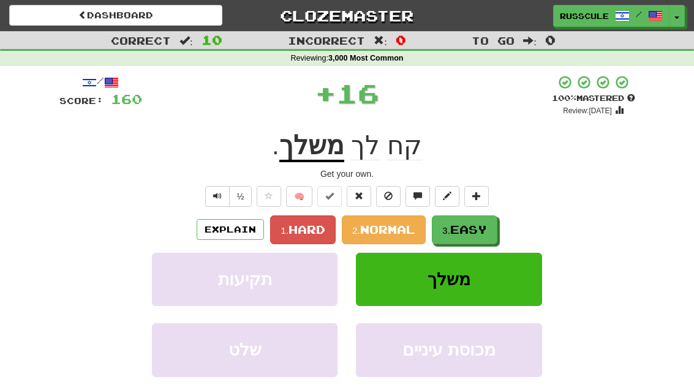
click at [470, 224] on span "Easy" at bounding box center [468, 229] width 37 height 13
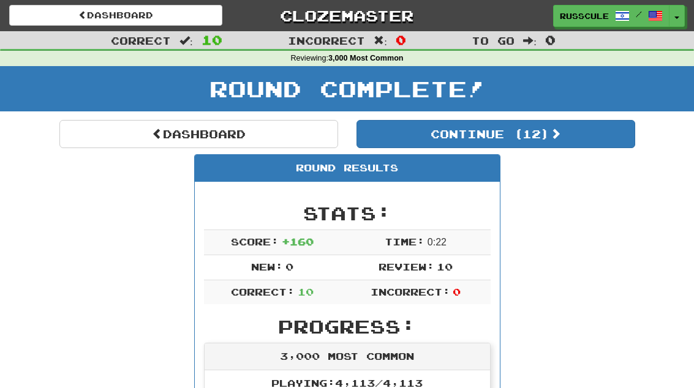
click at [600, 138] on button "Continue ( 12 )" at bounding box center [495, 134] width 279 height 28
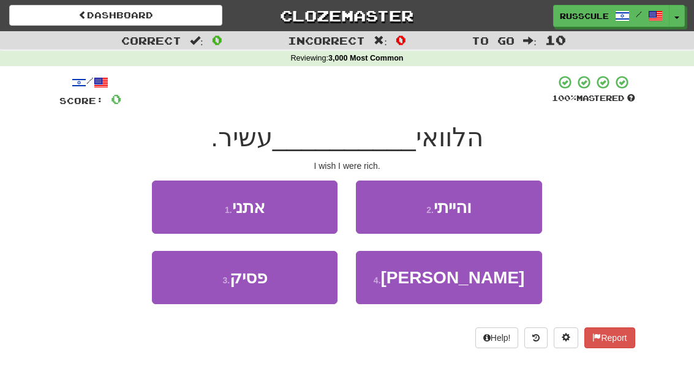
click at [502, 209] on button "2 . והייתי" at bounding box center [449, 207] width 186 height 53
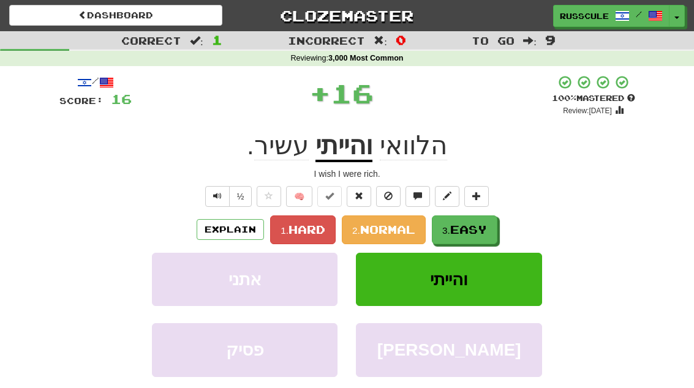
click at [480, 224] on span "Easy" at bounding box center [468, 229] width 37 height 13
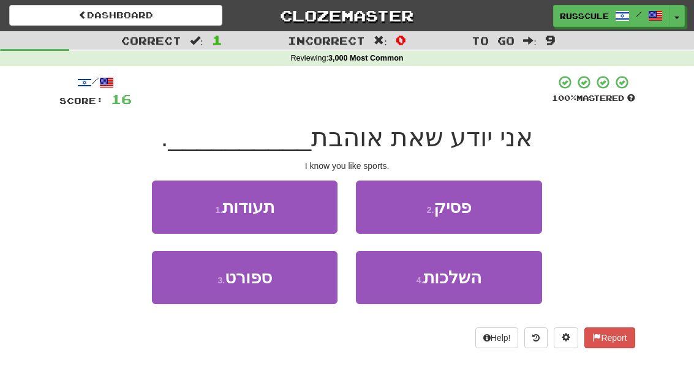
click at [505, 211] on button "2 . פסיק" at bounding box center [449, 207] width 186 height 53
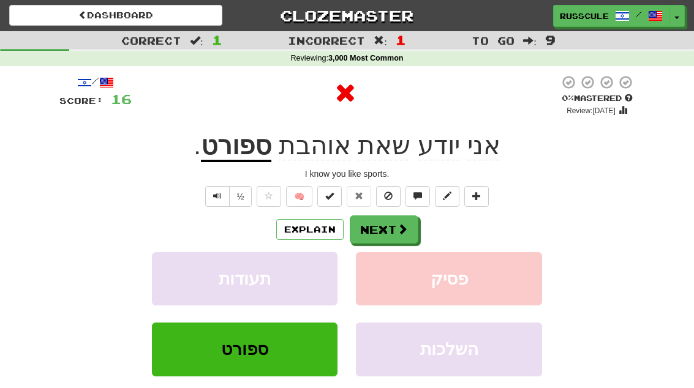
click at [403, 227] on span at bounding box center [402, 229] width 11 height 11
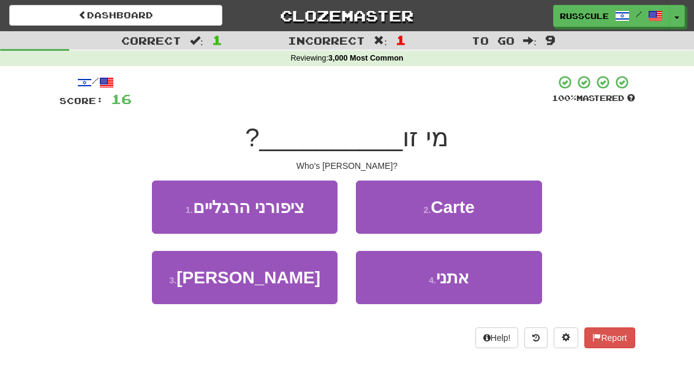
click at [198, 290] on button "3 . אמילי" at bounding box center [245, 277] width 186 height 53
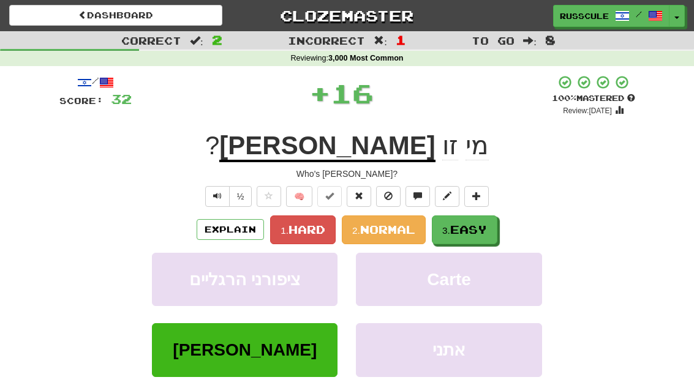
click at [466, 231] on span "Easy" at bounding box center [468, 229] width 37 height 13
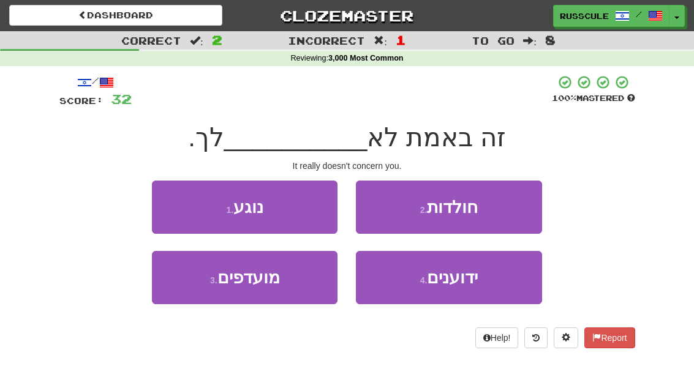
click at [181, 216] on button "1 . נוגע" at bounding box center [245, 207] width 186 height 53
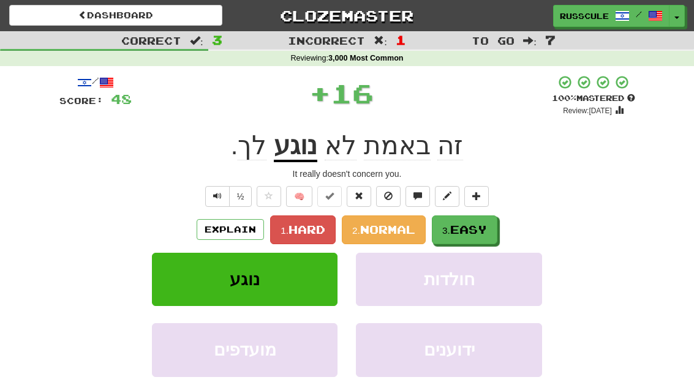
click at [476, 228] on span "Easy" at bounding box center [468, 229] width 37 height 13
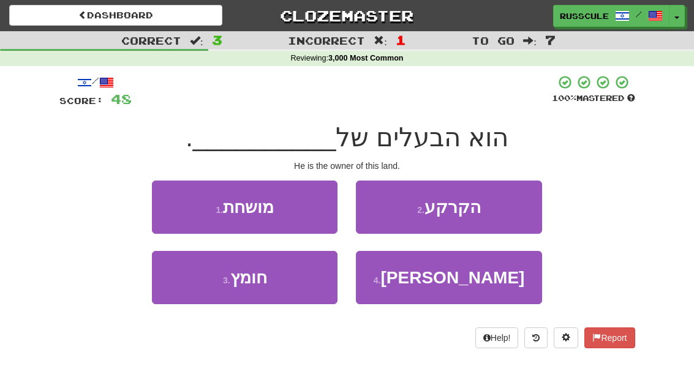
click at [502, 208] on button "2 . הקרקע" at bounding box center [449, 207] width 186 height 53
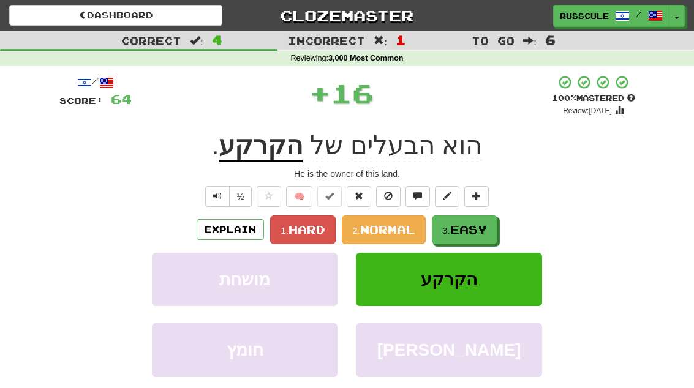
click at [471, 228] on span "Easy" at bounding box center [468, 229] width 37 height 13
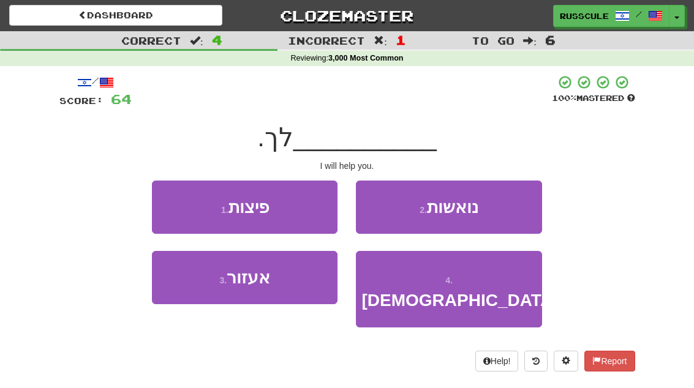
click at [201, 293] on button "3 . אעזור" at bounding box center [245, 277] width 186 height 53
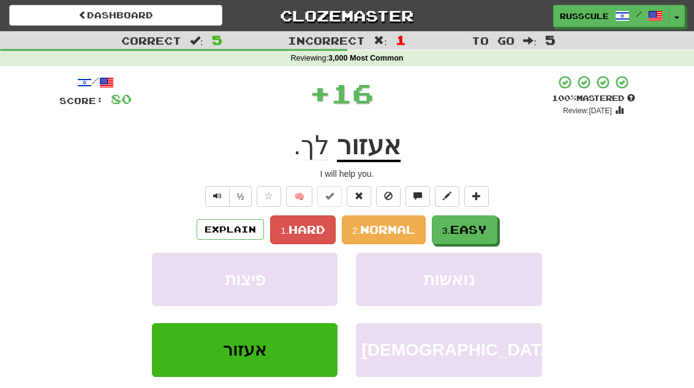
click at [483, 226] on span "Easy" at bounding box center [468, 229] width 37 height 13
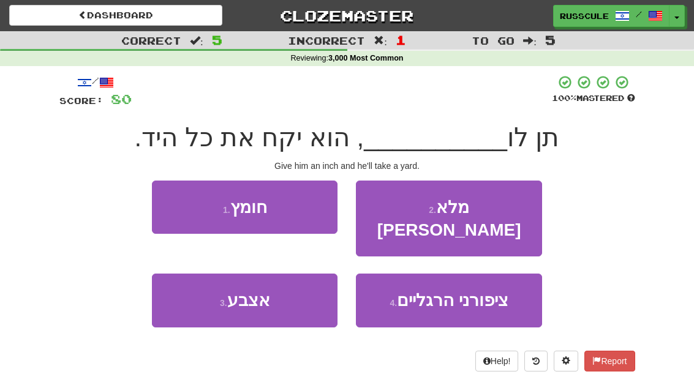
click at [199, 290] on button "3 . אצבע" at bounding box center [245, 300] width 186 height 53
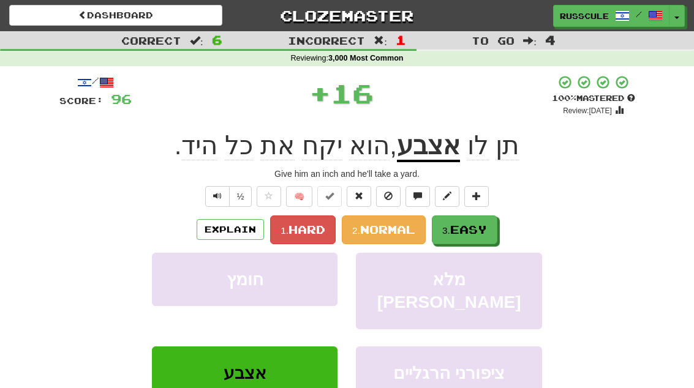
click at [481, 221] on button "3. Easy" at bounding box center [465, 230] width 66 height 29
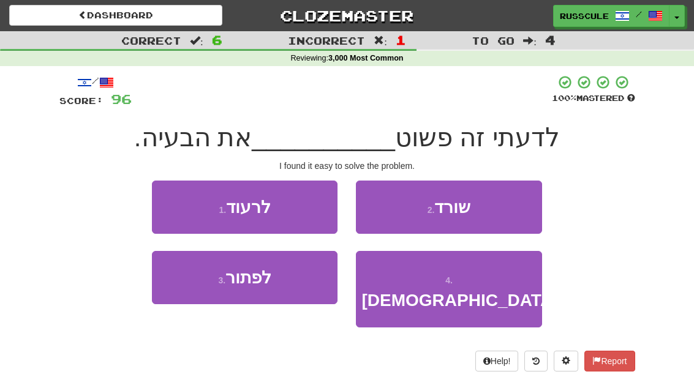
click at [200, 289] on button "3 . לפתור" at bounding box center [245, 277] width 186 height 53
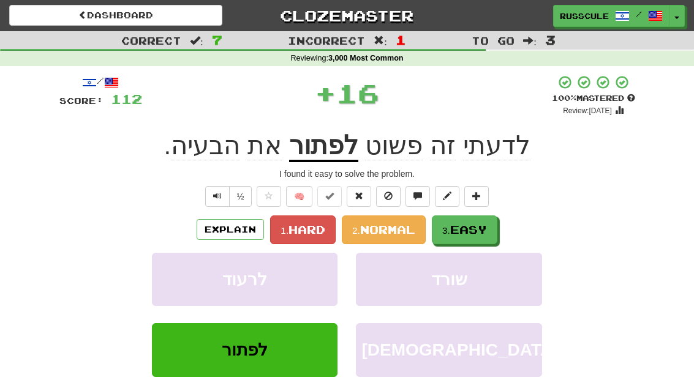
click at [481, 227] on span "Easy" at bounding box center [468, 229] width 37 height 13
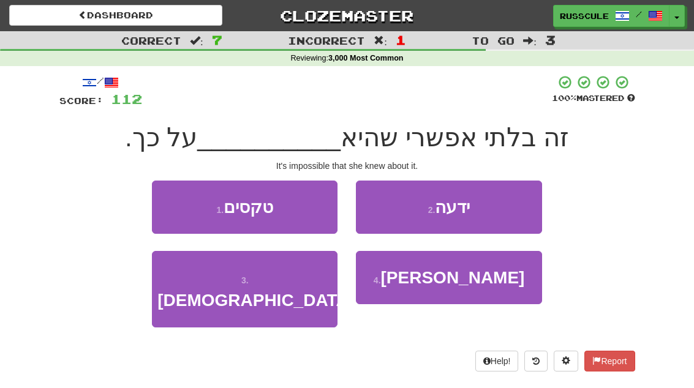
click at [498, 209] on button "2 . ידעה" at bounding box center [449, 207] width 186 height 53
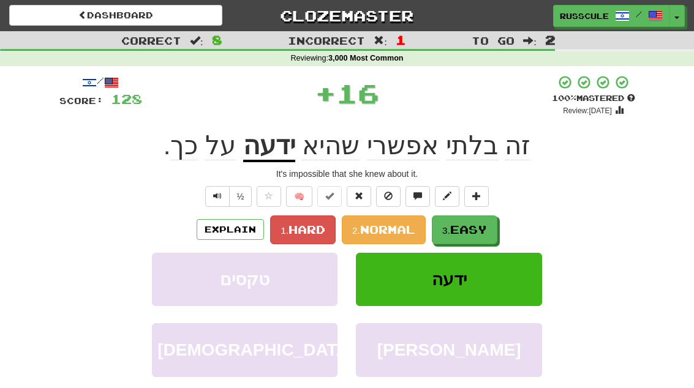
click at [465, 224] on span "Easy" at bounding box center [468, 229] width 37 height 13
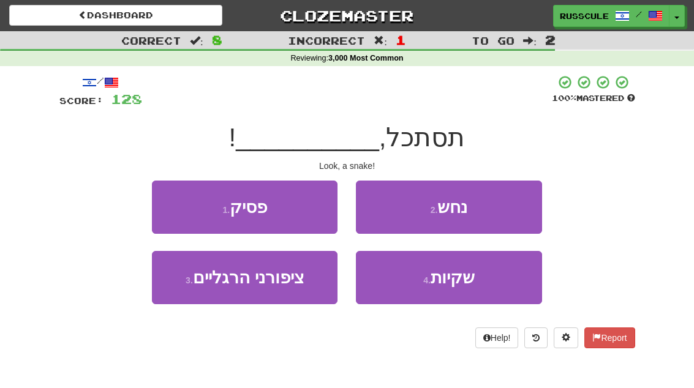
click at [491, 214] on button "2 . נחש" at bounding box center [449, 207] width 186 height 53
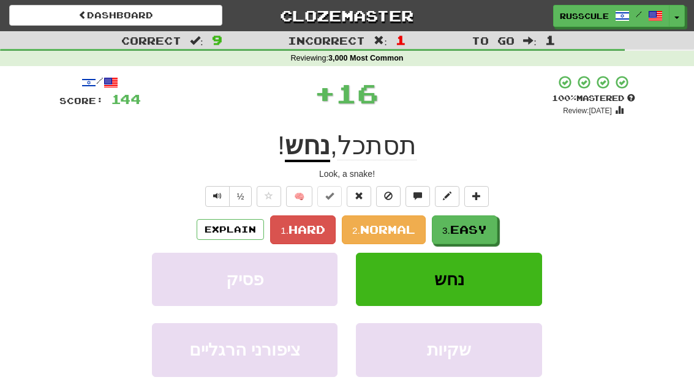
click at [464, 232] on span "Easy" at bounding box center [468, 229] width 37 height 13
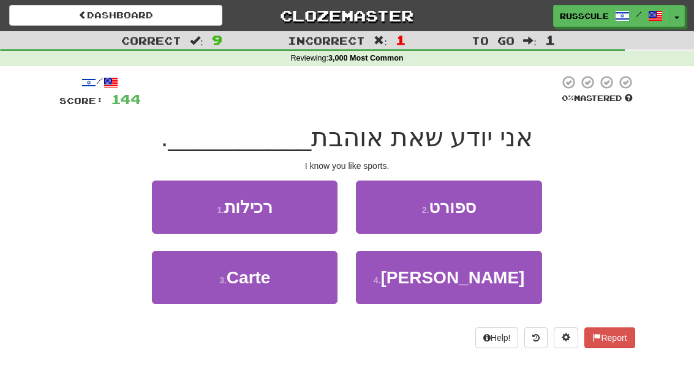
click at [498, 212] on button "2 . ספורט" at bounding box center [449, 207] width 186 height 53
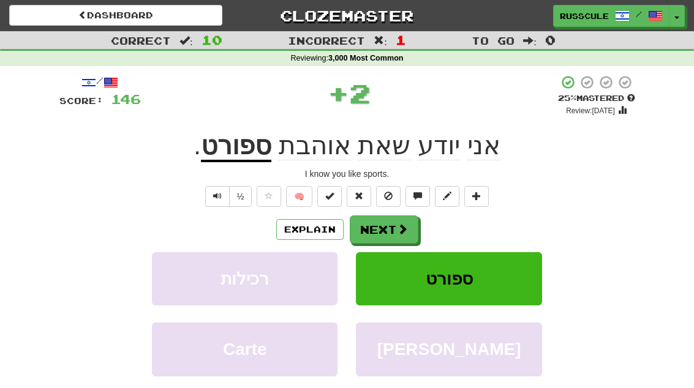
click at [397, 227] on span at bounding box center [402, 229] width 11 height 11
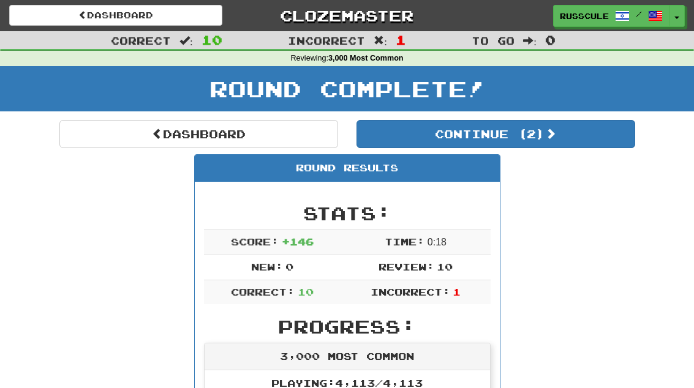
click at [589, 138] on button "Continue ( 2 )" at bounding box center [495, 134] width 279 height 28
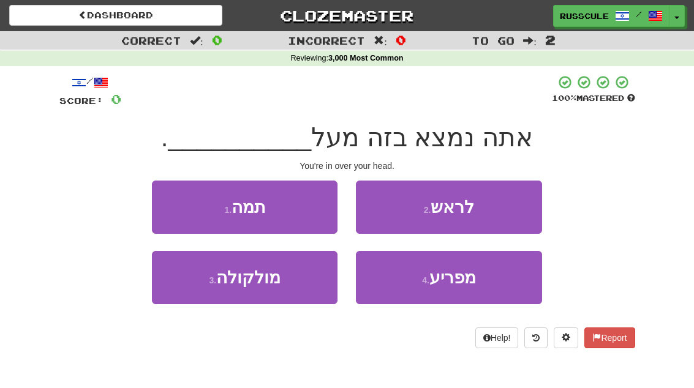
click at [512, 209] on button "2 . לראש" at bounding box center [449, 207] width 186 height 53
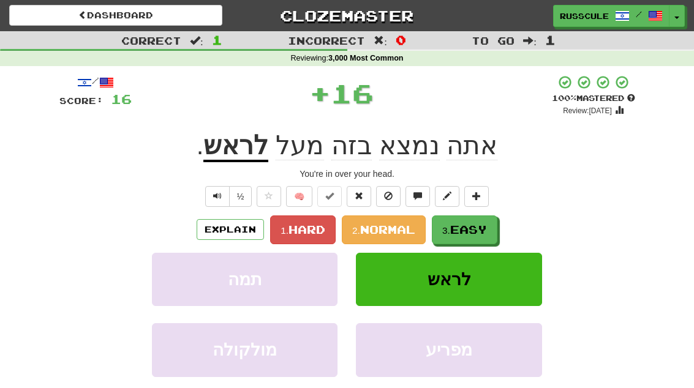
click at [468, 228] on span "Easy" at bounding box center [468, 229] width 37 height 13
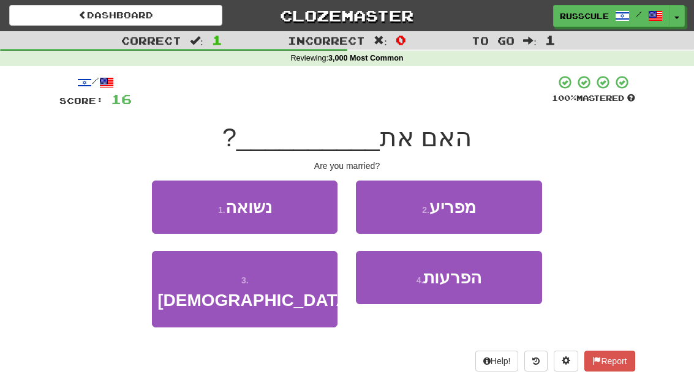
click at [167, 203] on button "1 . נשואה" at bounding box center [245, 207] width 186 height 53
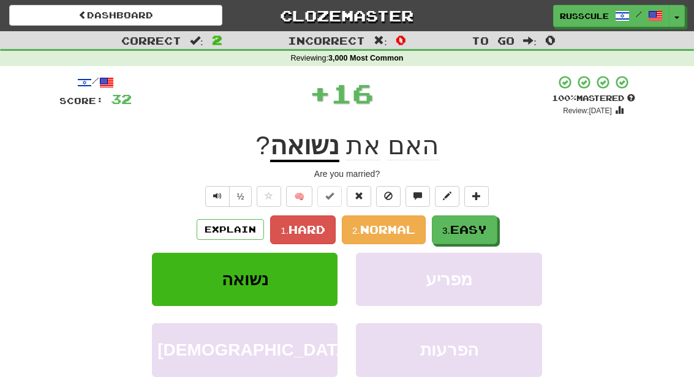
click at [461, 231] on span "Easy" at bounding box center [468, 229] width 37 height 13
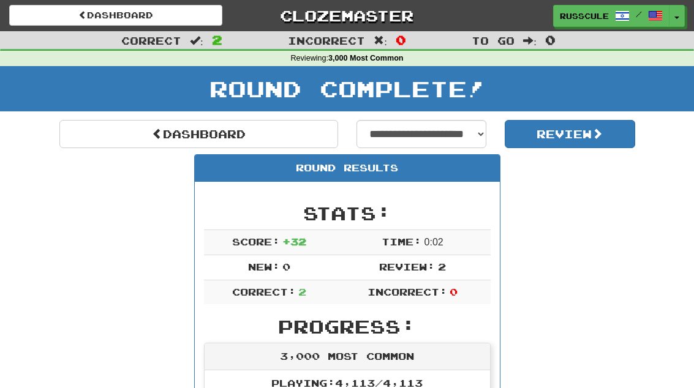
click at [88, 132] on link "Dashboard" at bounding box center [198, 134] width 279 height 28
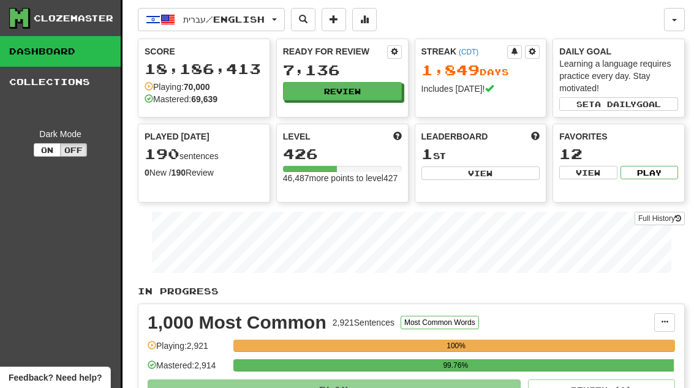
click at [510, 175] on button "View" at bounding box center [480, 173] width 119 height 13
select select "**********"
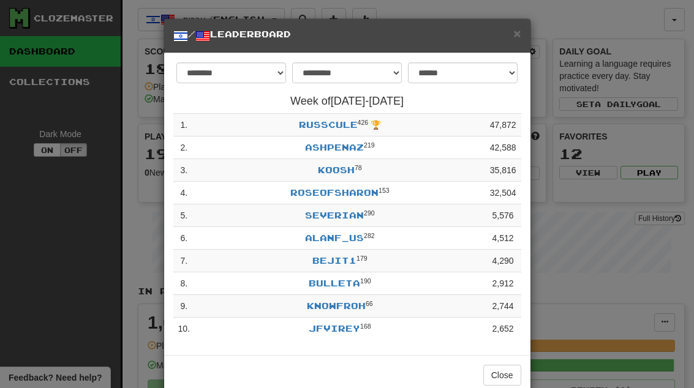
click at [500, 375] on button "Close" at bounding box center [502, 375] width 38 height 21
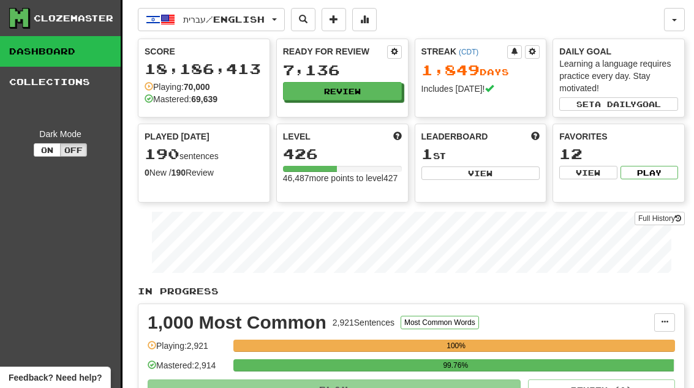
click at [388, 99] on button "Review" at bounding box center [342, 91] width 119 height 18
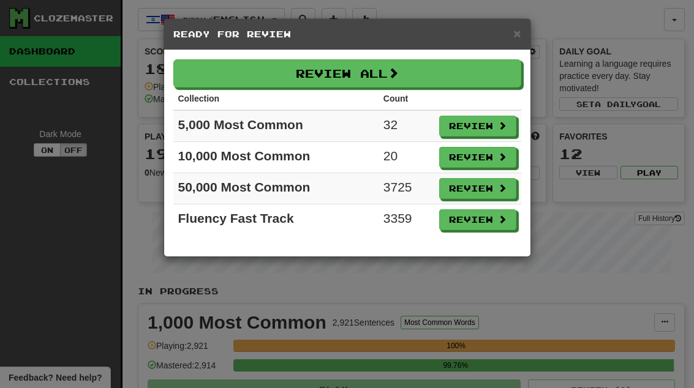
click at [496, 125] on button "Review" at bounding box center [477, 126] width 77 height 21
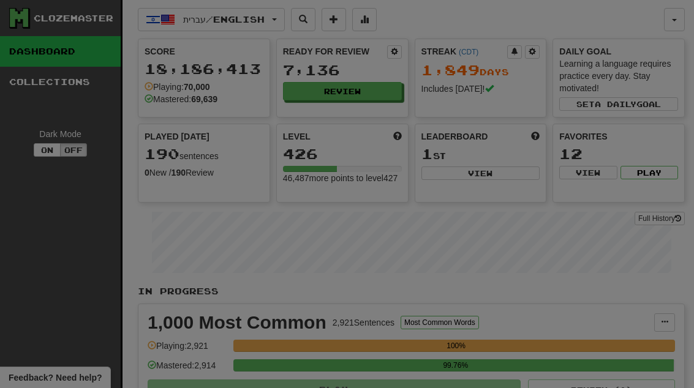
select select "**"
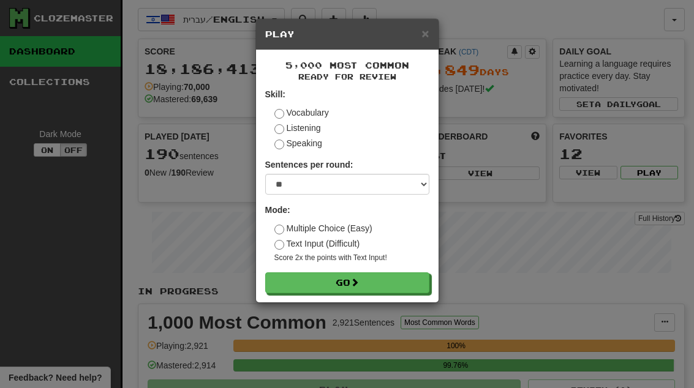
click at [400, 283] on button "Go" at bounding box center [347, 283] width 164 height 21
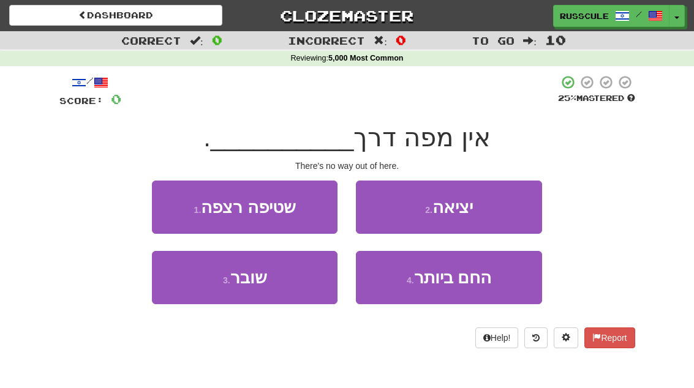
click at [504, 211] on button "2 . יציאה" at bounding box center [449, 207] width 186 height 53
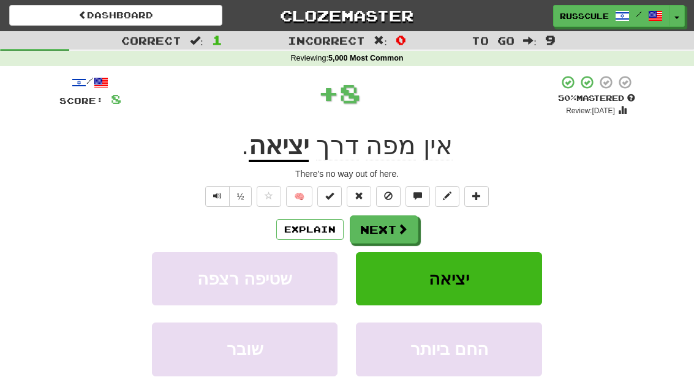
click at [400, 224] on span at bounding box center [402, 229] width 11 height 11
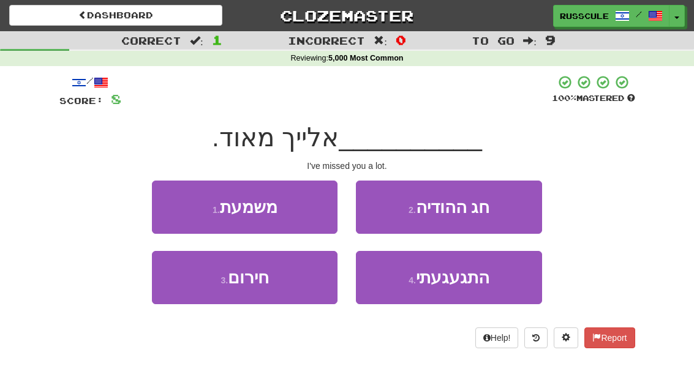
click at [477, 278] on span "התגעגעתי" at bounding box center [452, 277] width 73 height 19
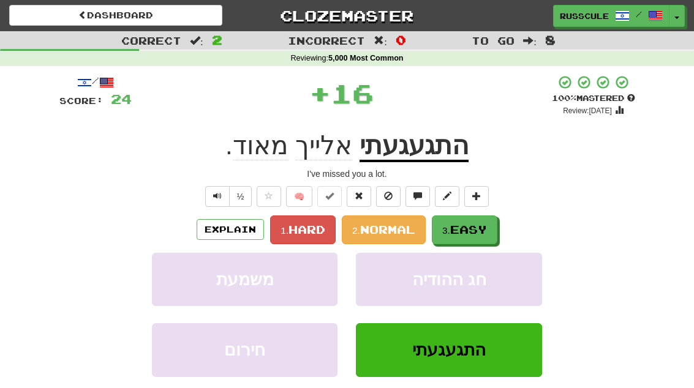
click at [476, 226] on span "Easy" at bounding box center [468, 229] width 37 height 13
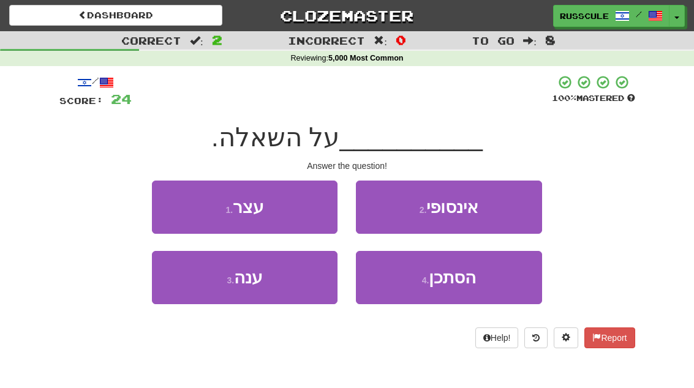
click at [201, 286] on button "3 . [GEOGRAPHIC_DATA]" at bounding box center [245, 277] width 186 height 53
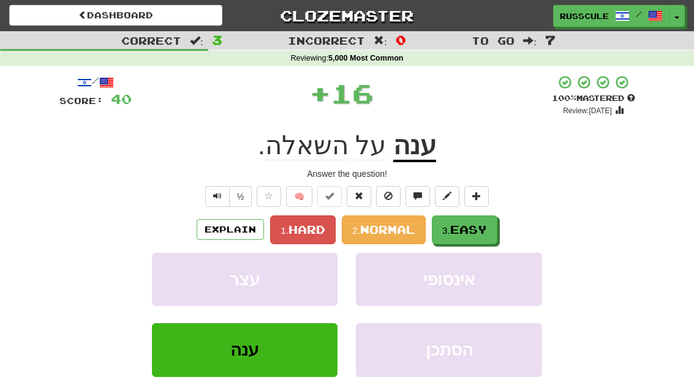
click at [479, 221] on button "3. Easy" at bounding box center [465, 230] width 66 height 29
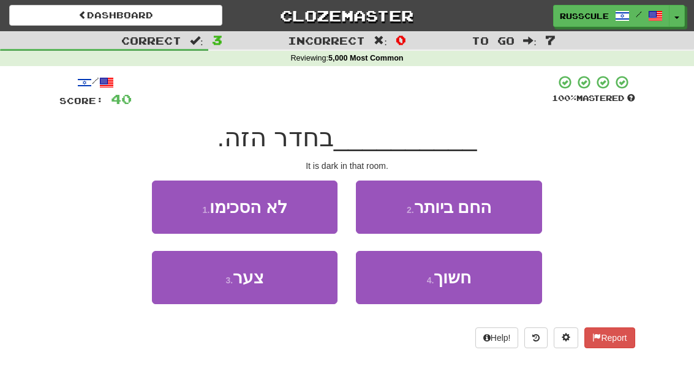
click at [477, 284] on button "4 . חשוך" at bounding box center [449, 277] width 186 height 53
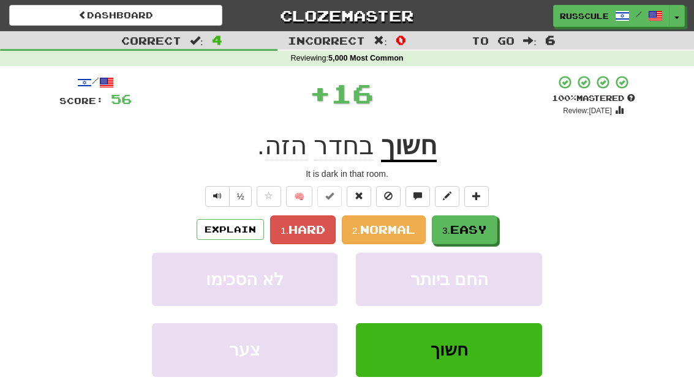
click at [483, 225] on span "Easy" at bounding box center [468, 229] width 37 height 13
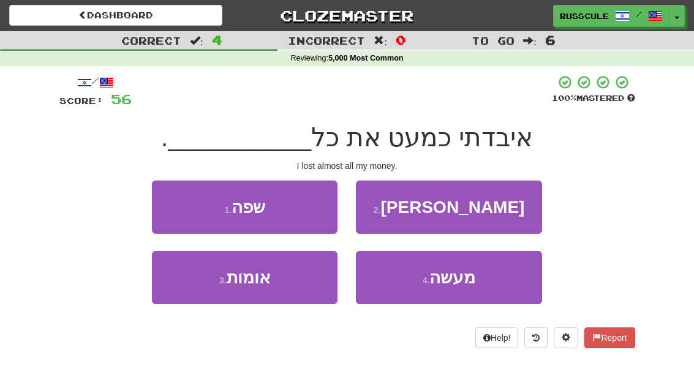
click at [506, 205] on button "2 . [PERSON_NAME]" at bounding box center [449, 207] width 186 height 53
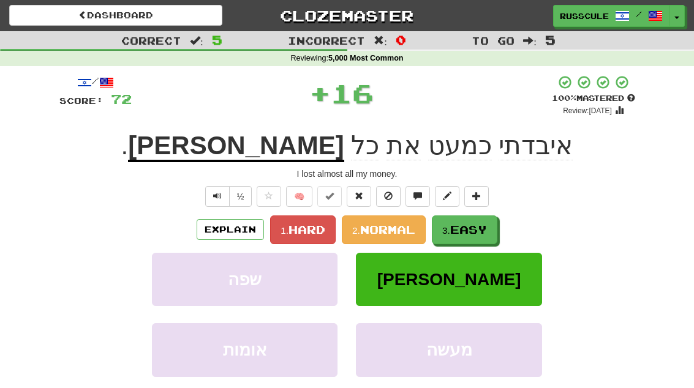
click at [468, 226] on span "Easy" at bounding box center [468, 229] width 37 height 13
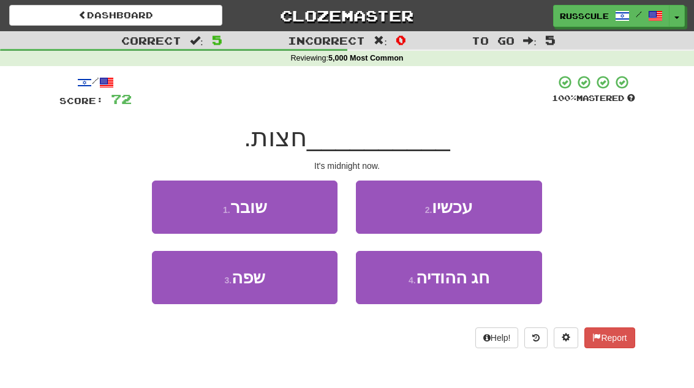
click at [491, 211] on button "2 . עכשיו" at bounding box center [449, 207] width 186 height 53
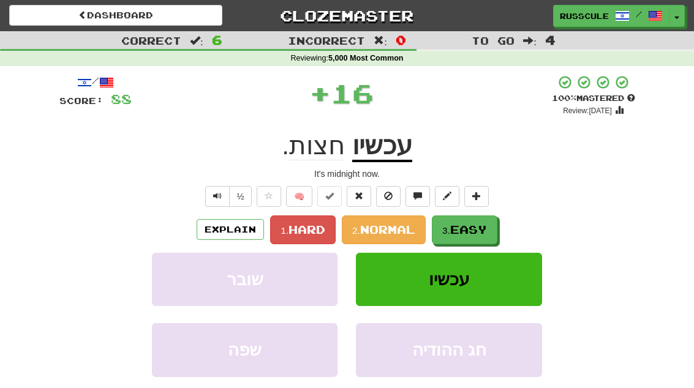
click at [476, 227] on span "Easy" at bounding box center [468, 229] width 37 height 13
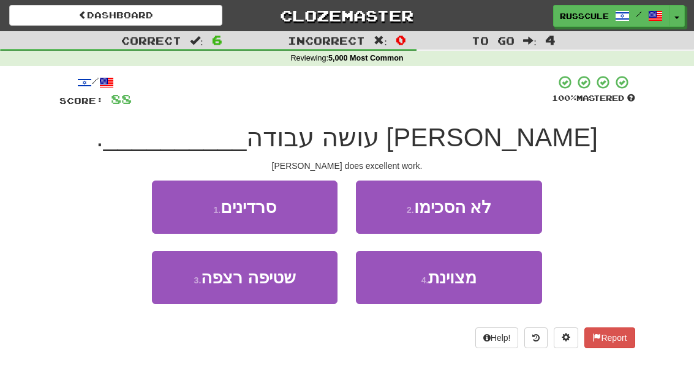
click at [464, 284] on span "מצוינת" at bounding box center [452, 277] width 48 height 19
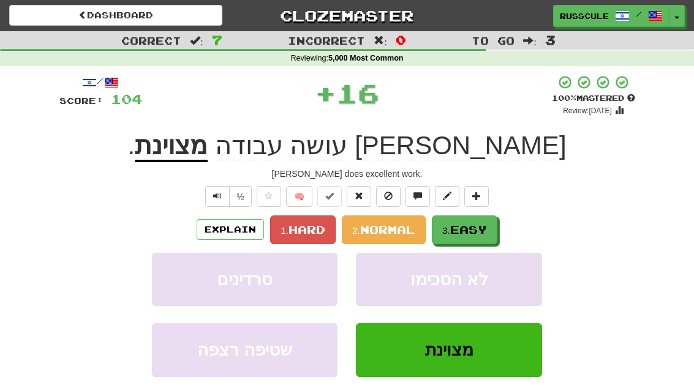
click at [484, 221] on button "3. Easy" at bounding box center [465, 230] width 66 height 29
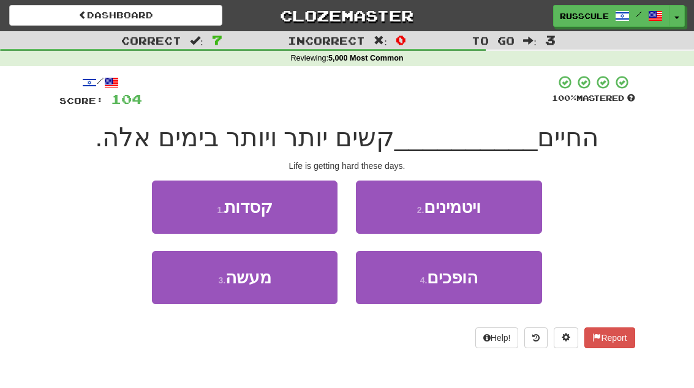
click at [200, 288] on button "3 . מעשה" at bounding box center [245, 277] width 186 height 53
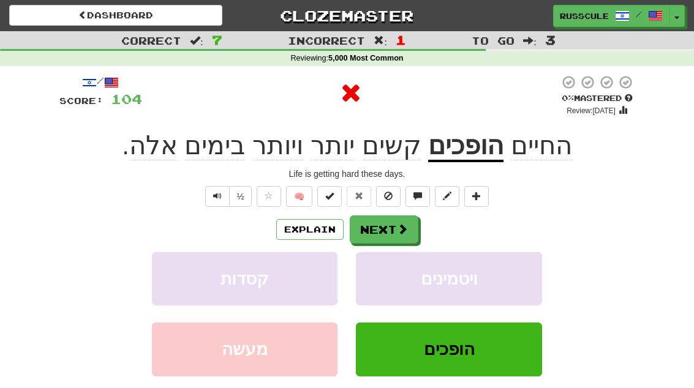
click at [389, 229] on button "Next" at bounding box center [384, 230] width 69 height 28
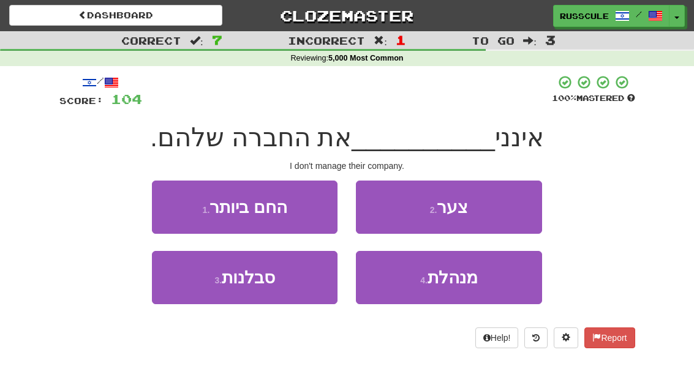
click at [475, 280] on span "מנהלת" at bounding box center [452, 277] width 50 height 19
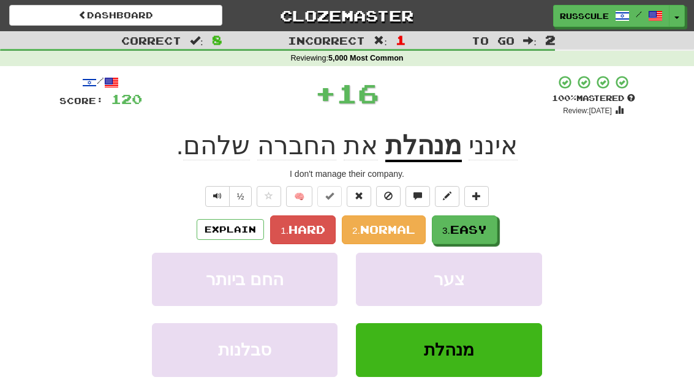
click at [473, 228] on span "Easy" at bounding box center [468, 229] width 37 height 13
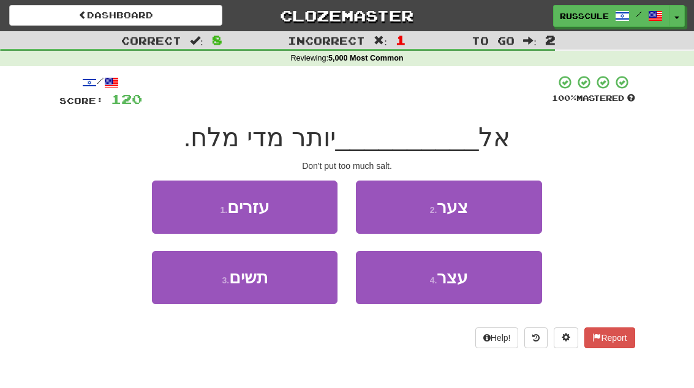
click at [198, 287] on button "3 . תשים" at bounding box center [245, 277] width 186 height 53
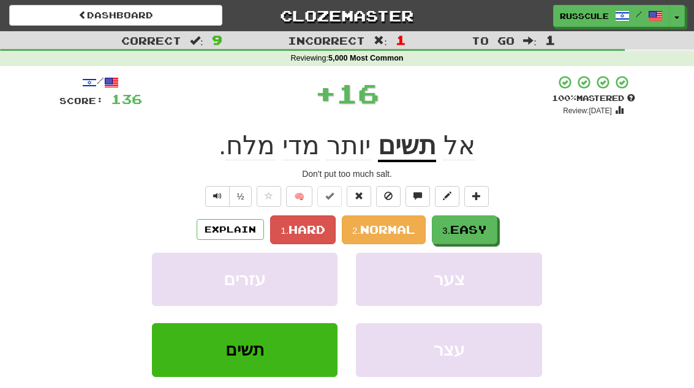
click at [467, 229] on span "Easy" at bounding box center [468, 229] width 37 height 13
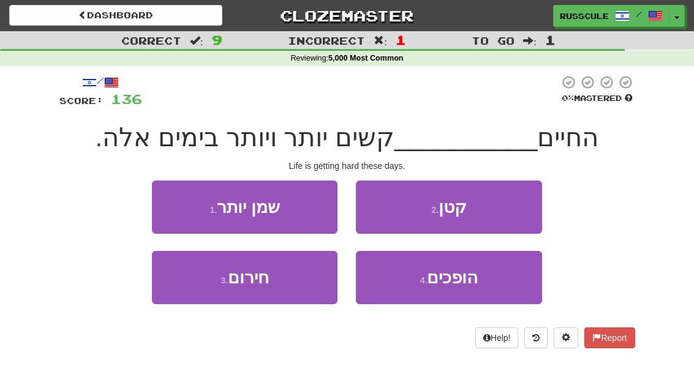
click at [473, 281] on span "הופכים" at bounding box center [452, 277] width 51 height 19
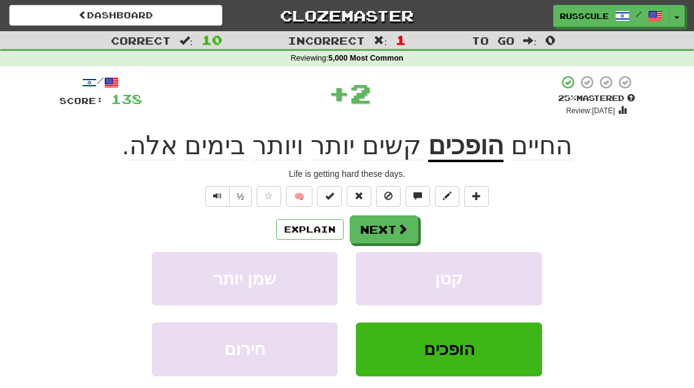
click at [408, 229] on button "Next" at bounding box center [384, 230] width 69 height 28
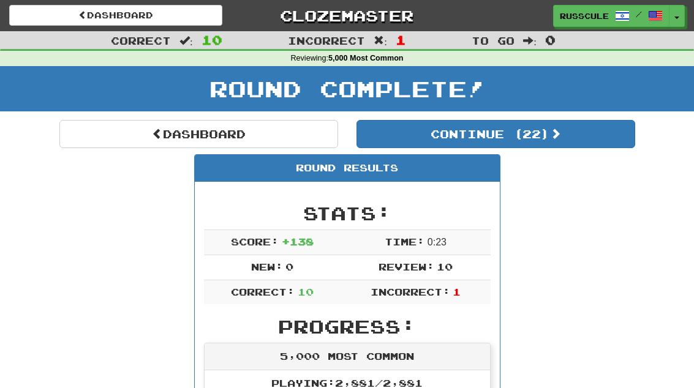
click at [603, 133] on button "Continue ( 22 )" at bounding box center [495, 134] width 279 height 28
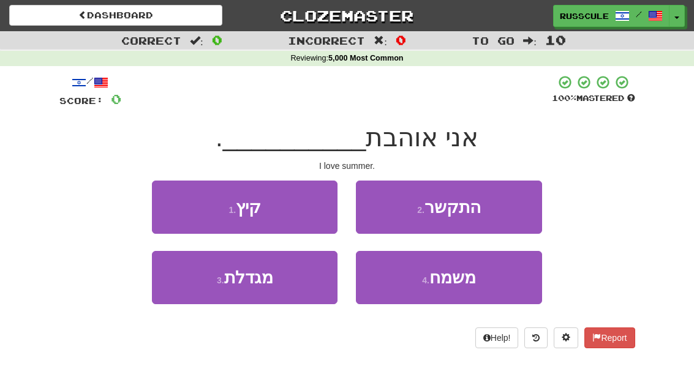
click at [78, 19] on span at bounding box center [82, 14] width 9 height 9
